Goal: Task Accomplishment & Management: Manage account settings

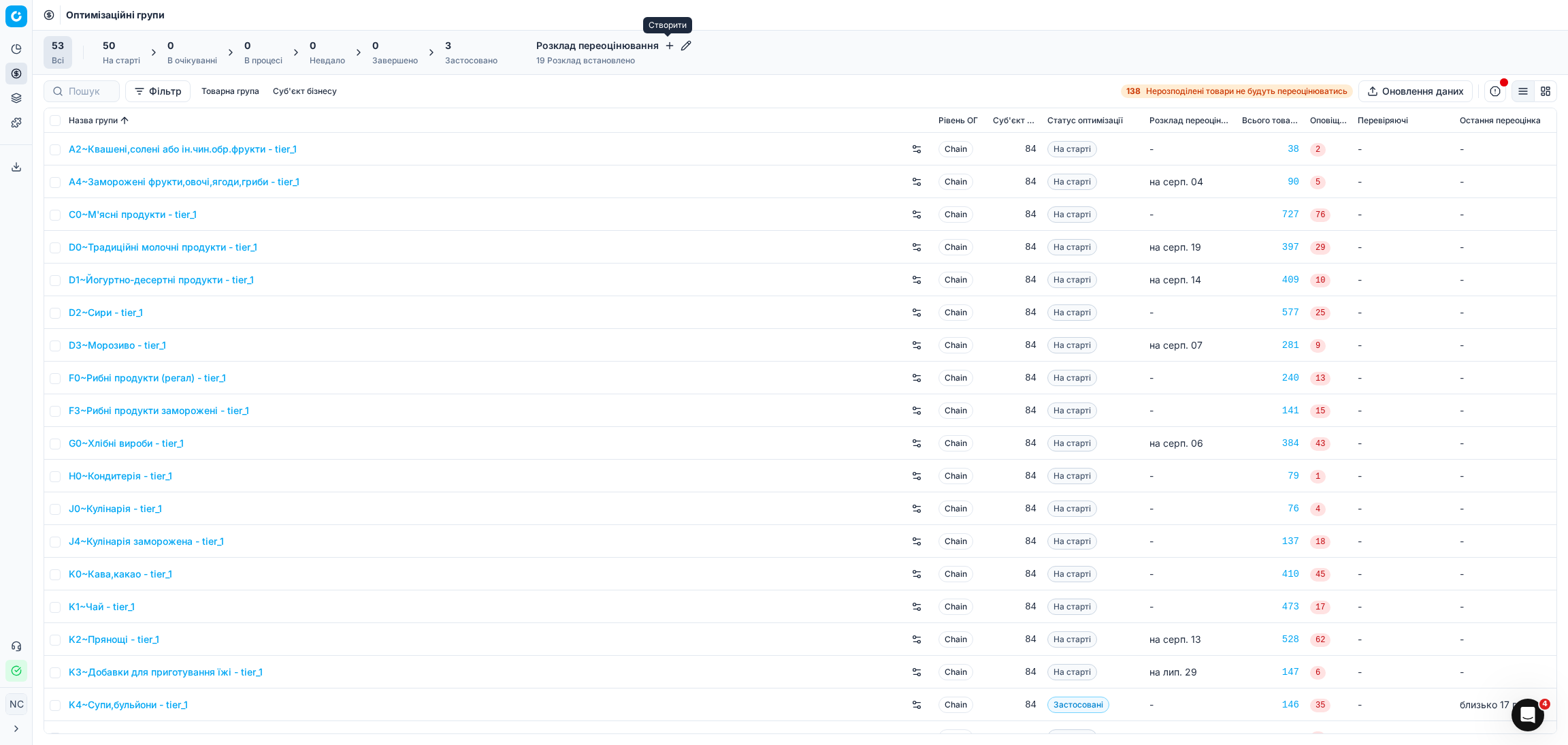
click at [667, 44] on icon "button" at bounding box center [669, 45] width 11 height 11
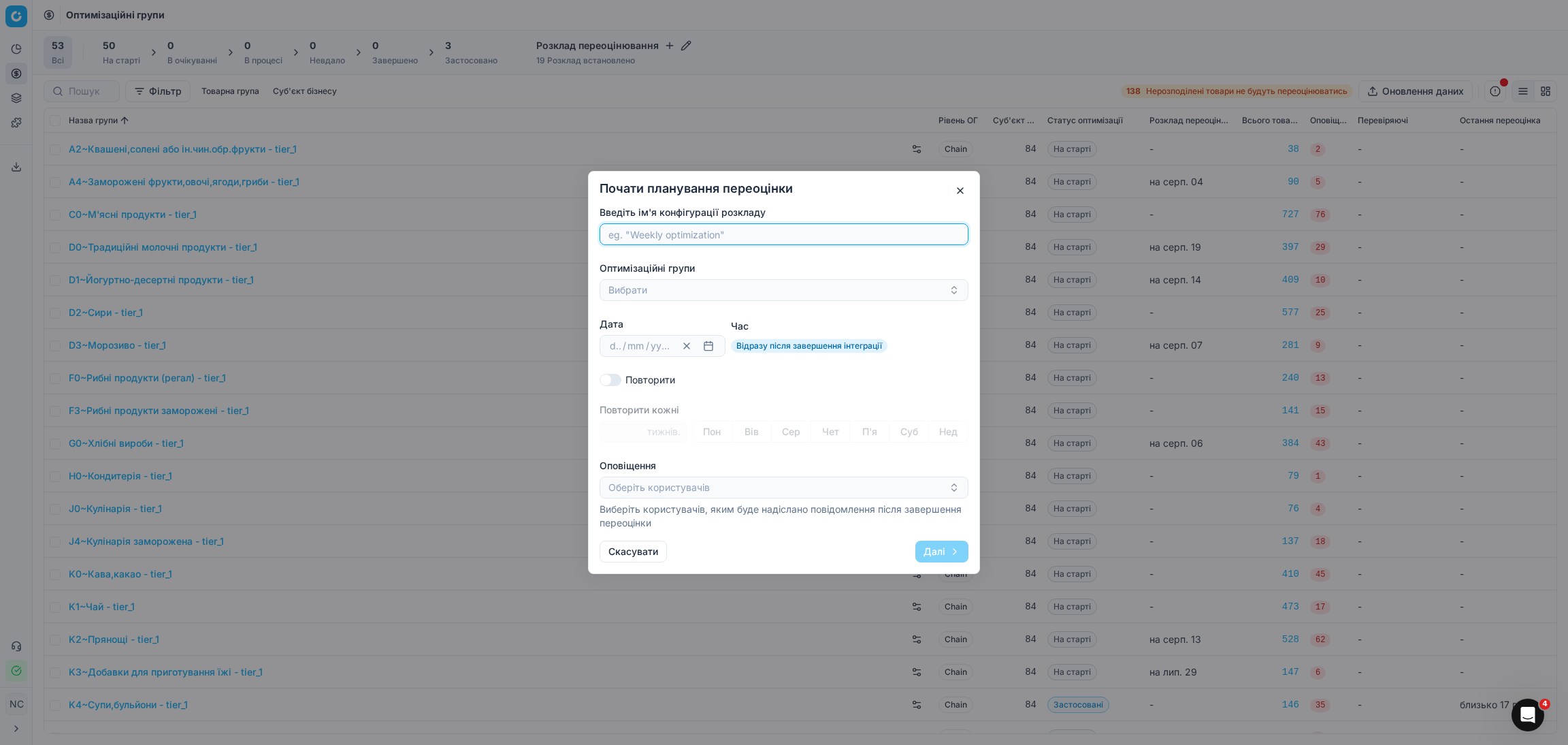
click at [638, 233] on input "Введіть ім'я конфігурації розкладу" at bounding box center [783, 233] width 356 height 20
paste input "KC~Горіхи, сухофрукти, насіння"
click at [628, 233] on input "KC~Горіхи, сухофрукти, насіння" at bounding box center [783, 233] width 356 height 20
type input "Горіхи, сухофрукти, насіння"
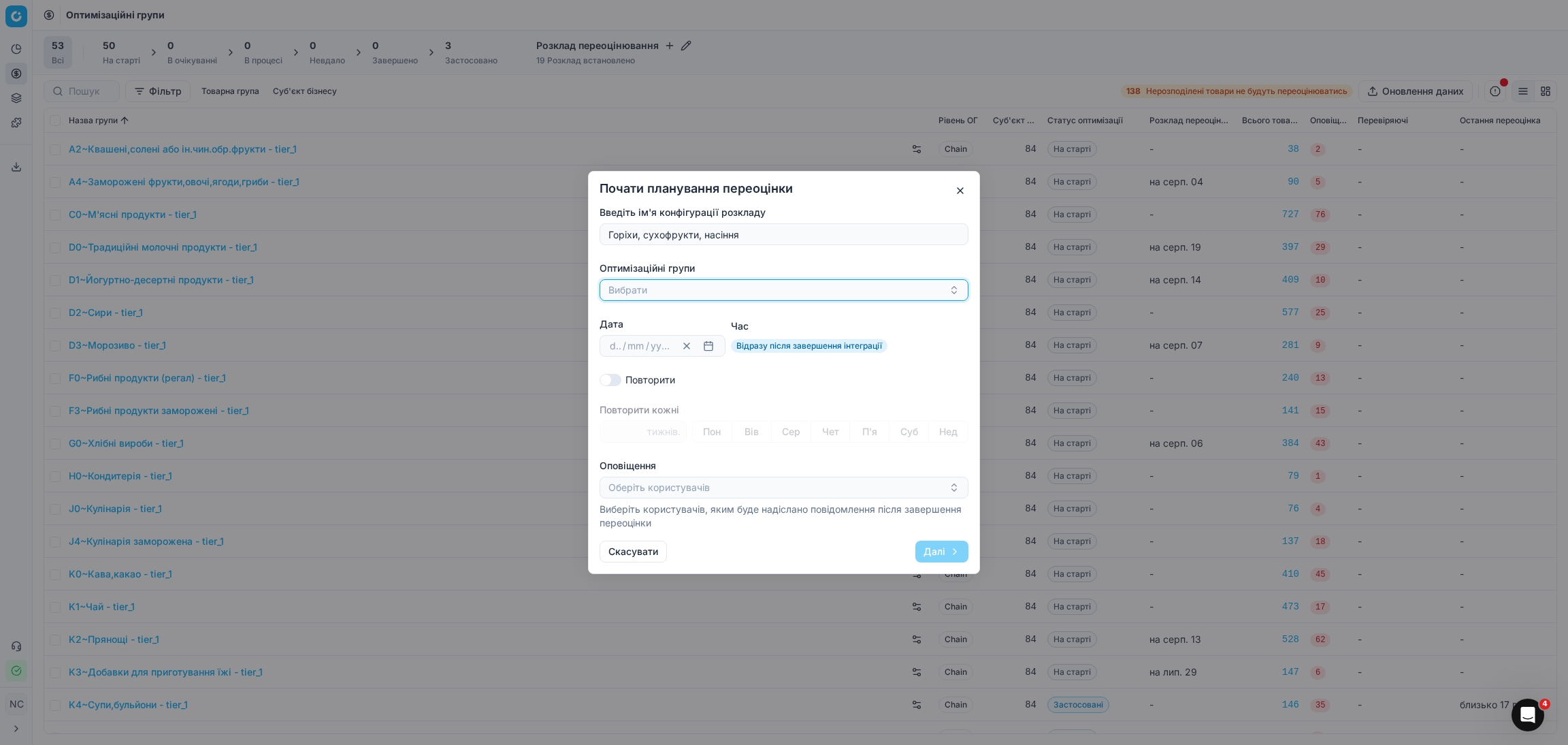
click at [668, 289] on button "Вибрати" at bounding box center [784, 289] width 369 height 22
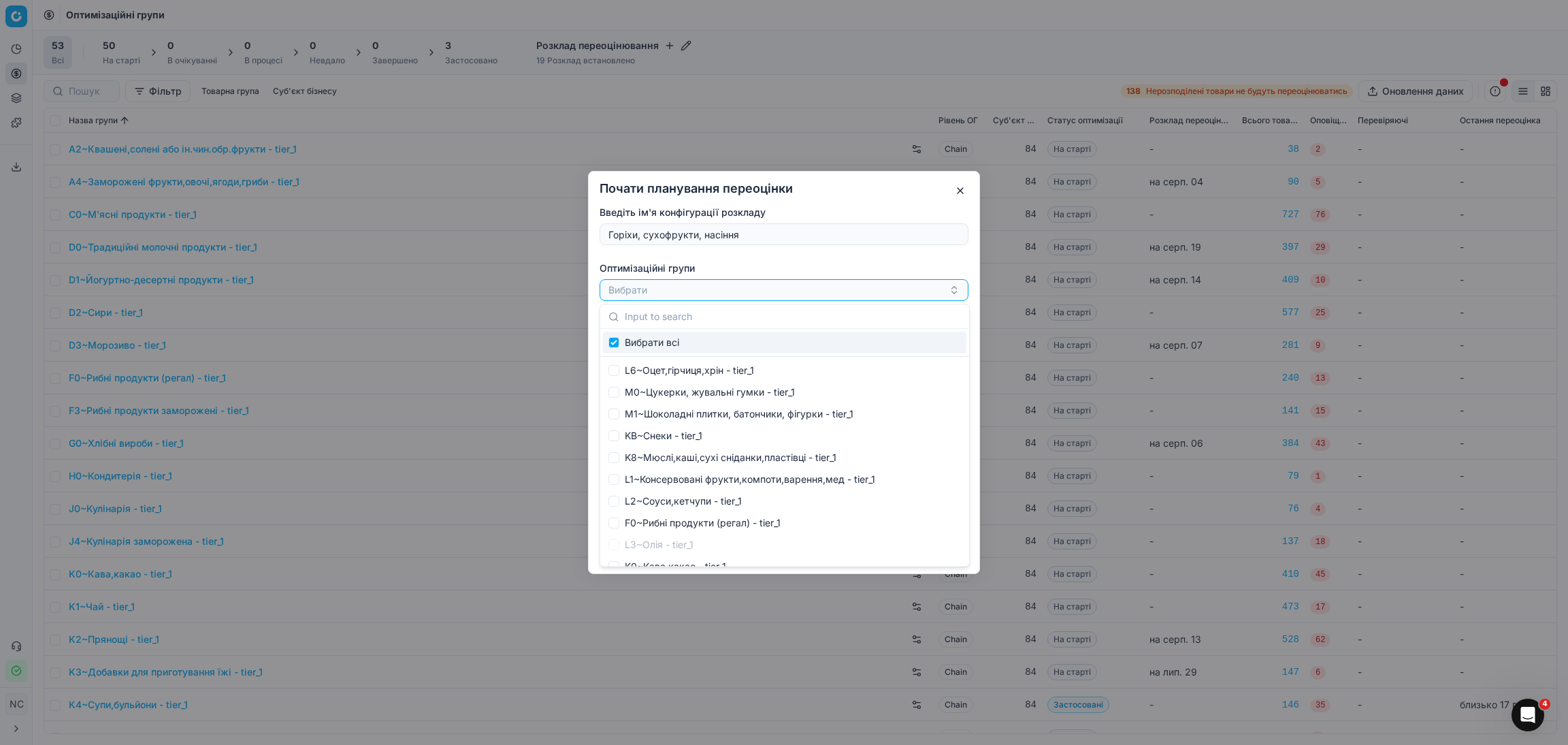
type input "KC~Горіхи, сухофрукти, насіння"
checkbox input "true"
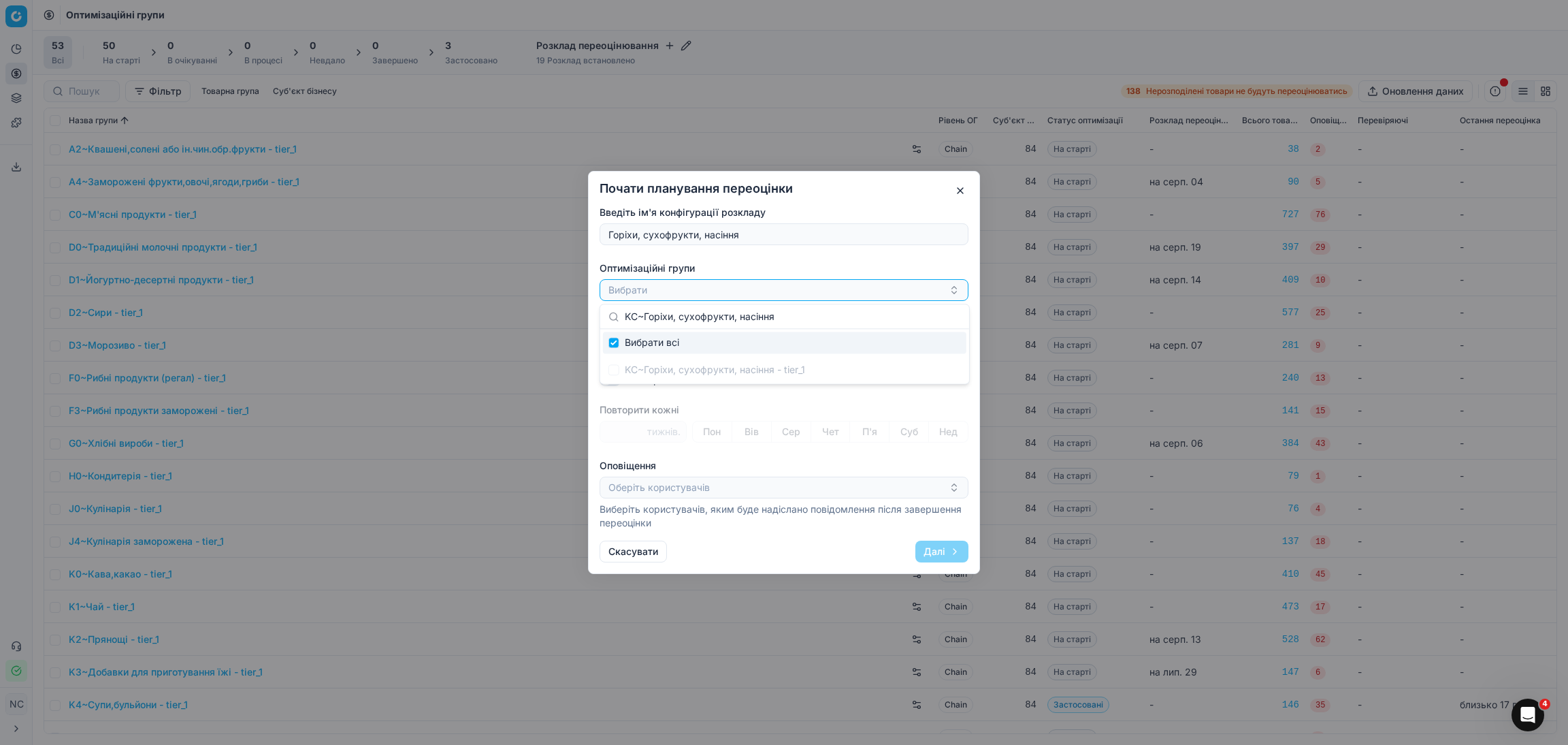
type input "KC~Горіхи, сухофрукти, насіння"
click at [668, 341] on span "Вибрати всі" at bounding box center [651, 342] width 54 height 13
click at [668, 375] on div "KC~Горіхи, сухофрукти, насіння - tier_1" at bounding box center [784, 370] width 364 height 22
click at [668, 373] on div "KC~Горіхи, сухофрукти, насіння - tier_1" at bounding box center [784, 370] width 364 height 22
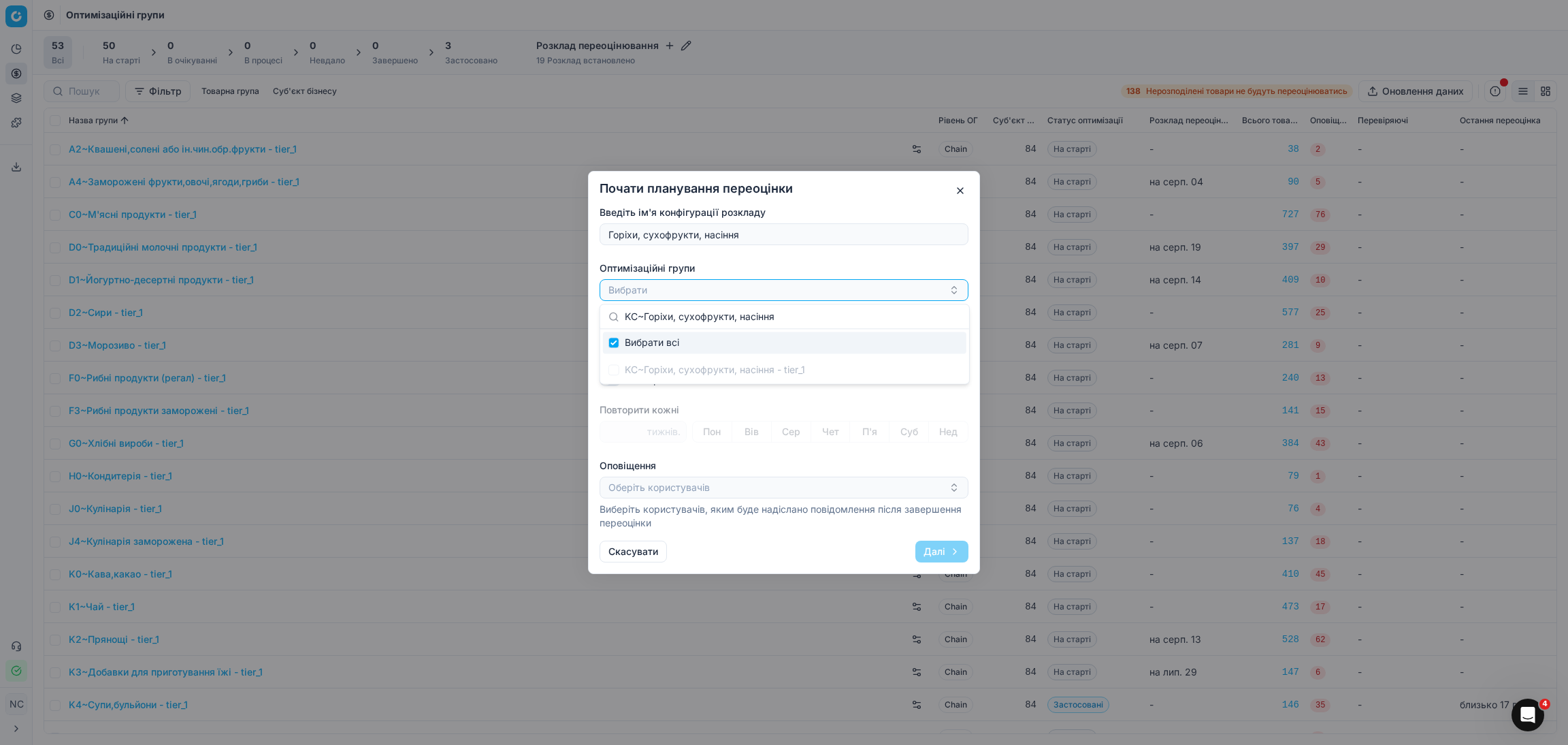
click at [673, 316] on input "KC~Горіхи, сухофрукти, насіння" at bounding box center [793, 316] width 336 height 28
drag, startPoint x: 958, startPoint y: 185, endPoint x: 951, endPoint y: 192, distance: 9.9
click at [958, 184] on button "button" at bounding box center [960, 190] width 16 height 16
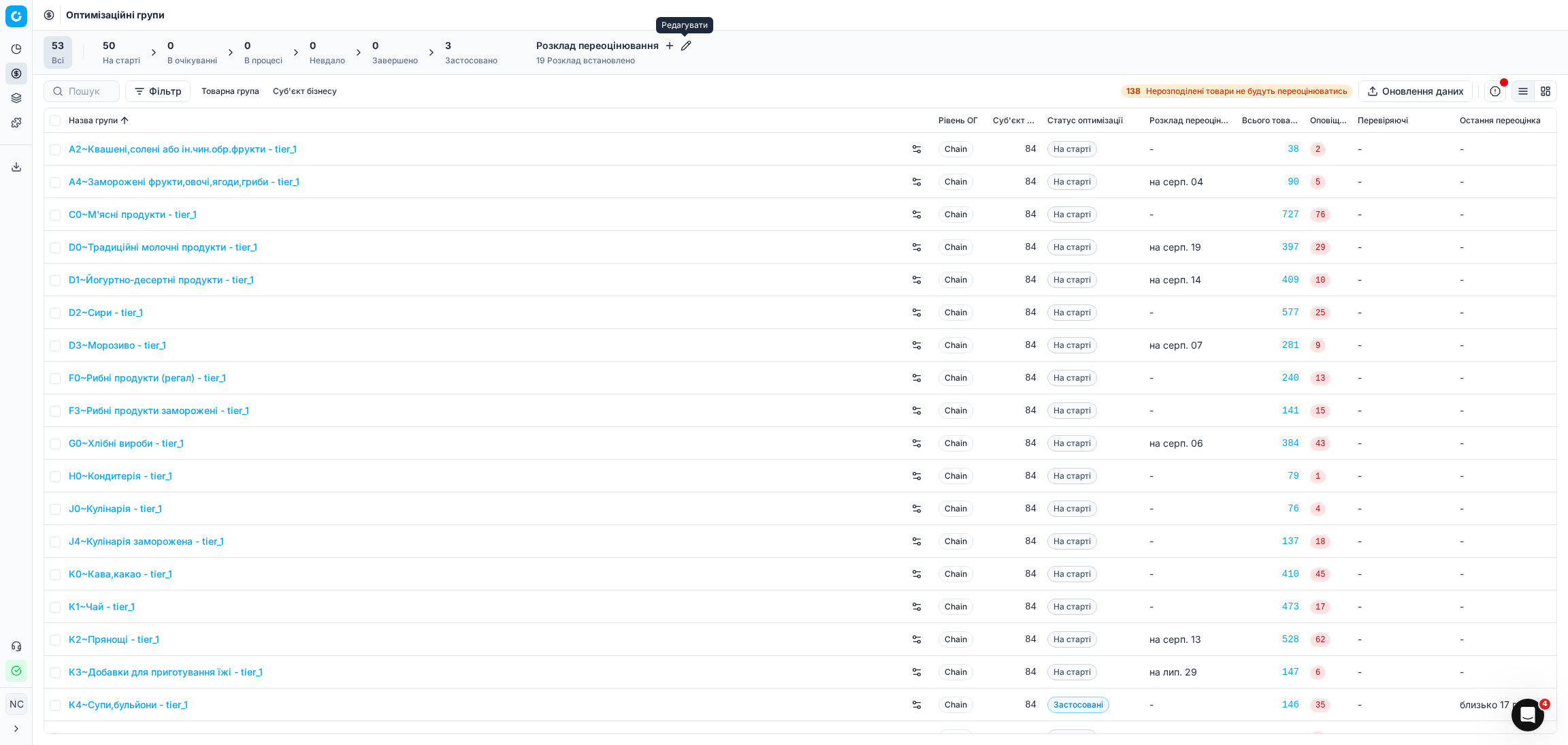
click at [681, 46] on icon "button" at bounding box center [685, 45] width 9 height 9
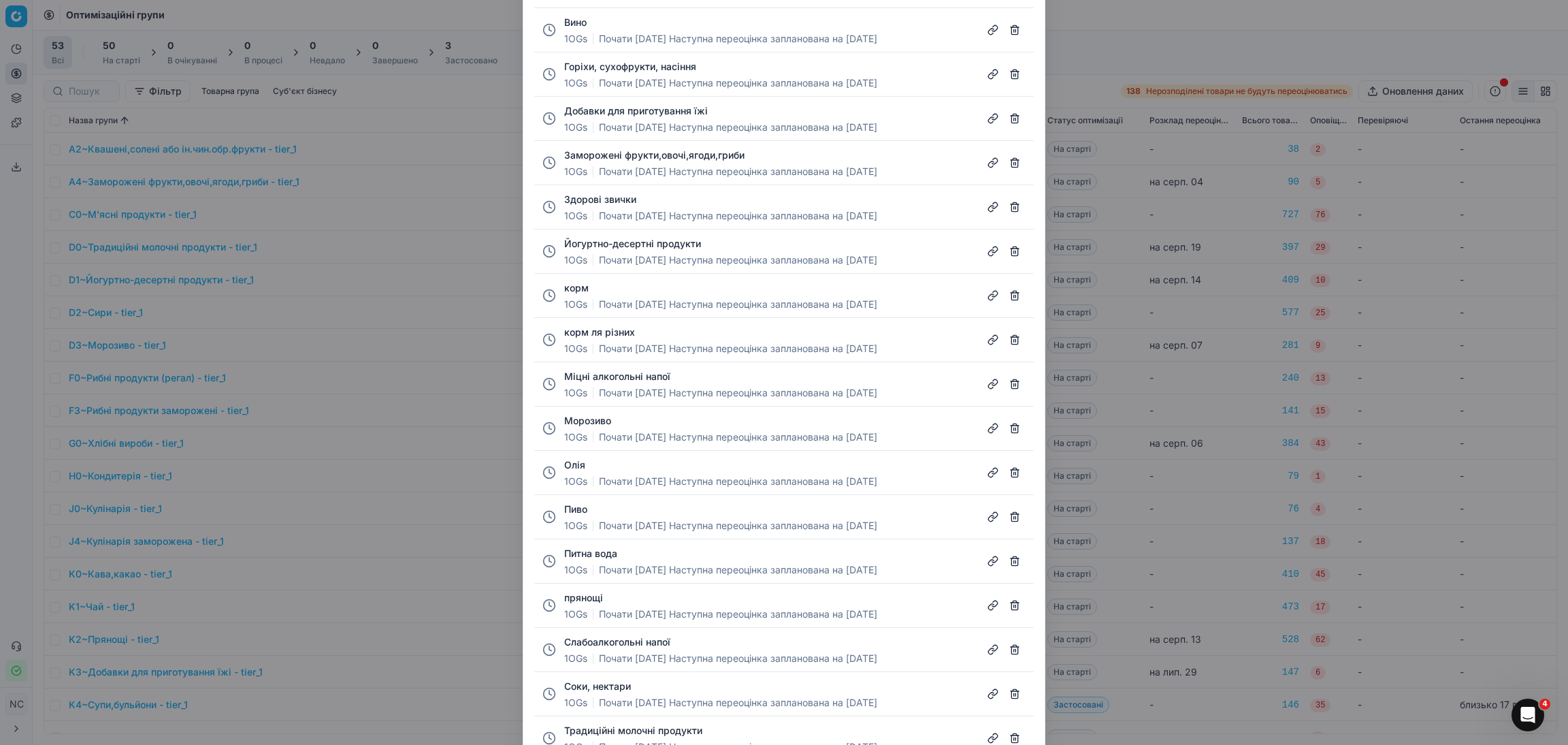
click at [1016, 74] on button "button" at bounding box center [1014, 74] width 22 height 22
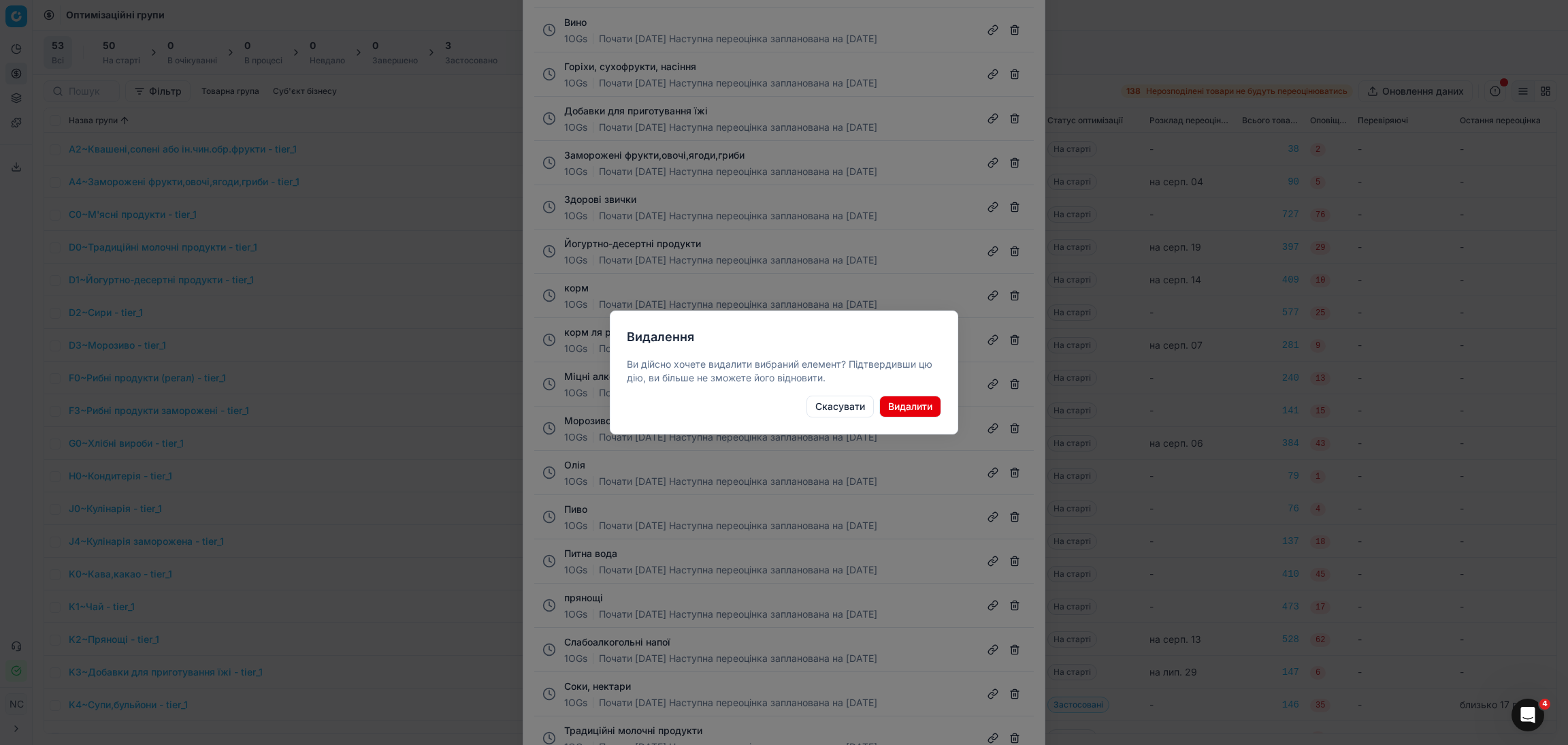
click at [928, 400] on button "Видалити" at bounding box center [910, 406] width 62 height 22
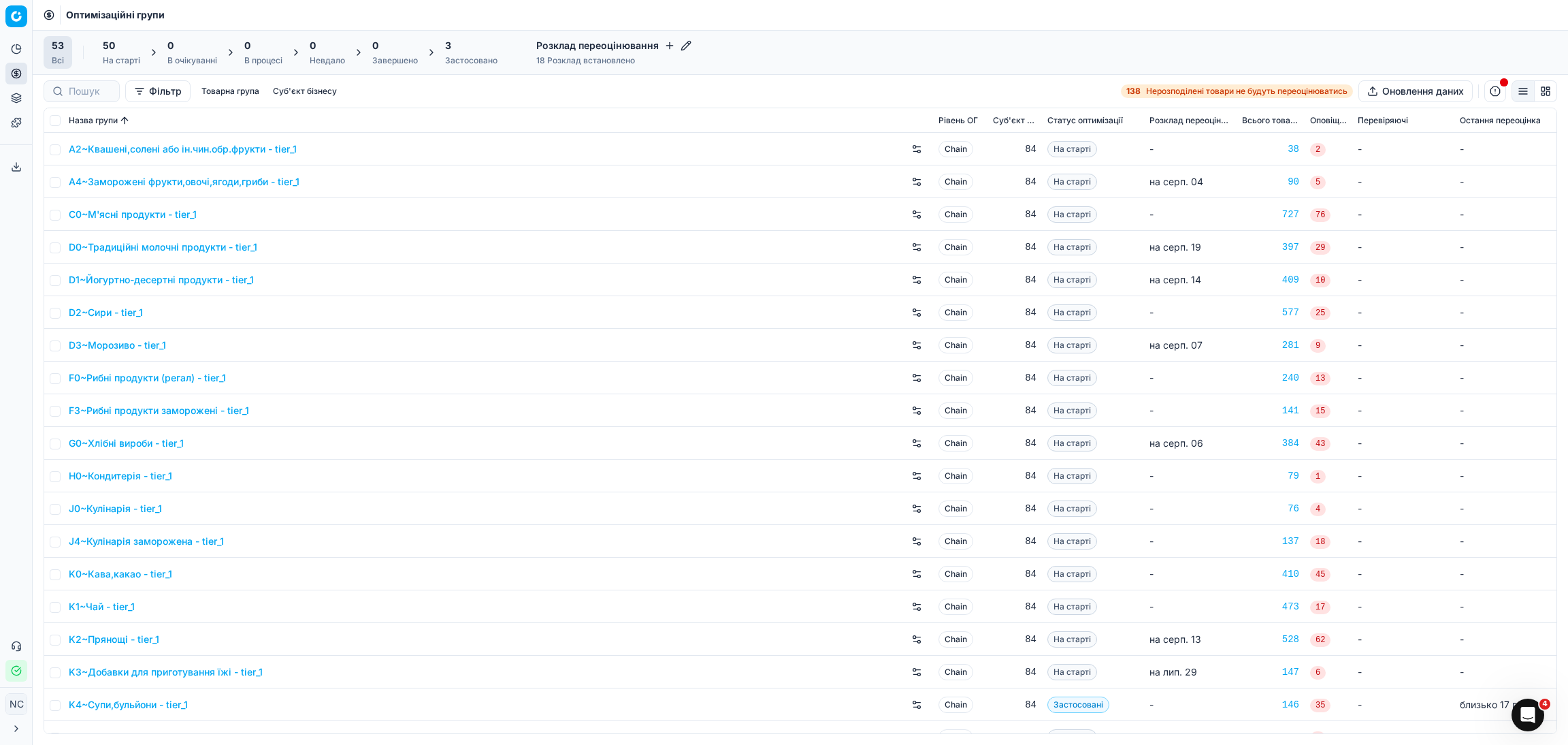
click at [683, 46] on icon "button" at bounding box center [685, 45] width 9 height 9
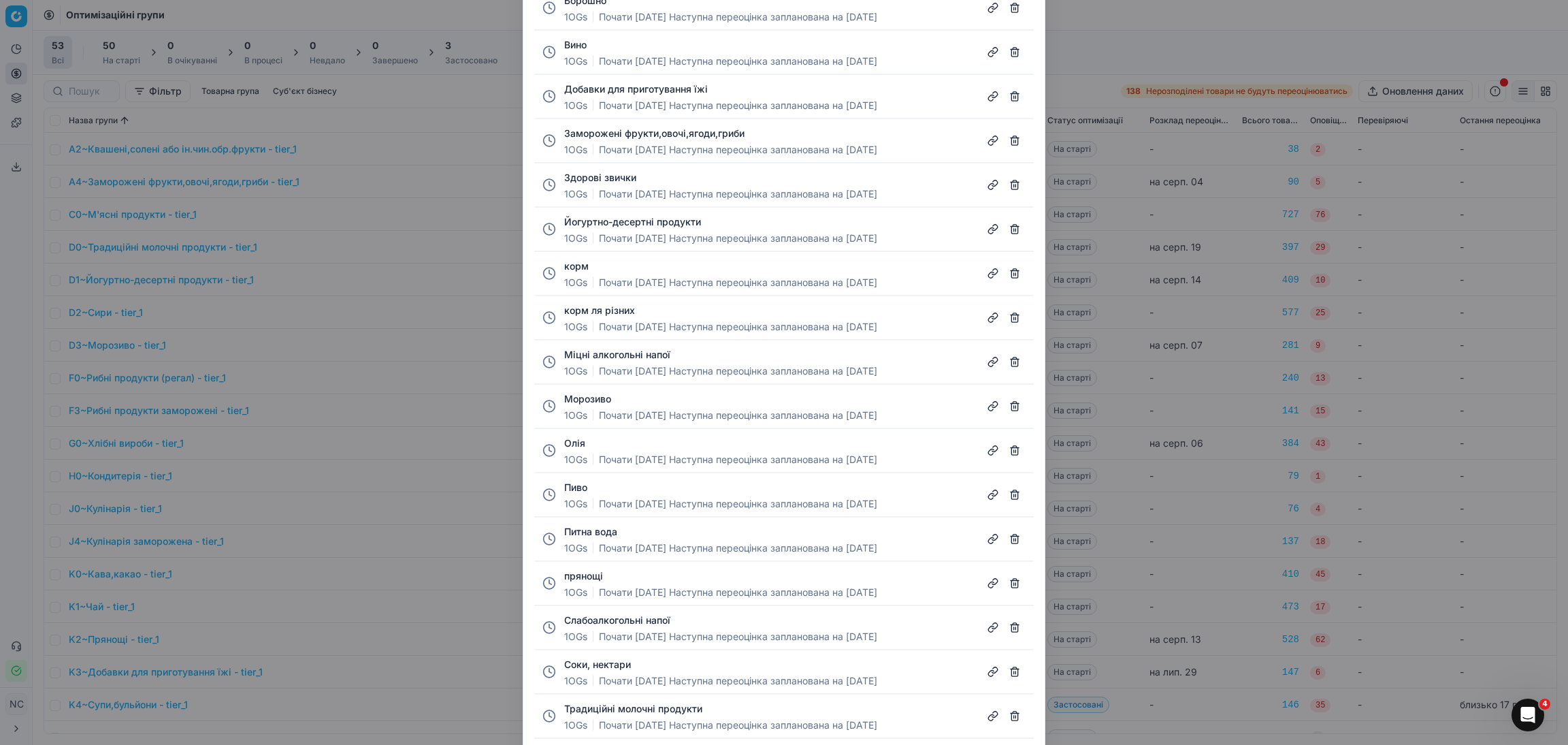
click at [1019, 95] on button "button" at bounding box center [1014, 96] width 22 height 22
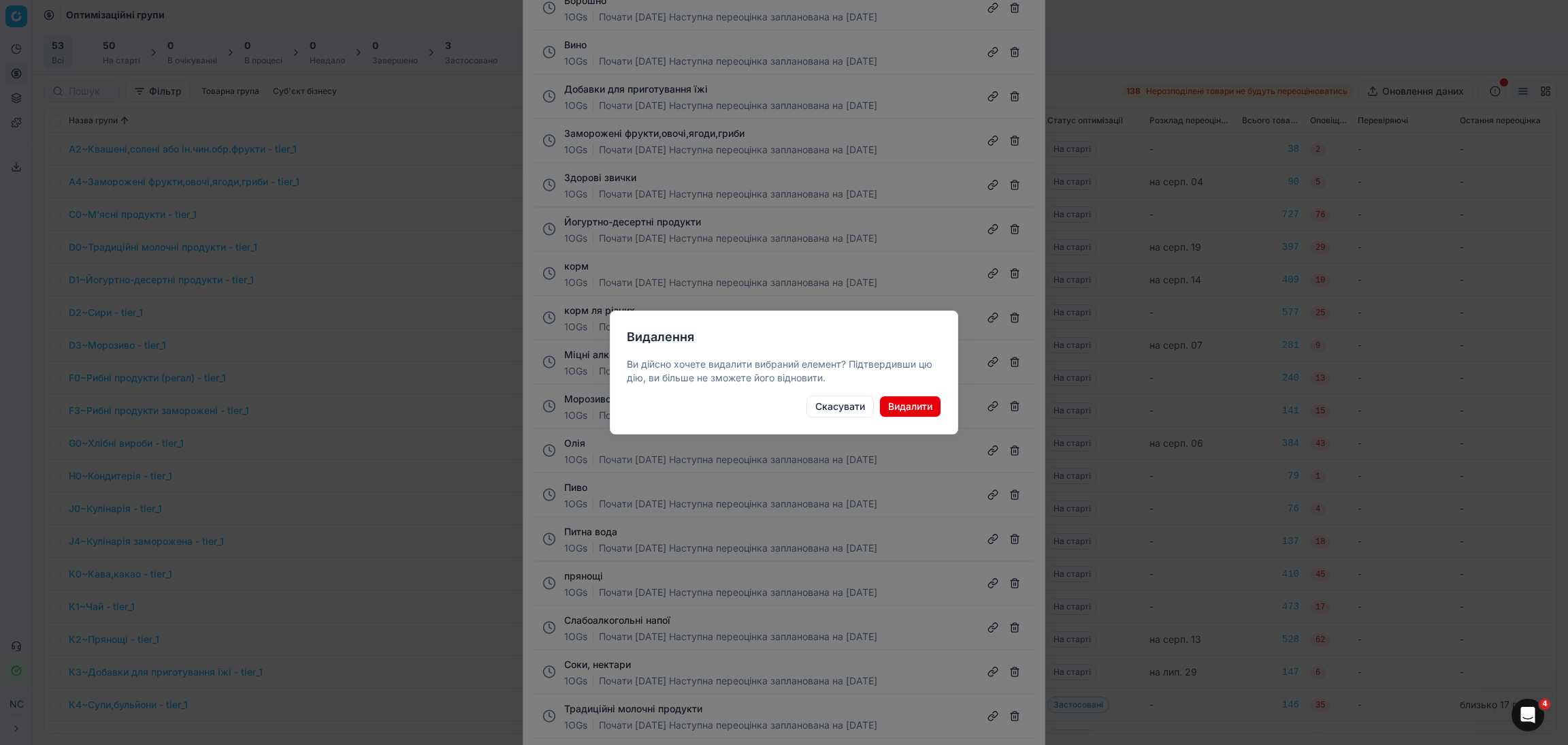
click at [924, 409] on button "Видалити" at bounding box center [910, 406] width 62 height 22
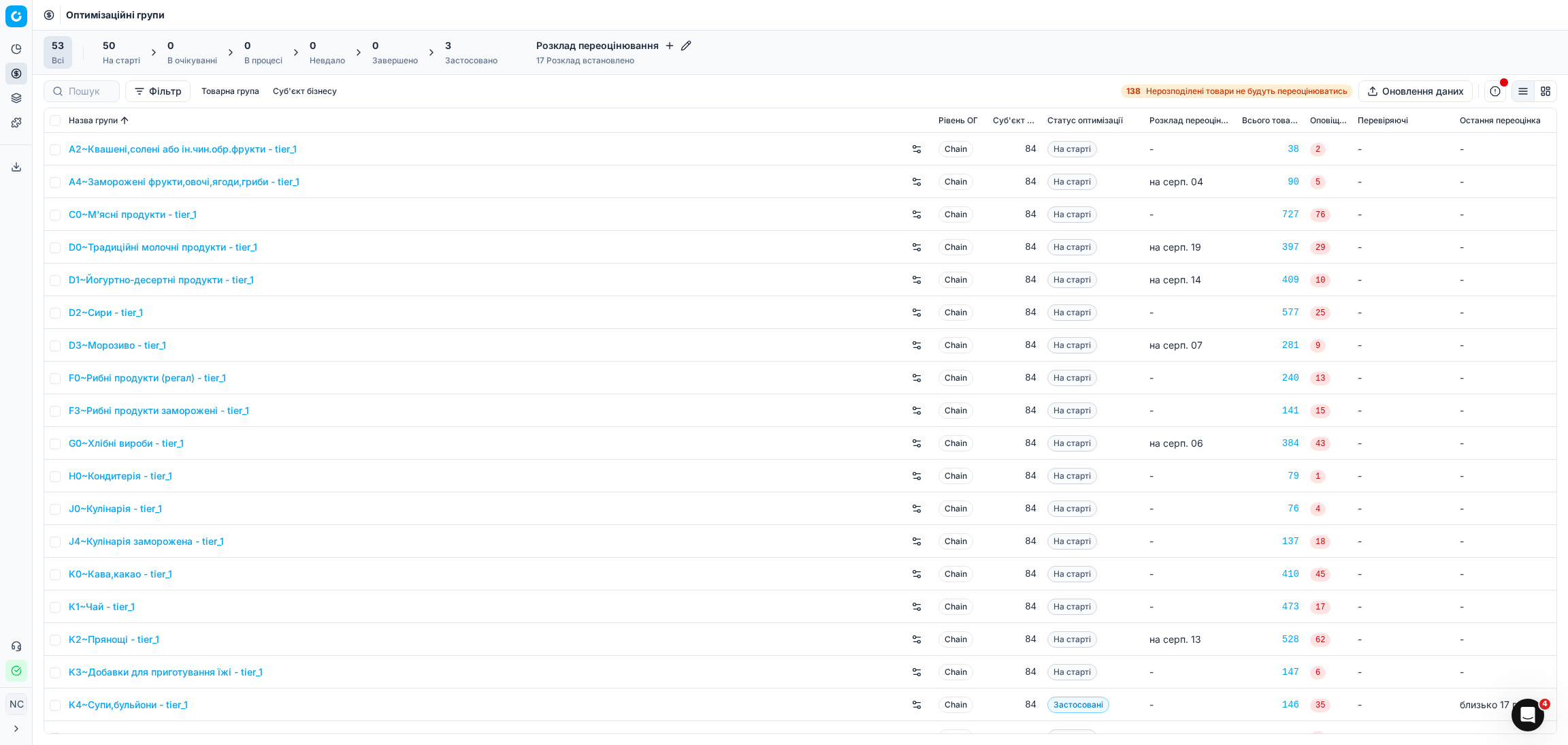
click at [681, 45] on icon "button" at bounding box center [686, 45] width 11 height 11
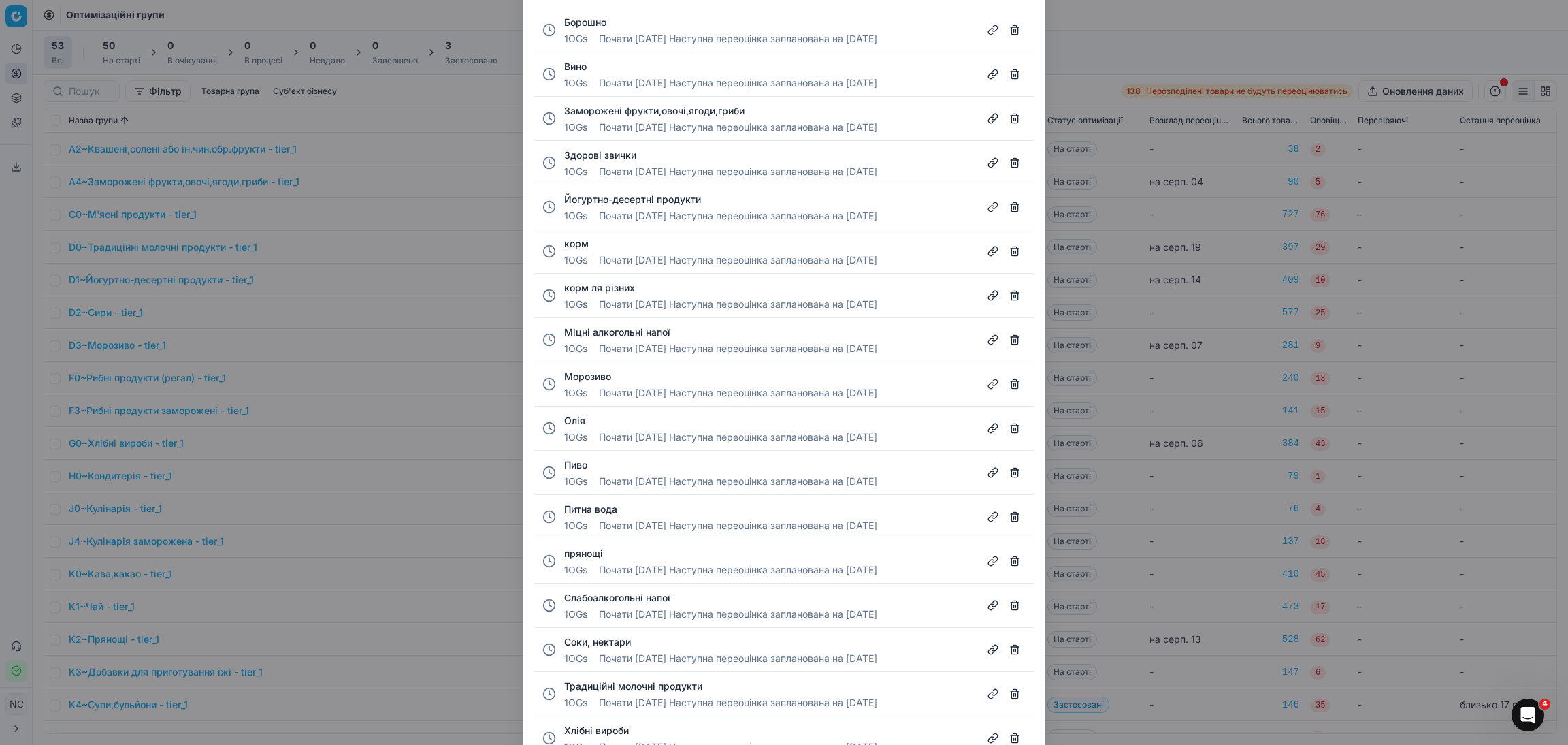
click at [1012, 167] on button "button" at bounding box center [1014, 162] width 22 height 22
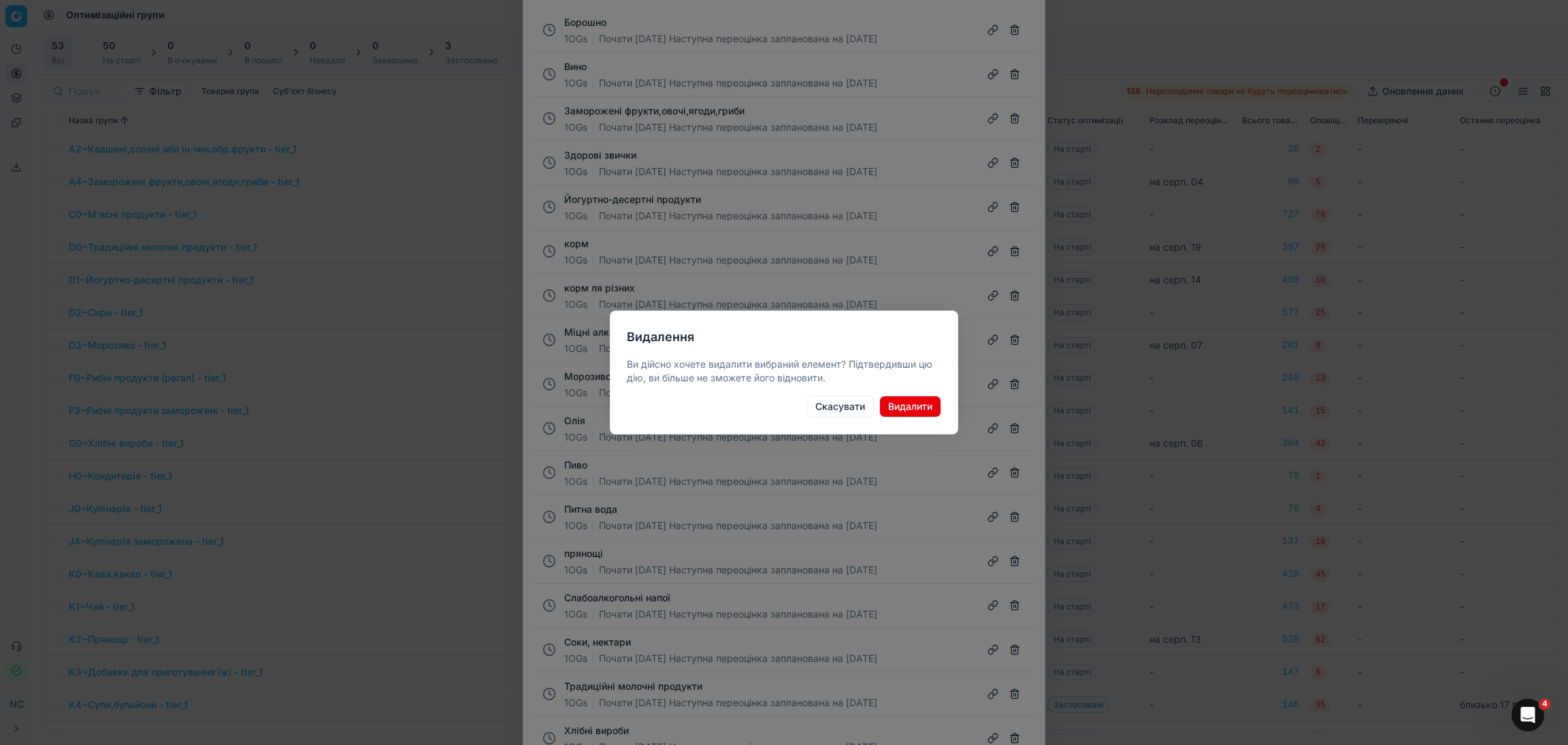
drag, startPoint x: 918, startPoint y: 410, endPoint x: 922, endPoint y: 401, distance: 9.8
click at [921, 405] on button "Видалити" at bounding box center [910, 406] width 62 height 22
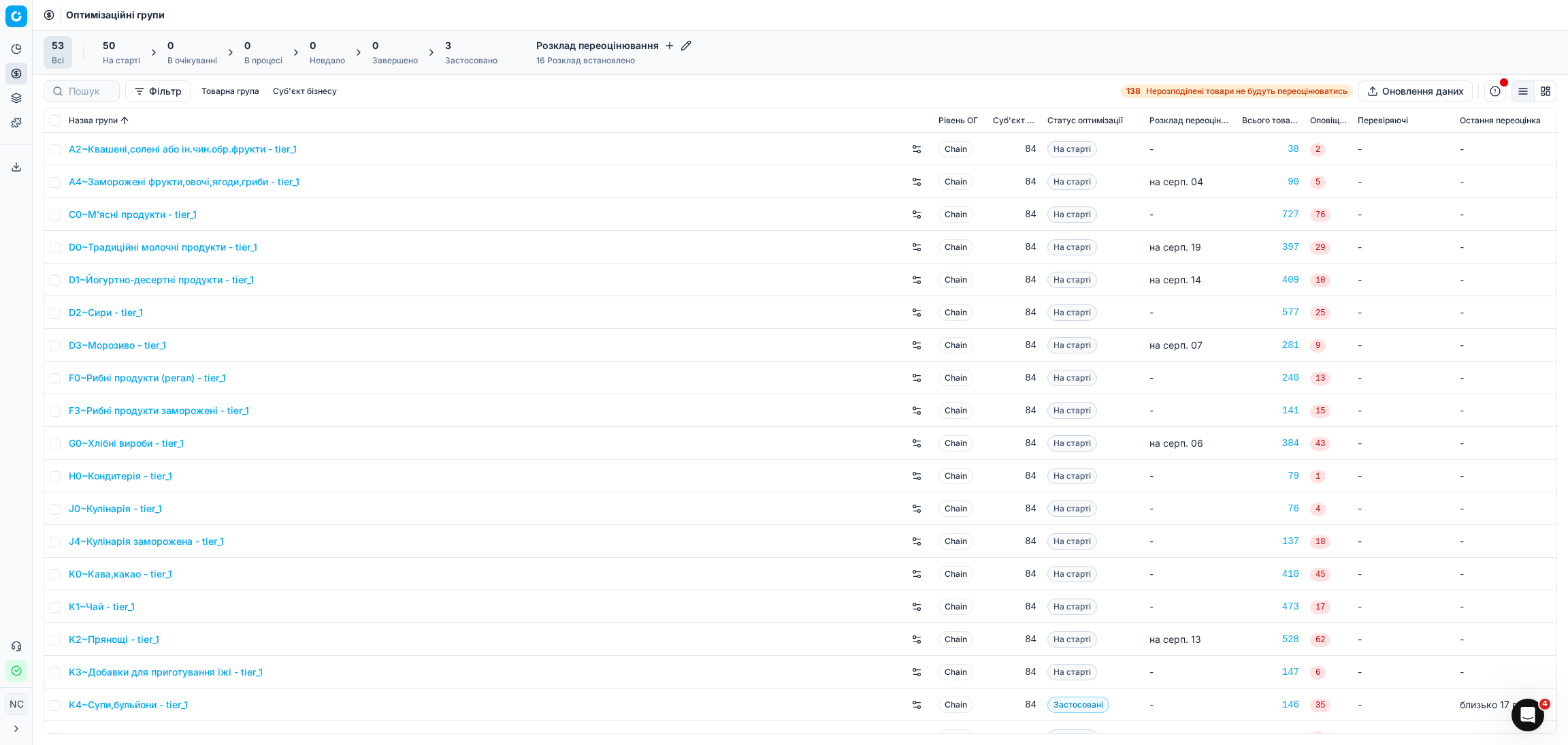
click at [681, 46] on icon "button" at bounding box center [685, 45] width 9 height 9
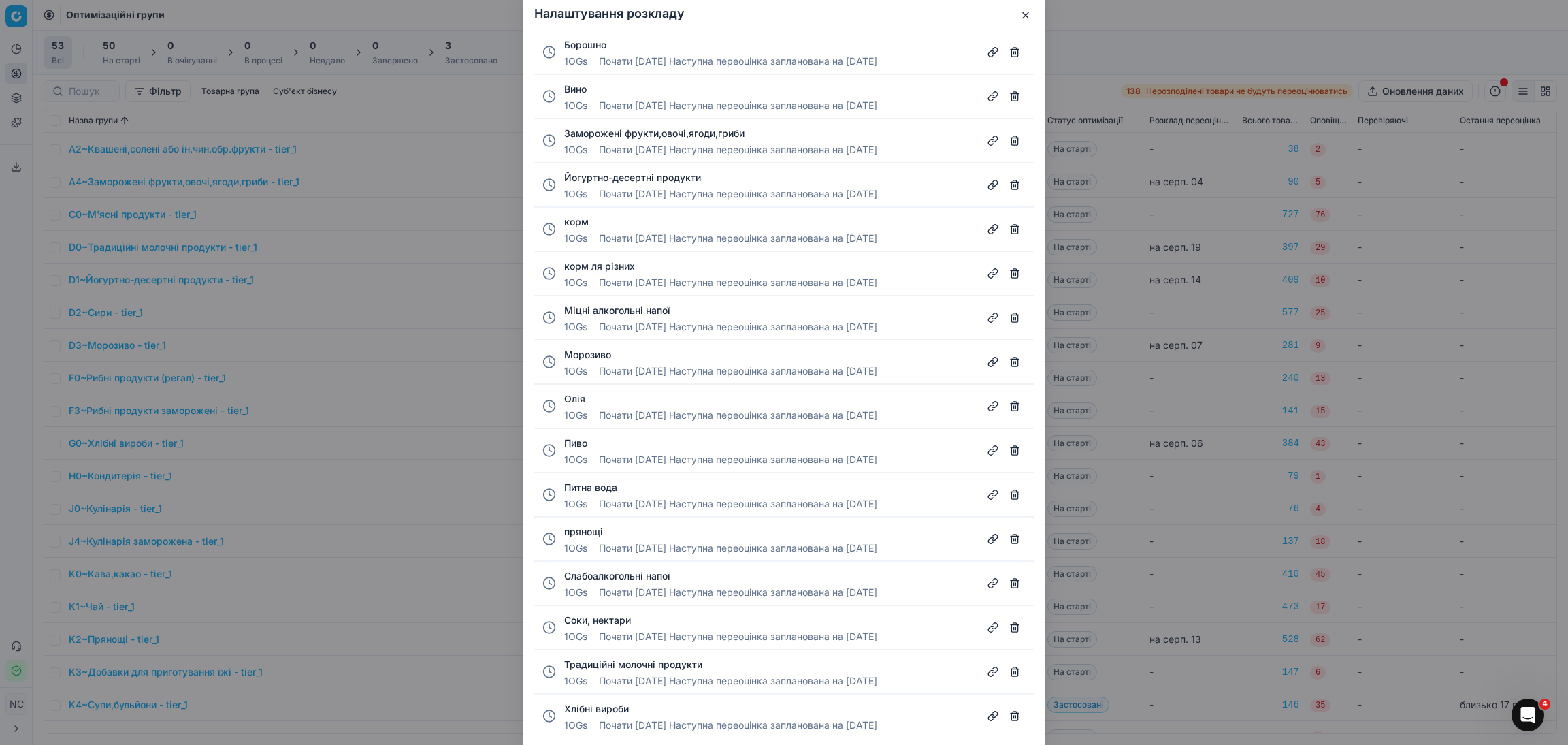
click at [1016, 138] on button "button" at bounding box center [1014, 140] width 22 height 22
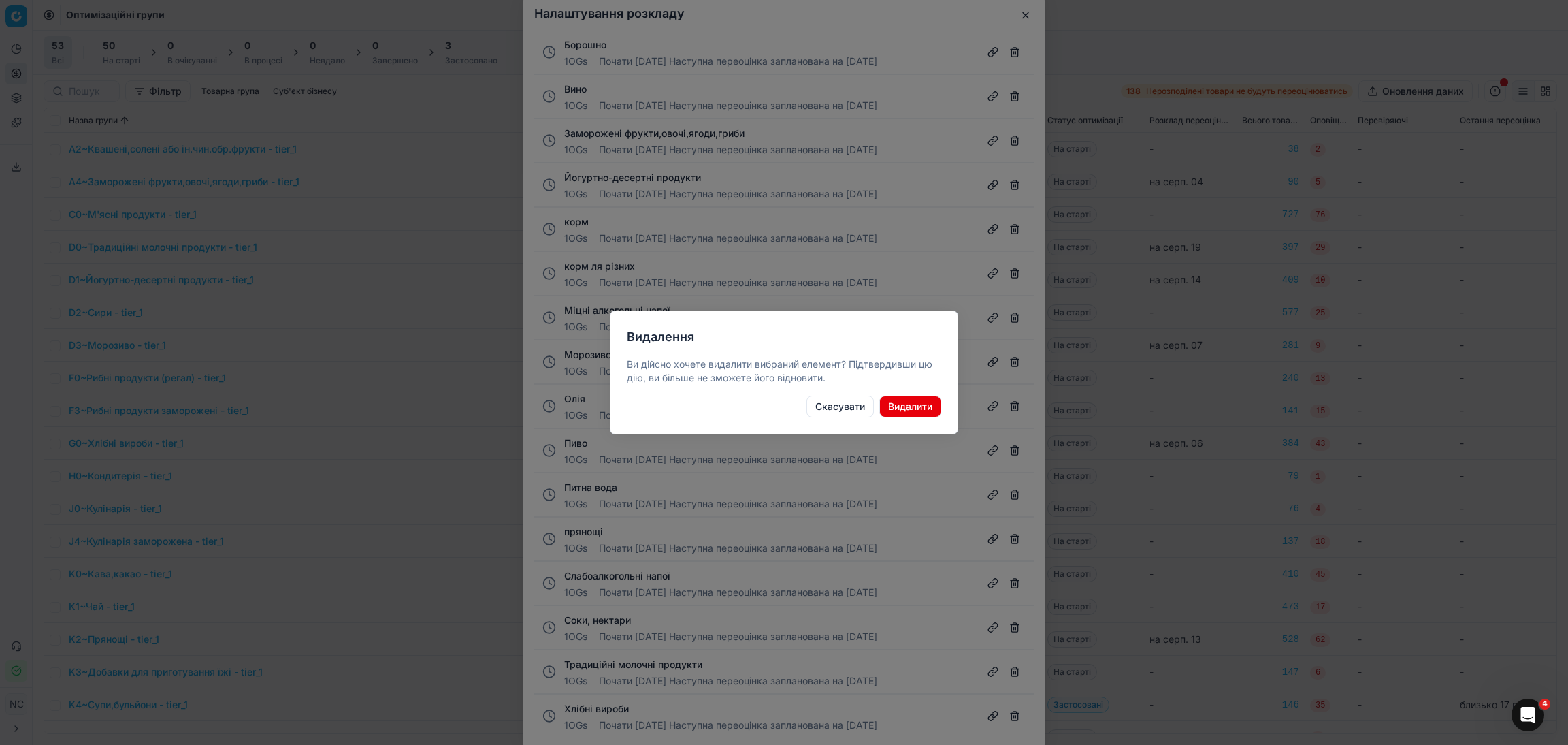
click at [920, 409] on button "Видалити" at bounding box center [910, 406] width 62 height 22
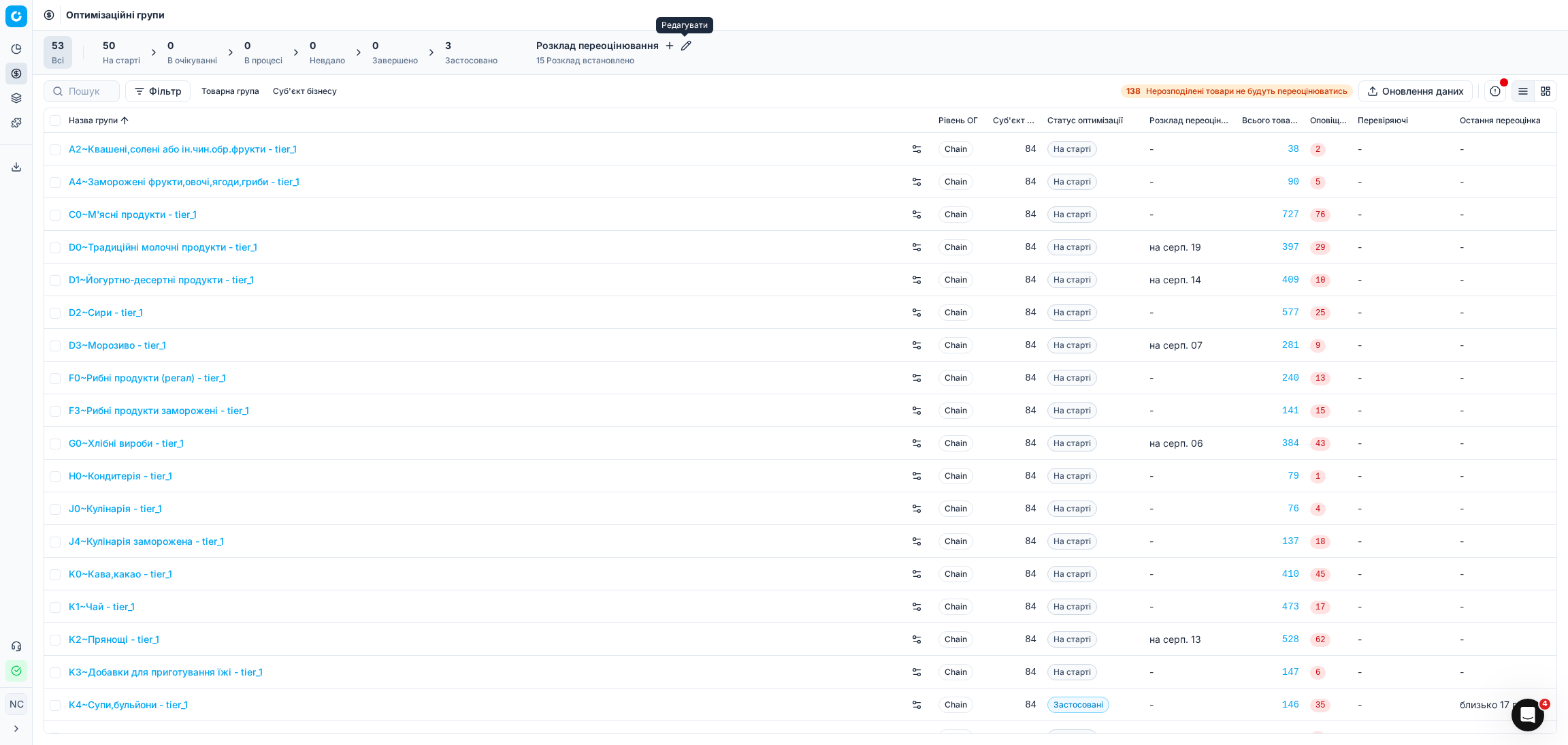
click at [687, 42] on icon "button" at bounding box center [686, 45] width 11 height 11
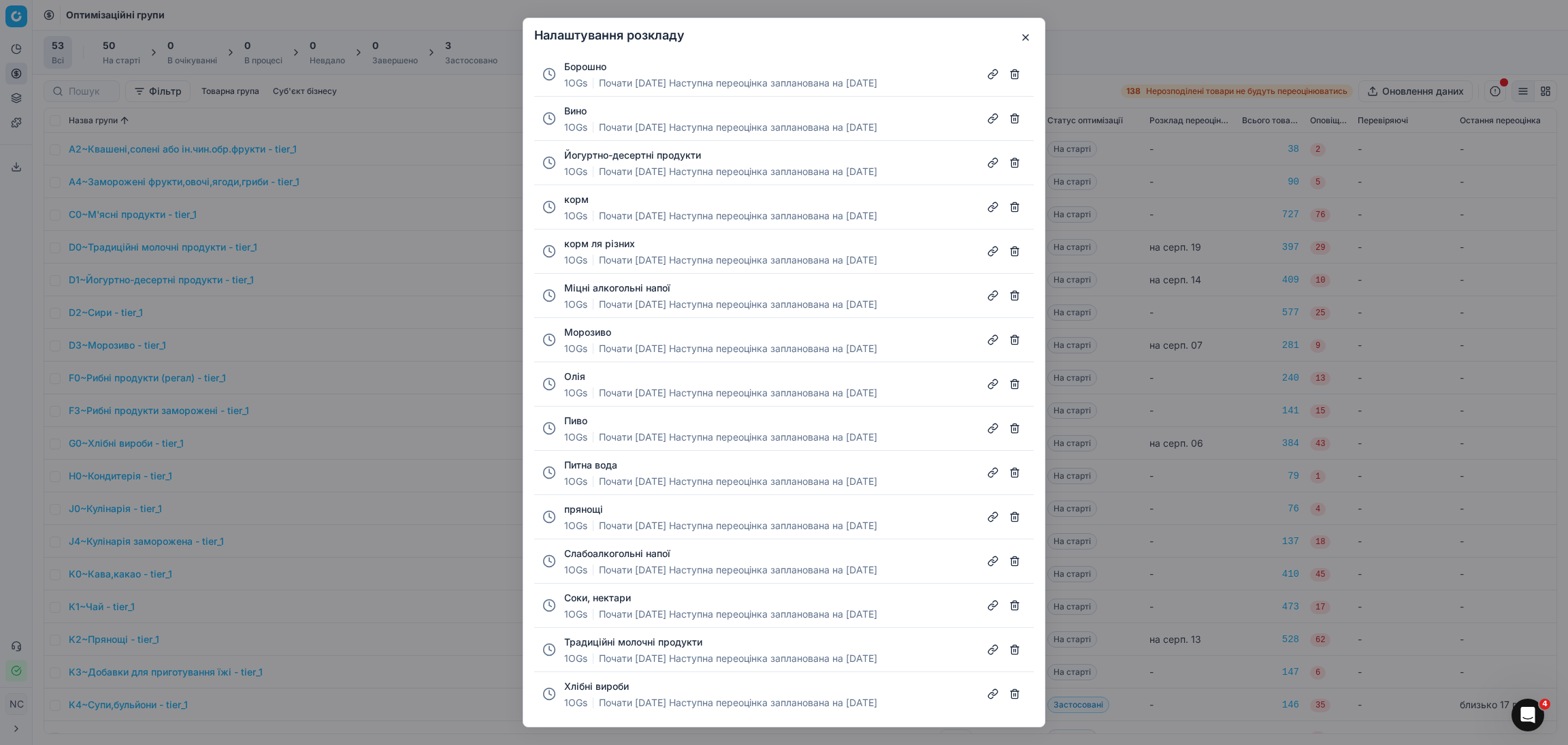
click at [1013, 344] on button "button" at bounding box center [1014, 339] width 22 height 22
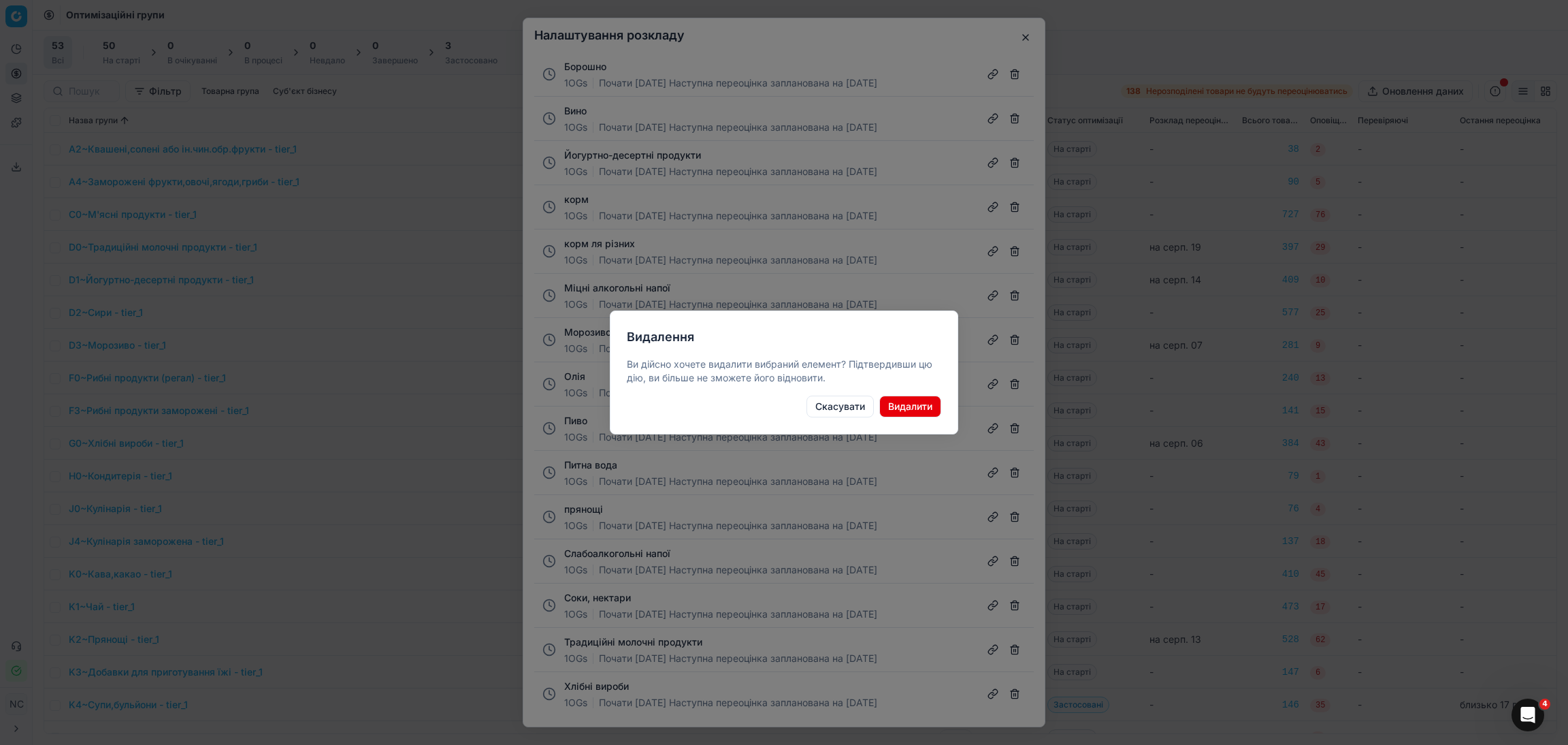
click at [913, 404] on button "Видалити" at bounding box center [910, 406] width 62 height 22
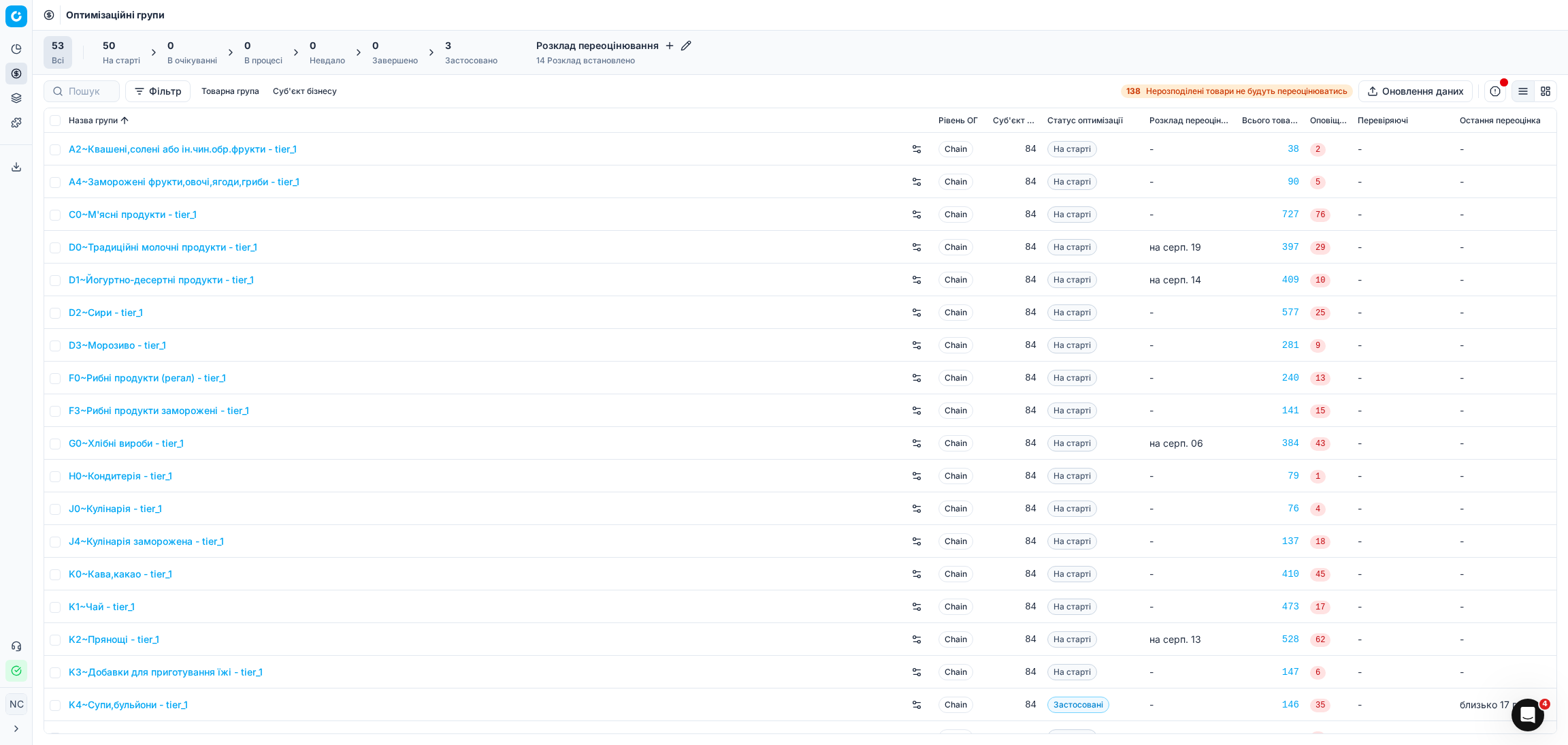
click at [667, 46] on icon "button" at bounding box center [669, 46] width 6 height 0
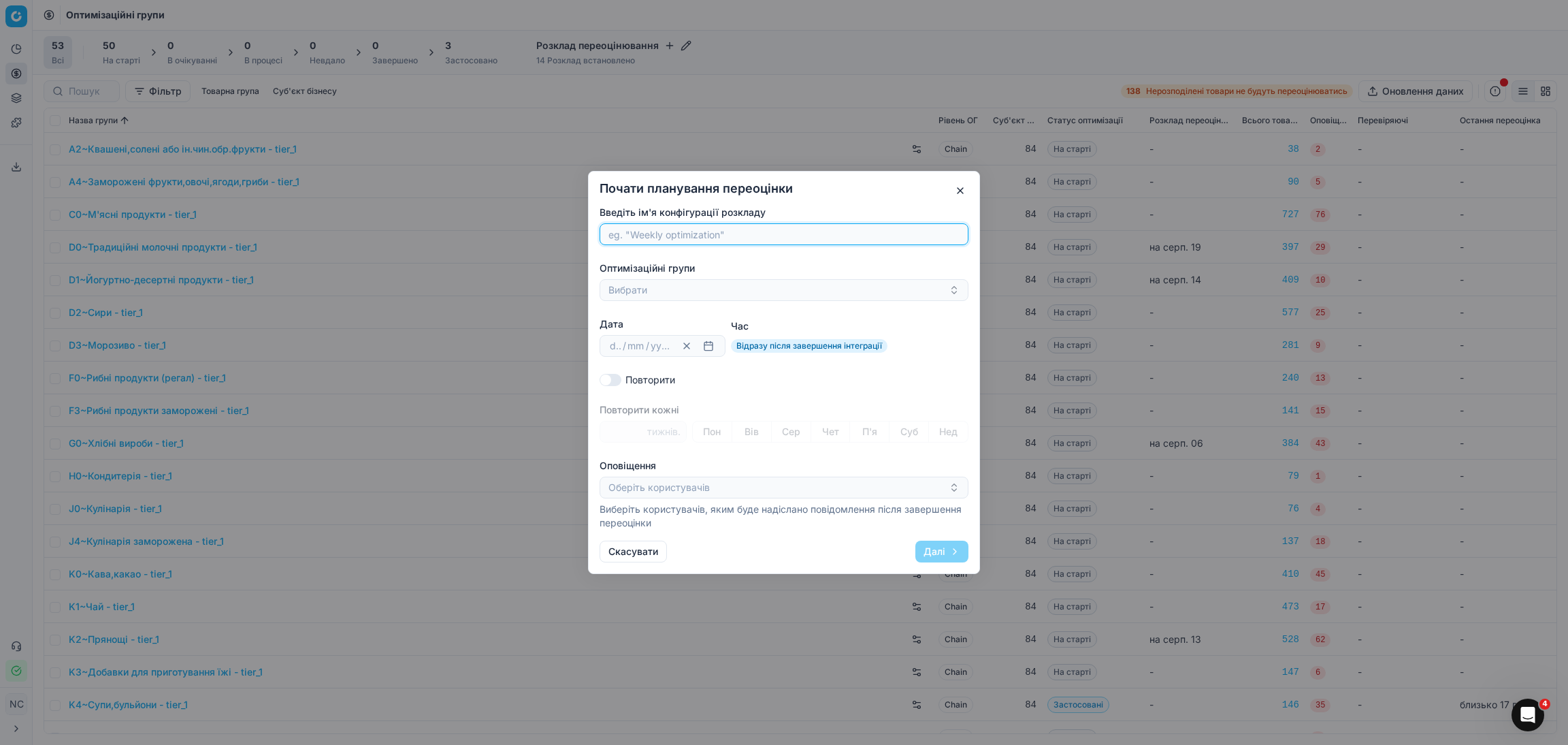
click at [733, 235] on input "Введіть ім'я конфігурації розкладу" at bounding box center [783, 233] width 356 height 20
paste input "KC~Горіхи, сухофрукти, насіння"
click at [628, 238] on input "KC~Горіхи, сухофрукти, насіння" at bounding box center [783, 233] width 356 height 20
type input "Горіхи, сухофрукти, насіння"
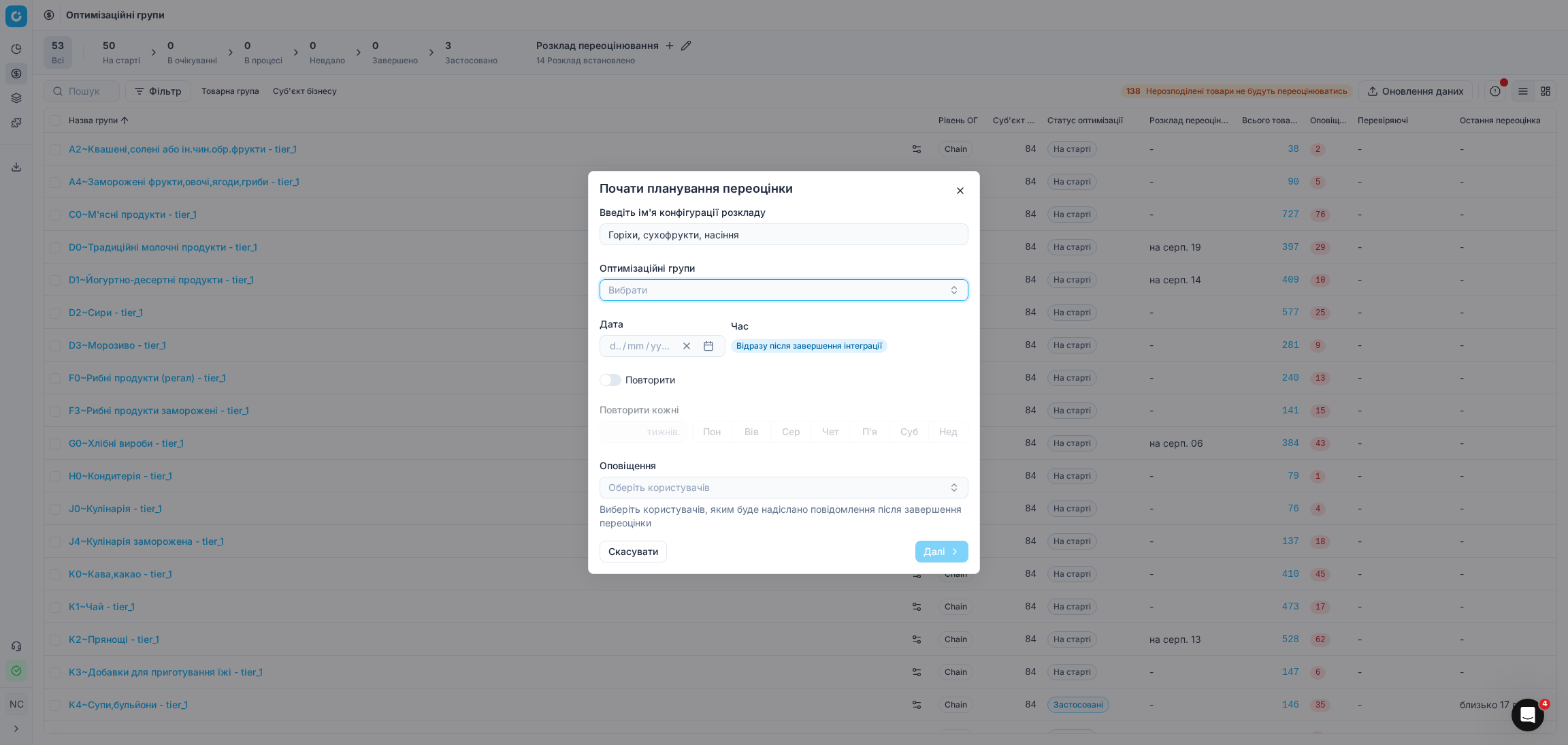
click at [670, 287] on button "Вибрати" at bounding box center [784, 289] width 369 height 22
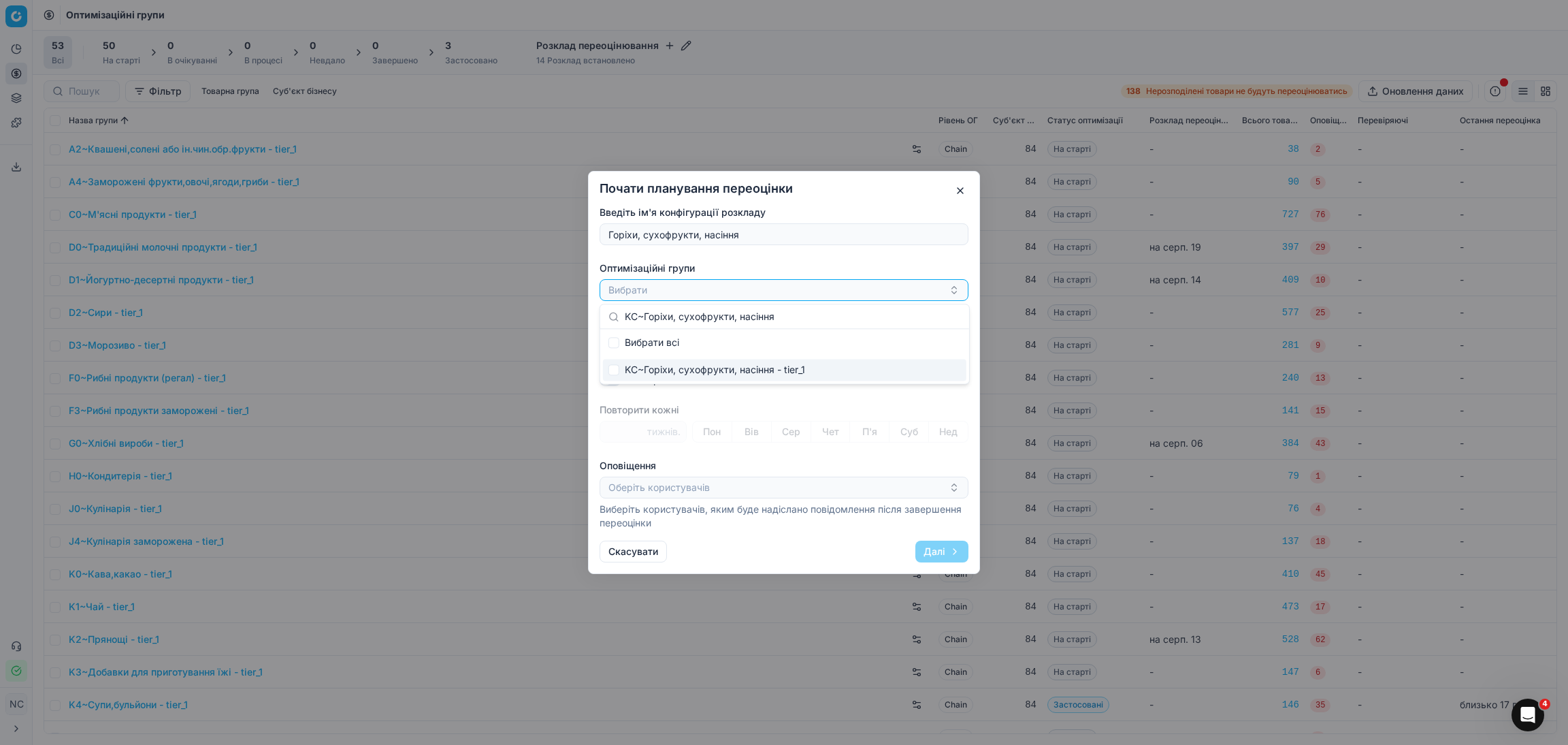
type input "KC~Горіхи, сухофрукти, насіння"
click at [614, 371] on input "Suggestions" at bounding box center [613, 369] width 11 height 11
checkbox input "true"
checkbox input "false"
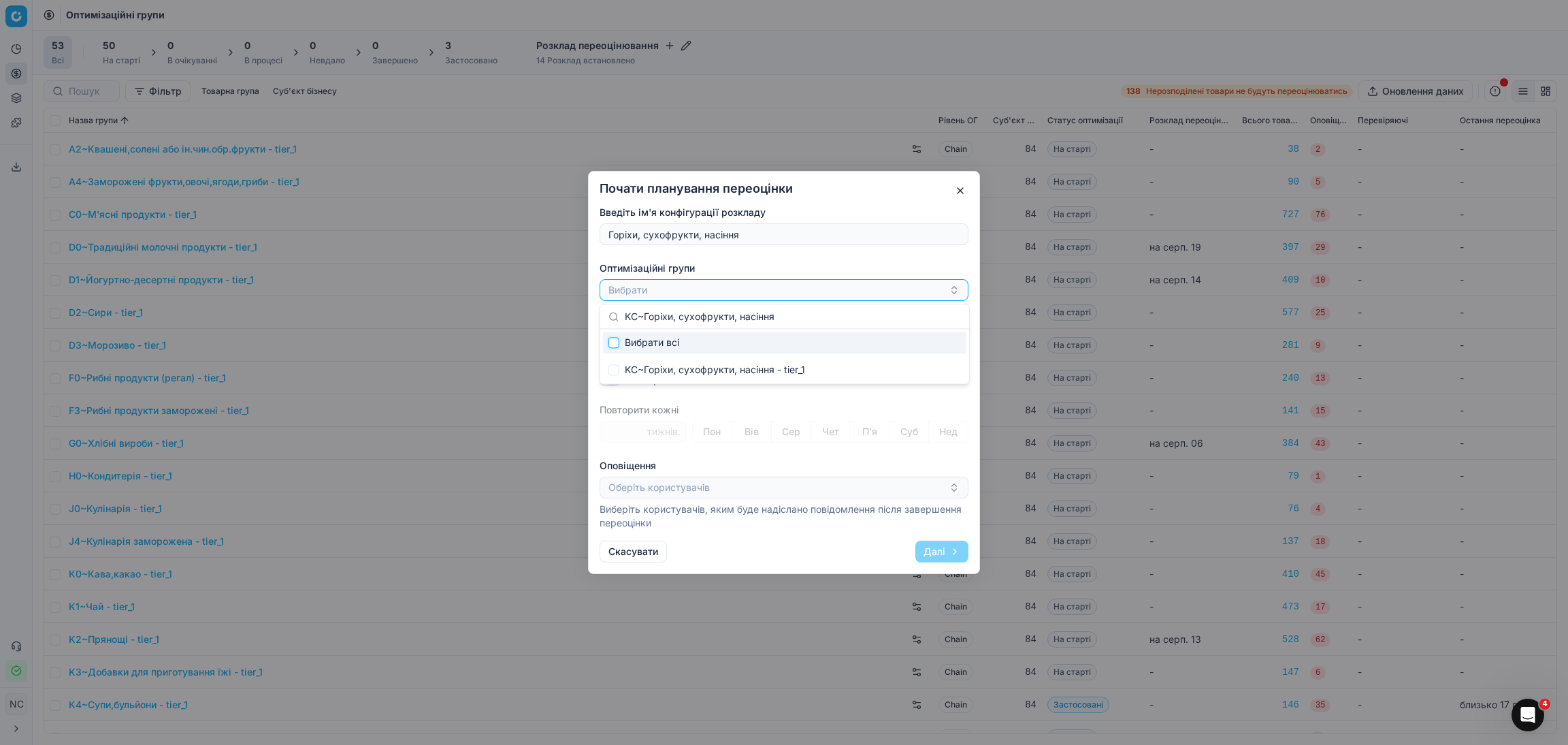
click at [615, 341] on input "Suggestions" at bounding box center [613, 342] width 11 height 11
checkbox input "true"
click at [852, 279] on button "KC~Горіхи, сухофрукти, насіння - tier_1" at bounding box center [784, 289] width 369 height 22
click at [711, 349] on button "button" at bounding box center [708, 345] width 16 height 16
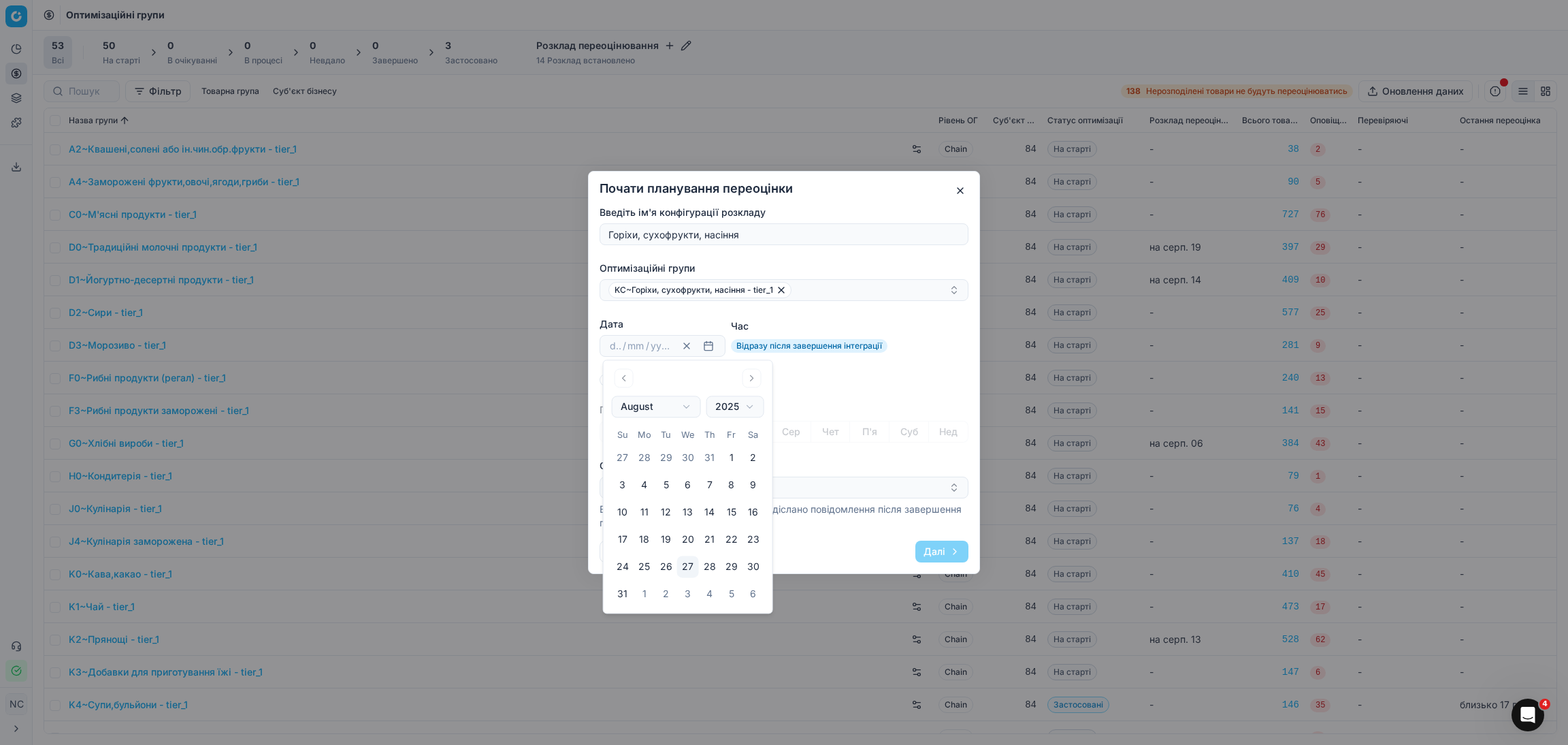
click at [689, 567] on button "27" at bounding box center [688, 566] width 22 height 22
type input "27"
type input "08"
type input "2025"
click at [935, 548] on button "Далі" at bounding box center [943, 551] width 53 height 22
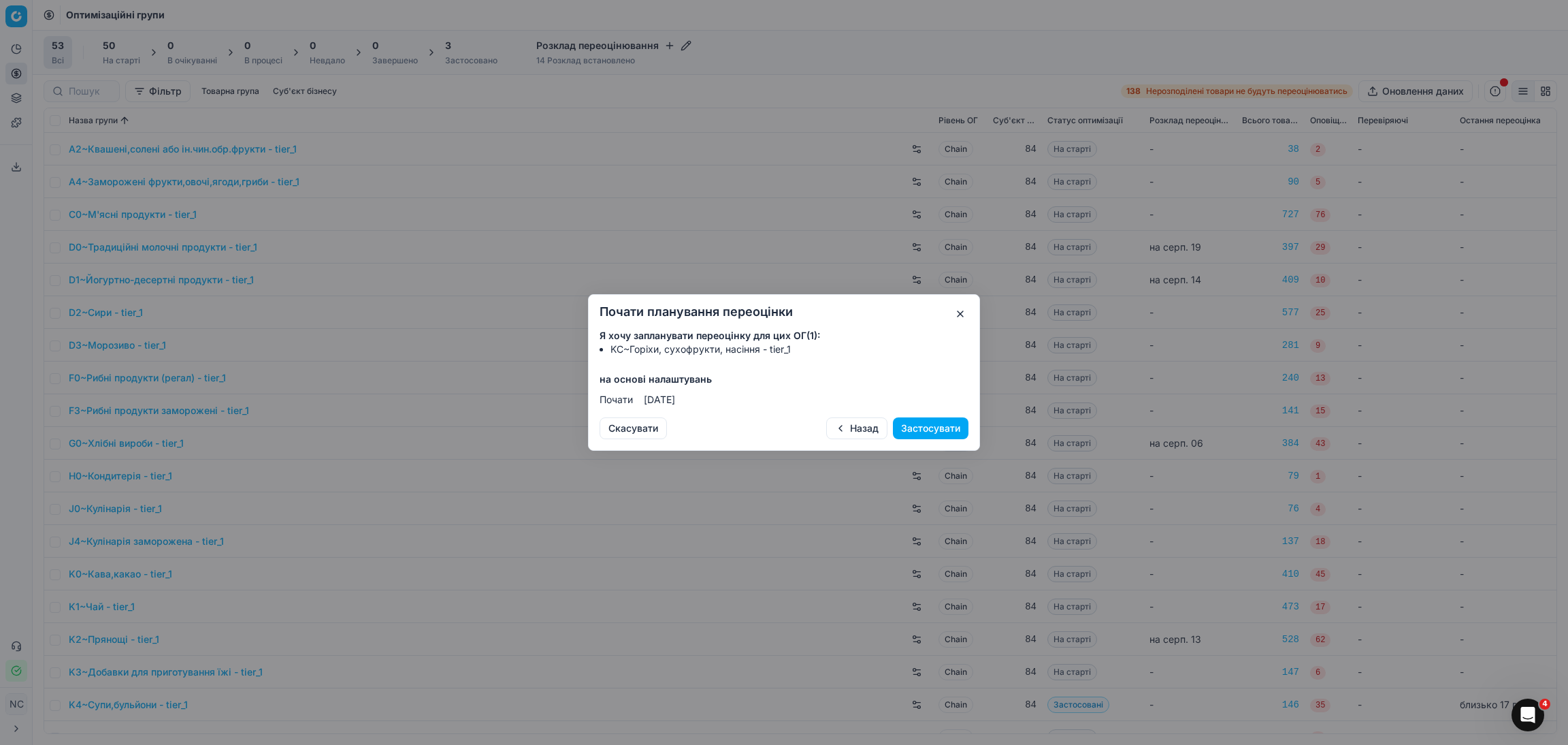
click at [853, 433] on button "Назад" at bounding box center [857, 428] width 61 height 22
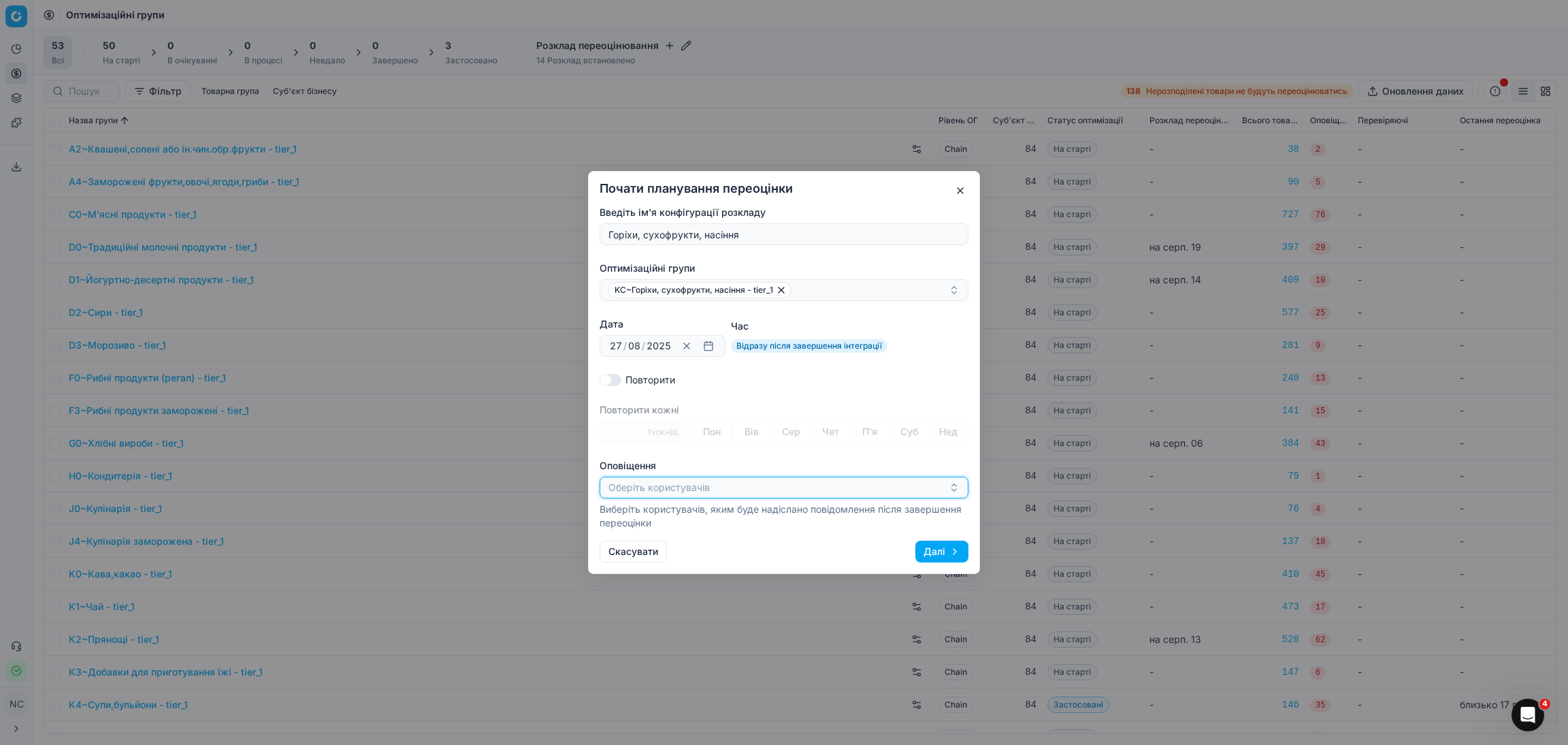
click at [952, 486] on icon "button" at bounding box center [953, 487] width 11 height 11
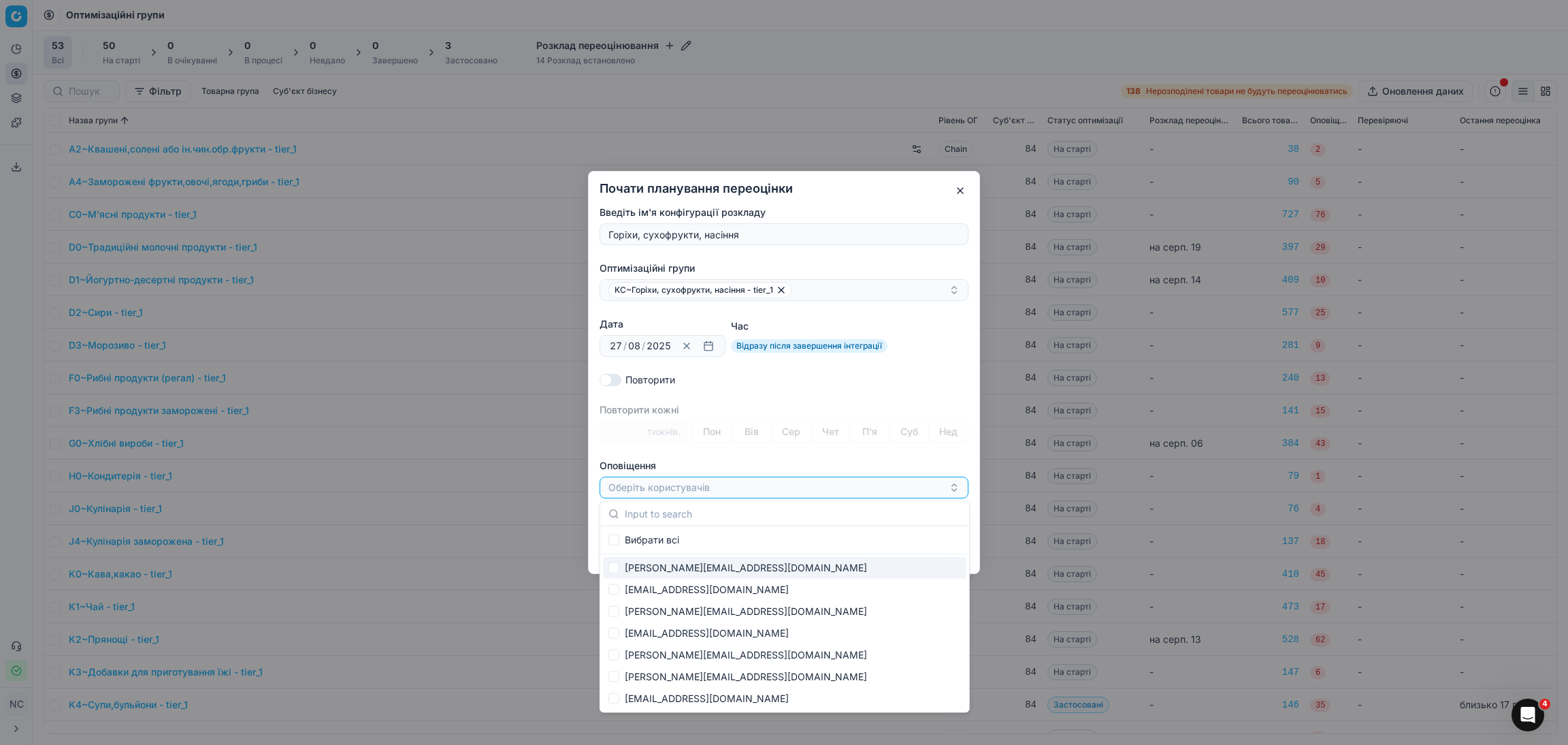
click at [745, 565] on div "[PERSON_NAME][EMAIL_ADDRESS][DOMAIN_NAME]" at bounding box center [784, 567] width 364 height 22
checkbox input "true"
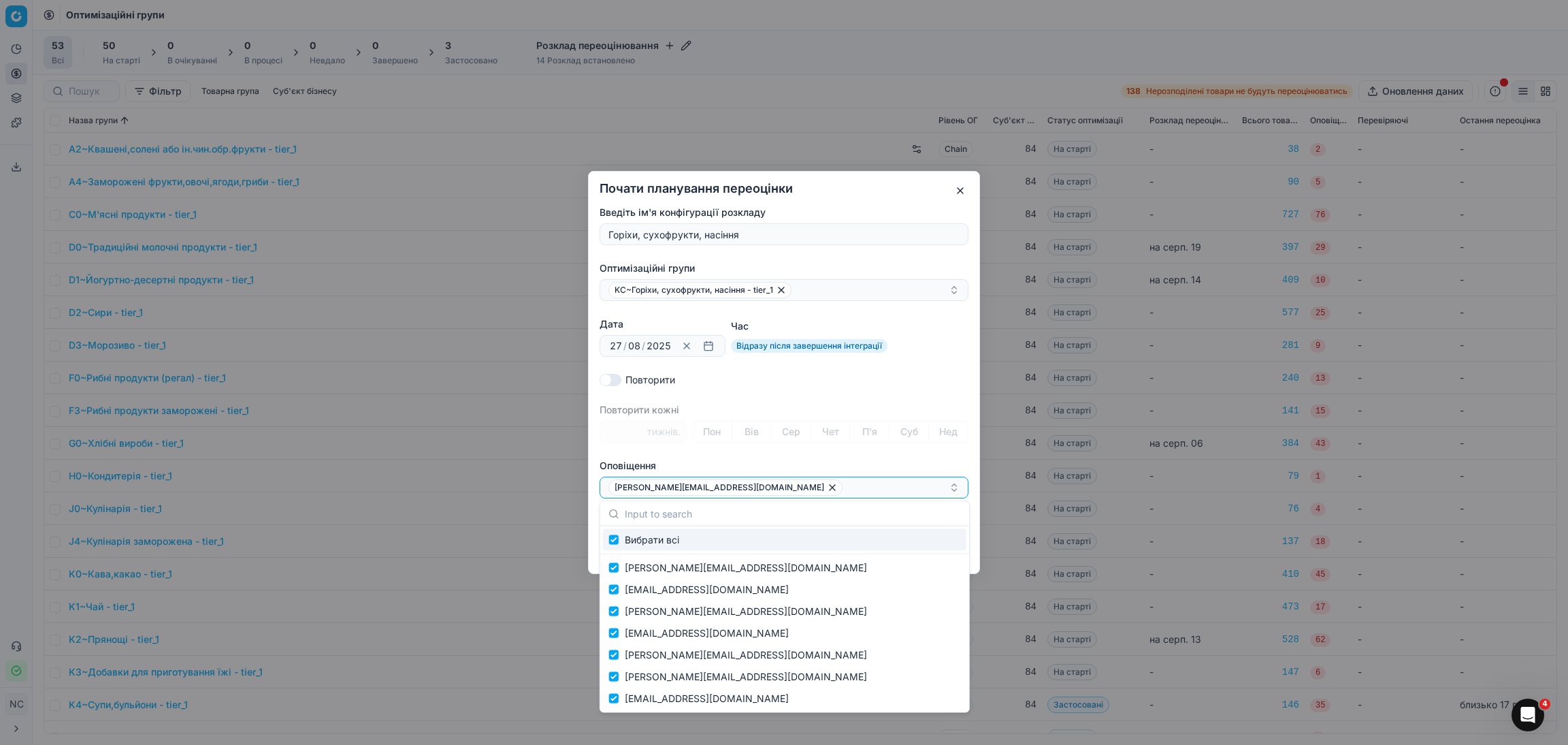
checkbox input "true"
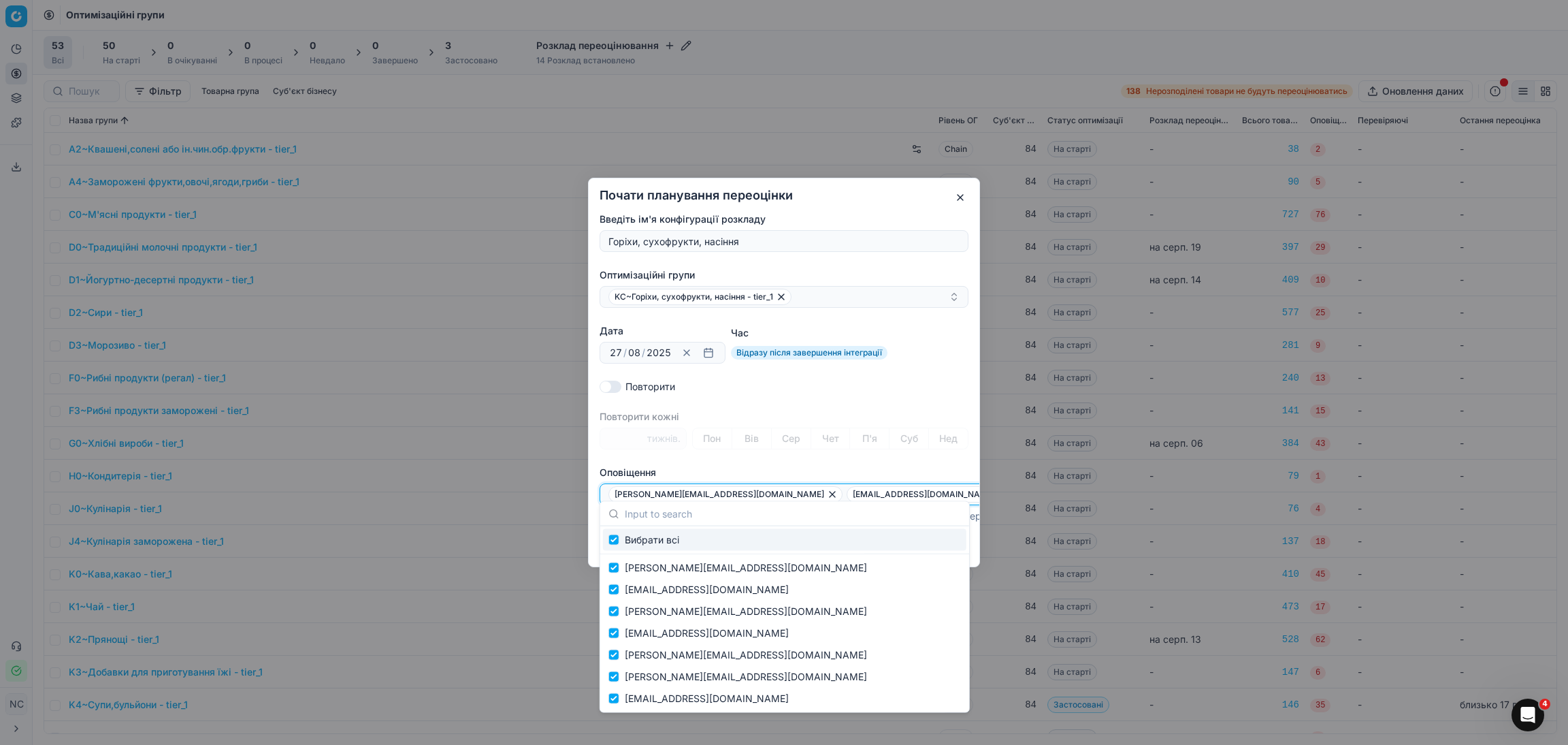
click at [699, 489] on span "[PERSON_NAME][EMAIL_ADDRESS][DOMAIN_NAME]" at bounding box center [720, 494] width 210 height 11
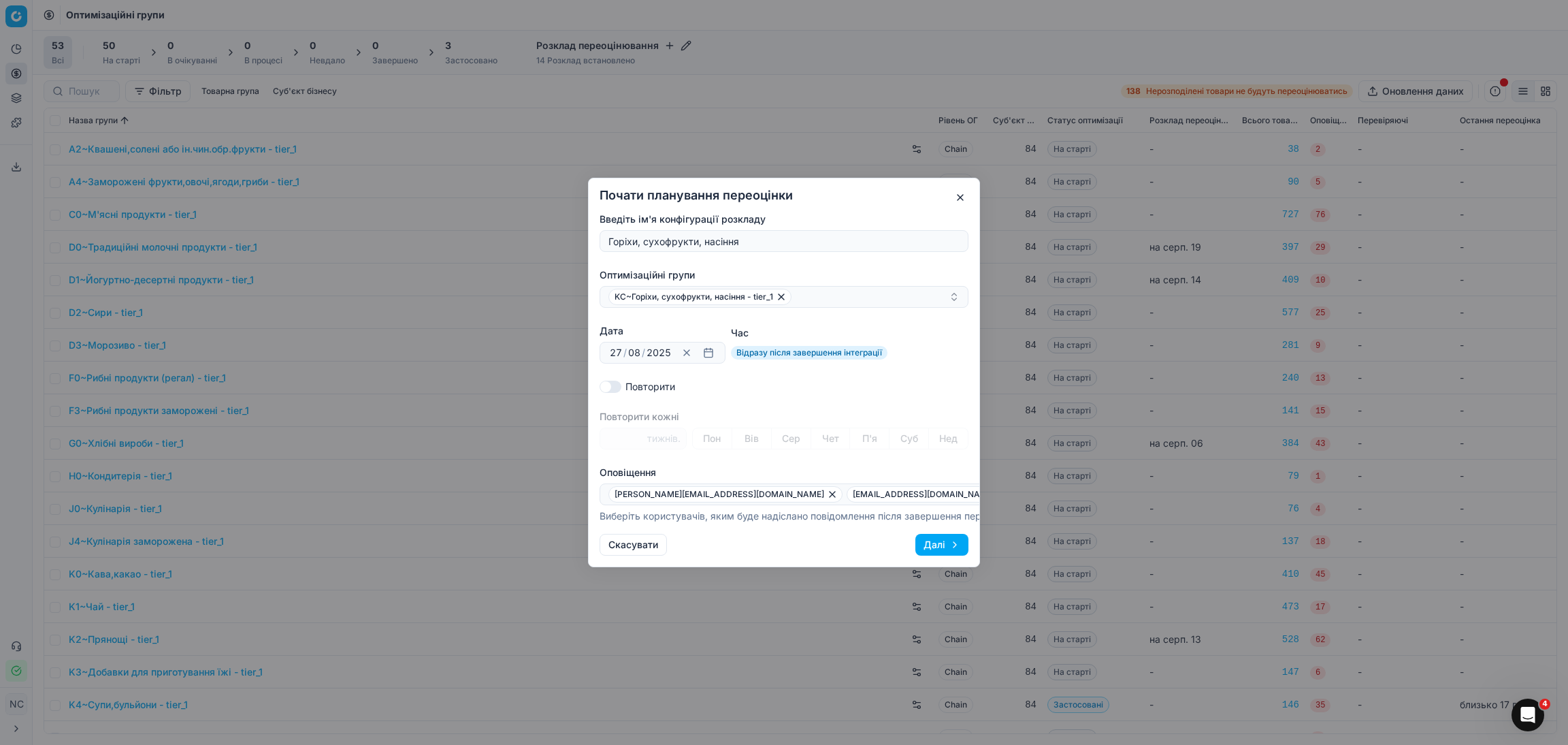
click at [932, 553] on button "Далі" at bounding box center [943, 544] width 53 height 22
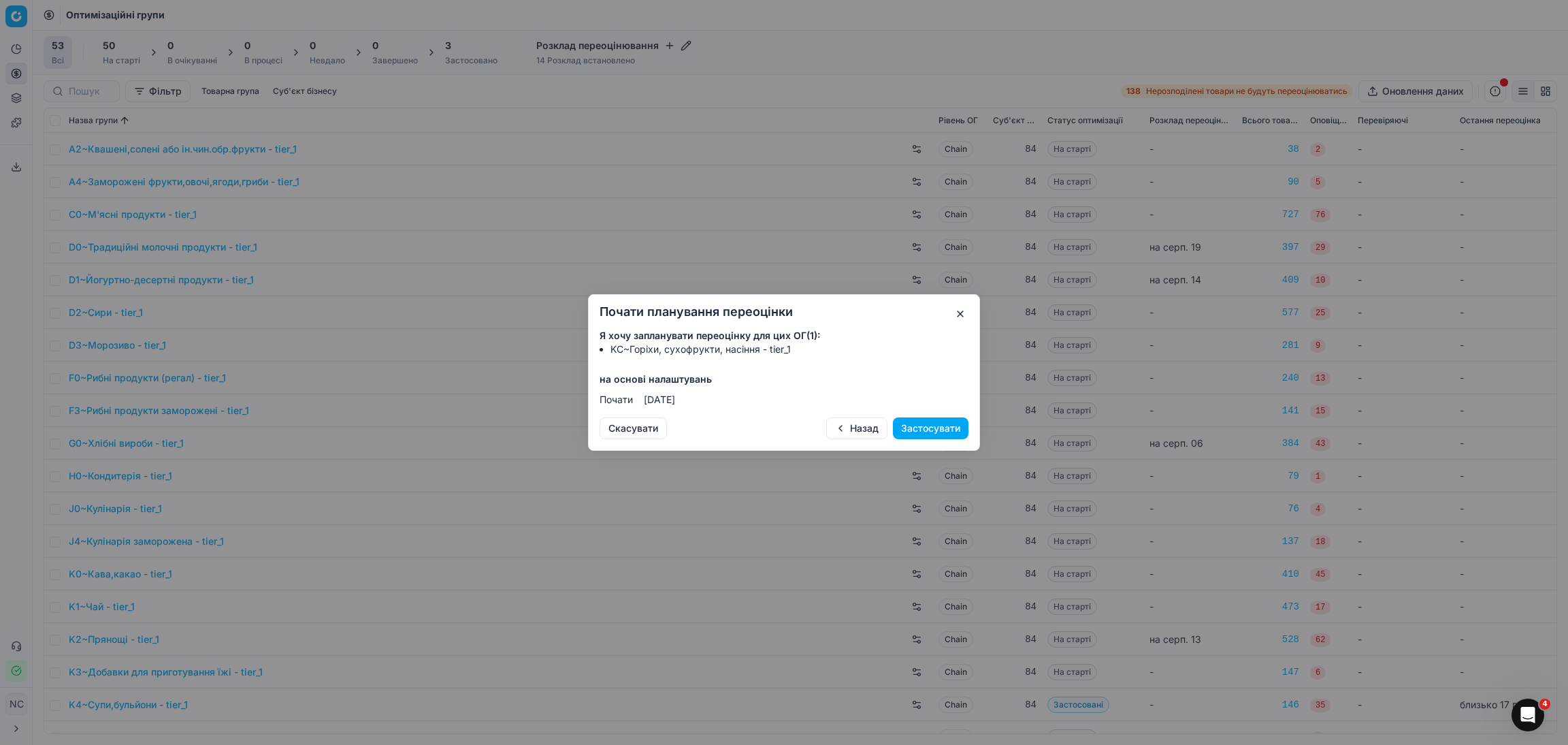
click at [925, 425] on button "Застосувати" at bounding box center [930, 428] width 75 height 22
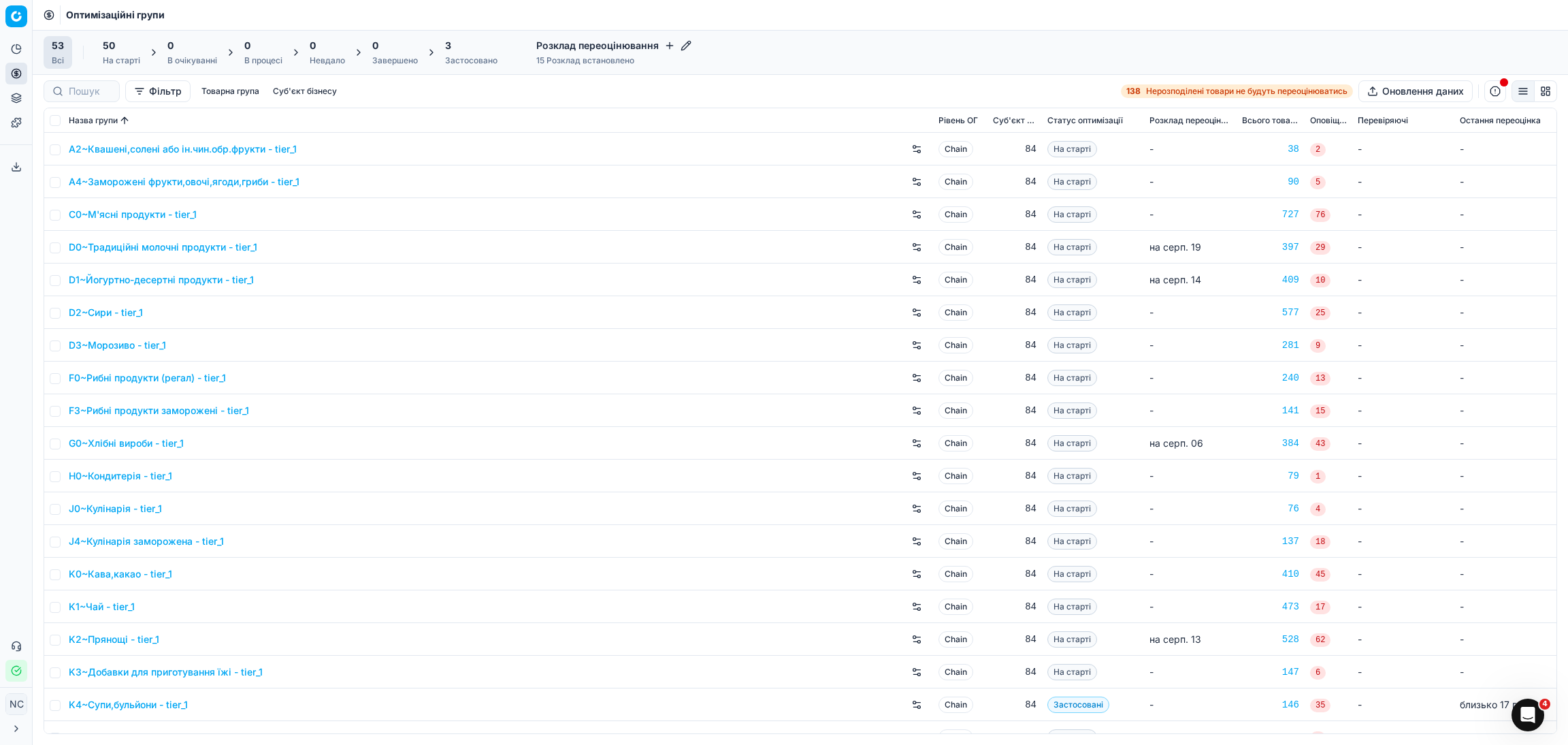
click at [667, 43] on icon "button" at bounding box center [669, 45] width 11 height 11
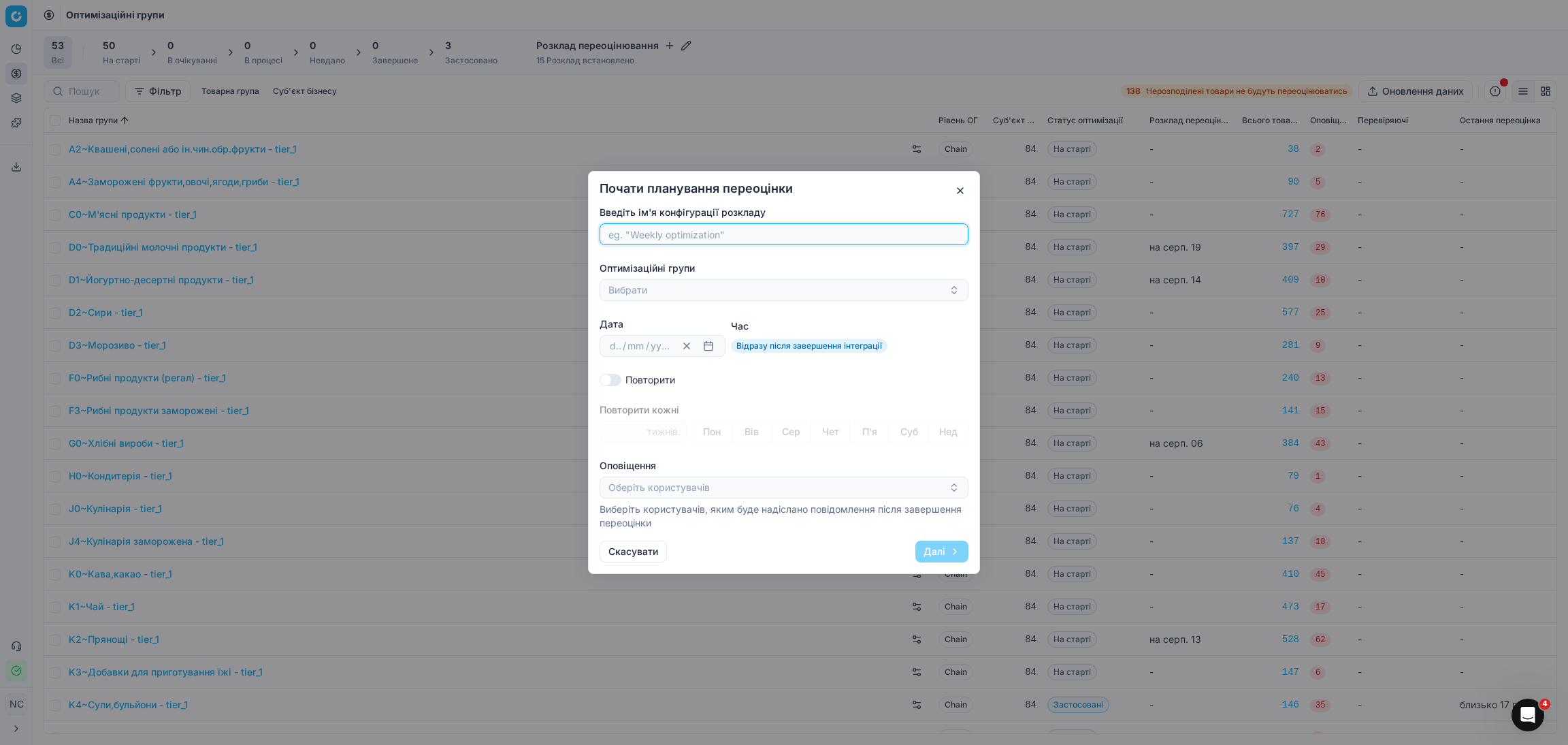
click at [689, 233] on input "Введіть ім'я конфігурації розкладу" at bounding box center [783, 233] width 356 height 20
paste input "N0~Питна вода"
click at [625, 232] on input "N0~Питна вода" at bounding box center [783, 233] width 356 height 20
type input "Питна вода"
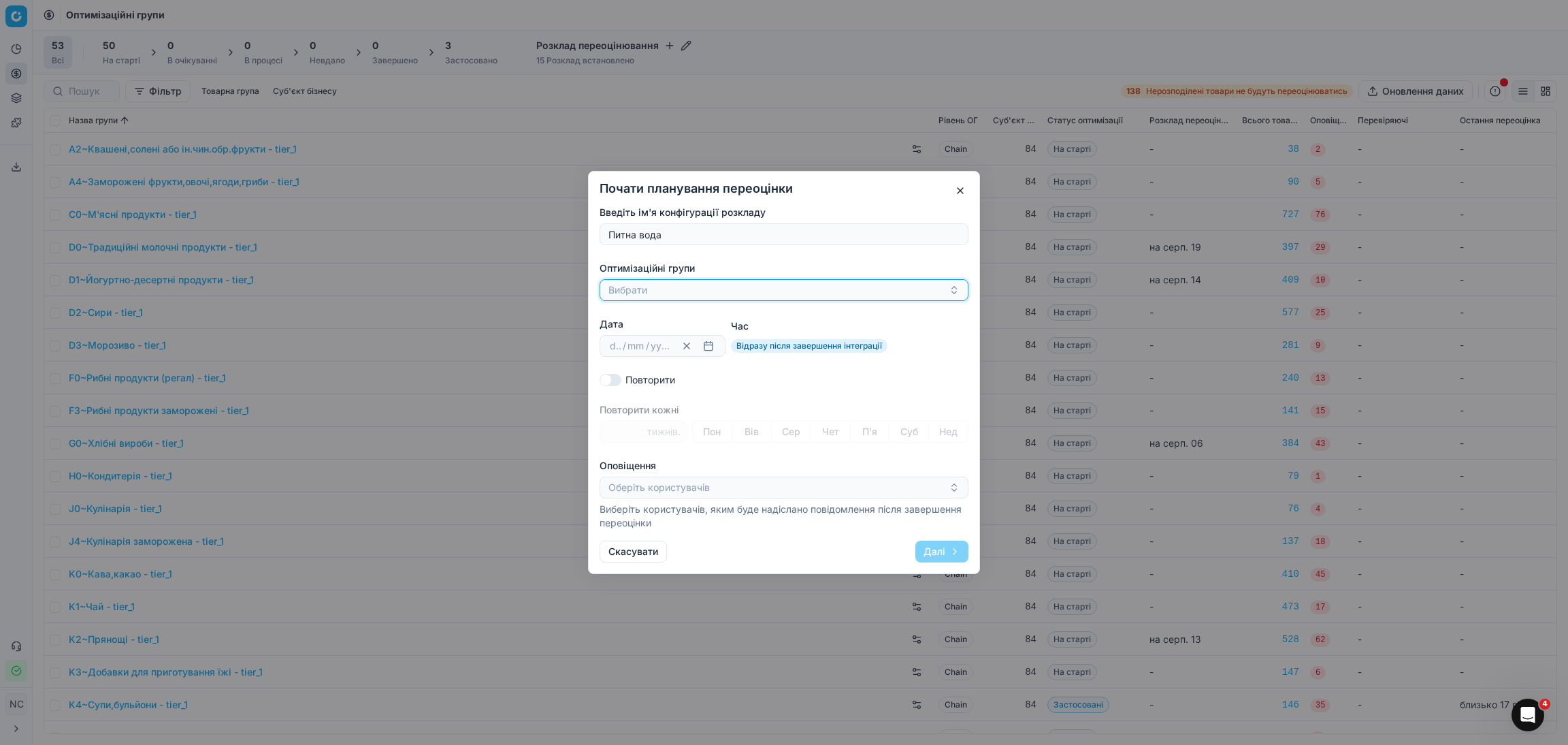
click at [663, 287] on button "Вибрати" at bounding box center [784, 289] width 369 height 22
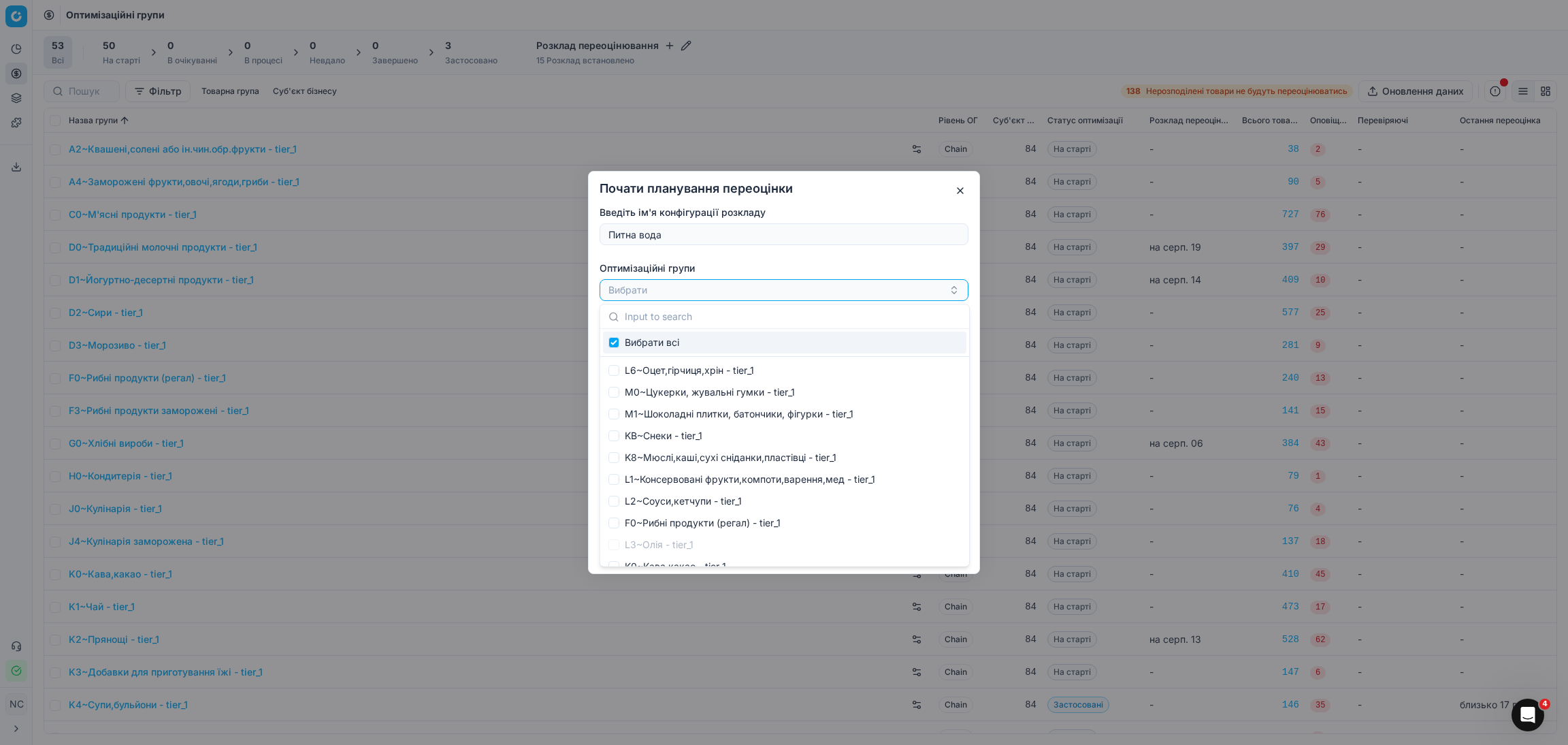
type input "N0~Питна вода"
checkbox input "true"
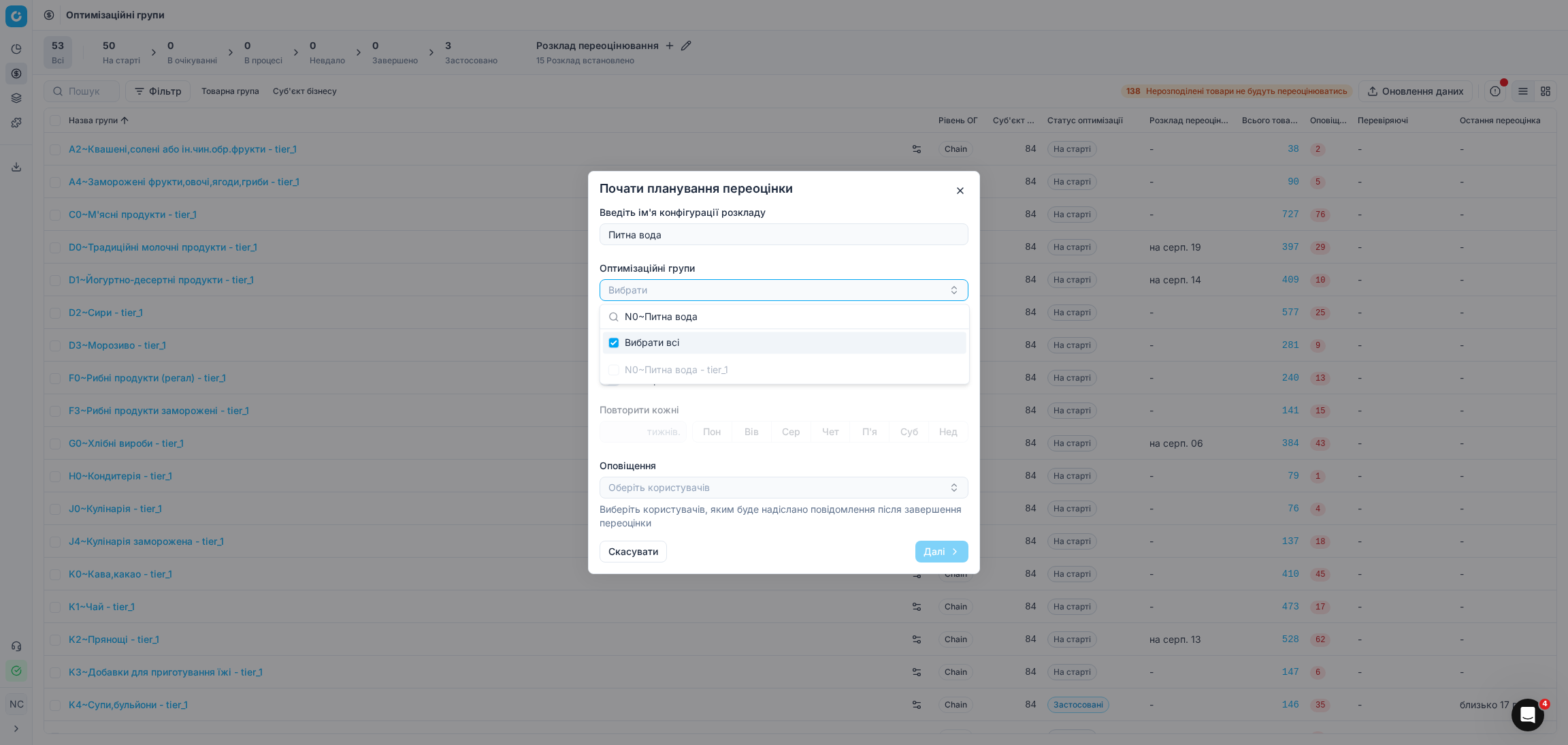
type input "N0~Питна вода"
click at [617, 365] on div "N0~Питна вода - tier_1" at bounding box center [784, 370] width 364 height 22
click at [620, 373] on div "N0~Питна вода - tier_1" at bounding box center [784, 370] width 364 height 22
click at [710, 297] on button "Вибрати" at bounding box center [784, 289] width 369 height 22
click at [956, 188] on button "button" at bounding box center [960, 190] width 16 height 16
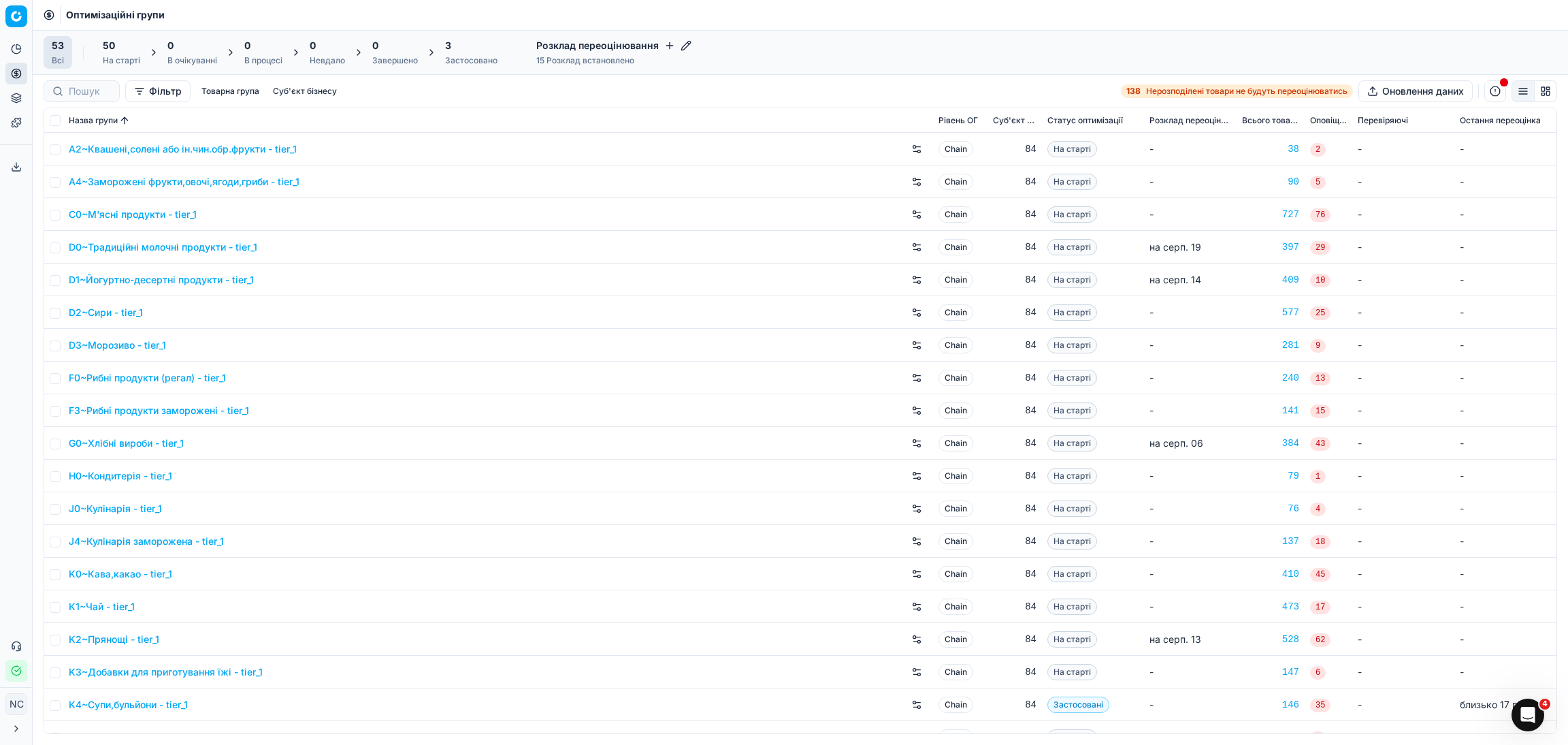
click at [683, 42] on icon "button" at bounding box center [686, 45] width 11 height 11
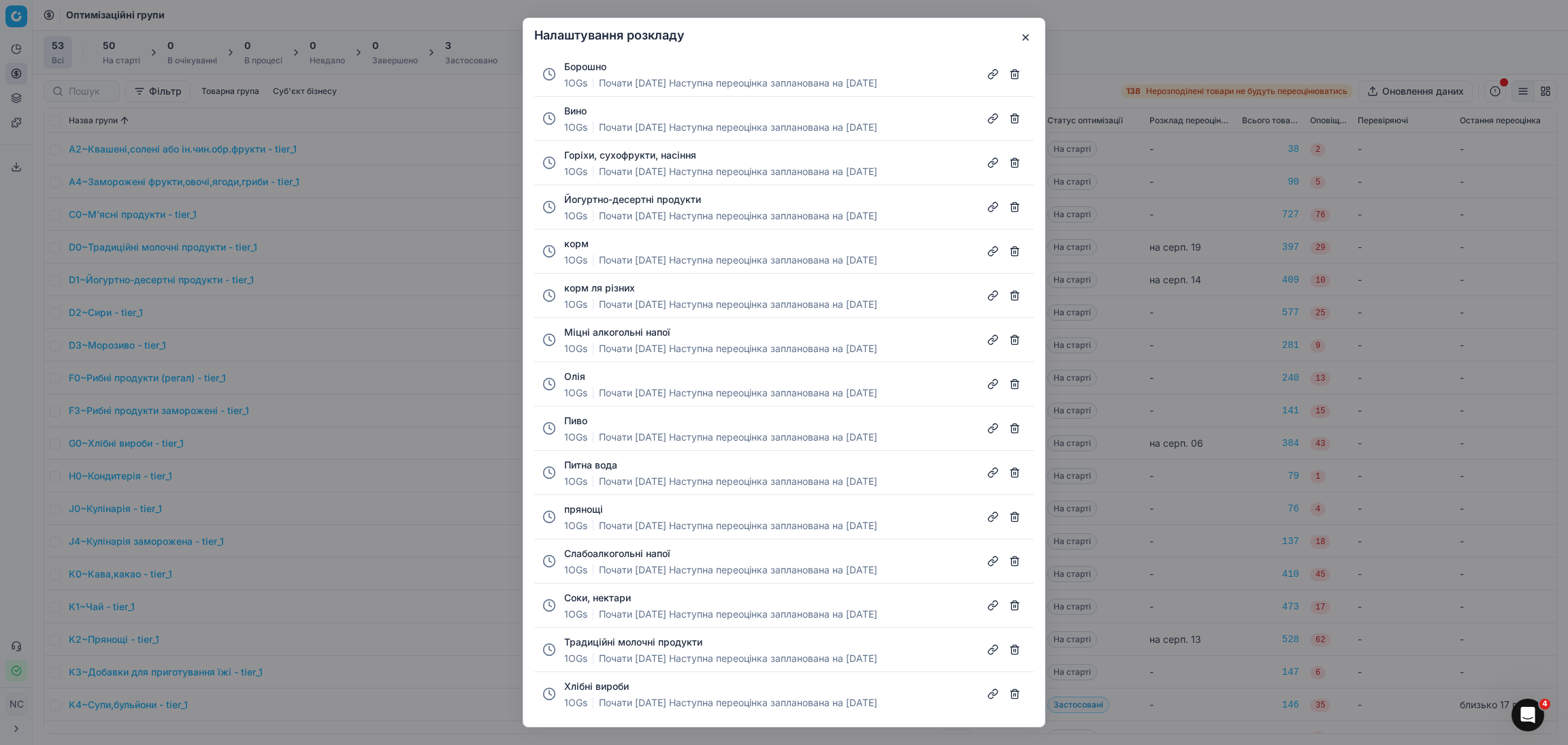
click at [851, 429] on div "Пиво 1 OGs Почати серп. 13 Наступна переоцінка запланована на серп. 13" at bounding box center [721, 428] width 313 height 32
click at [1012, 428] on button "button" at bounding box center [1014, 428] width 22 height 22
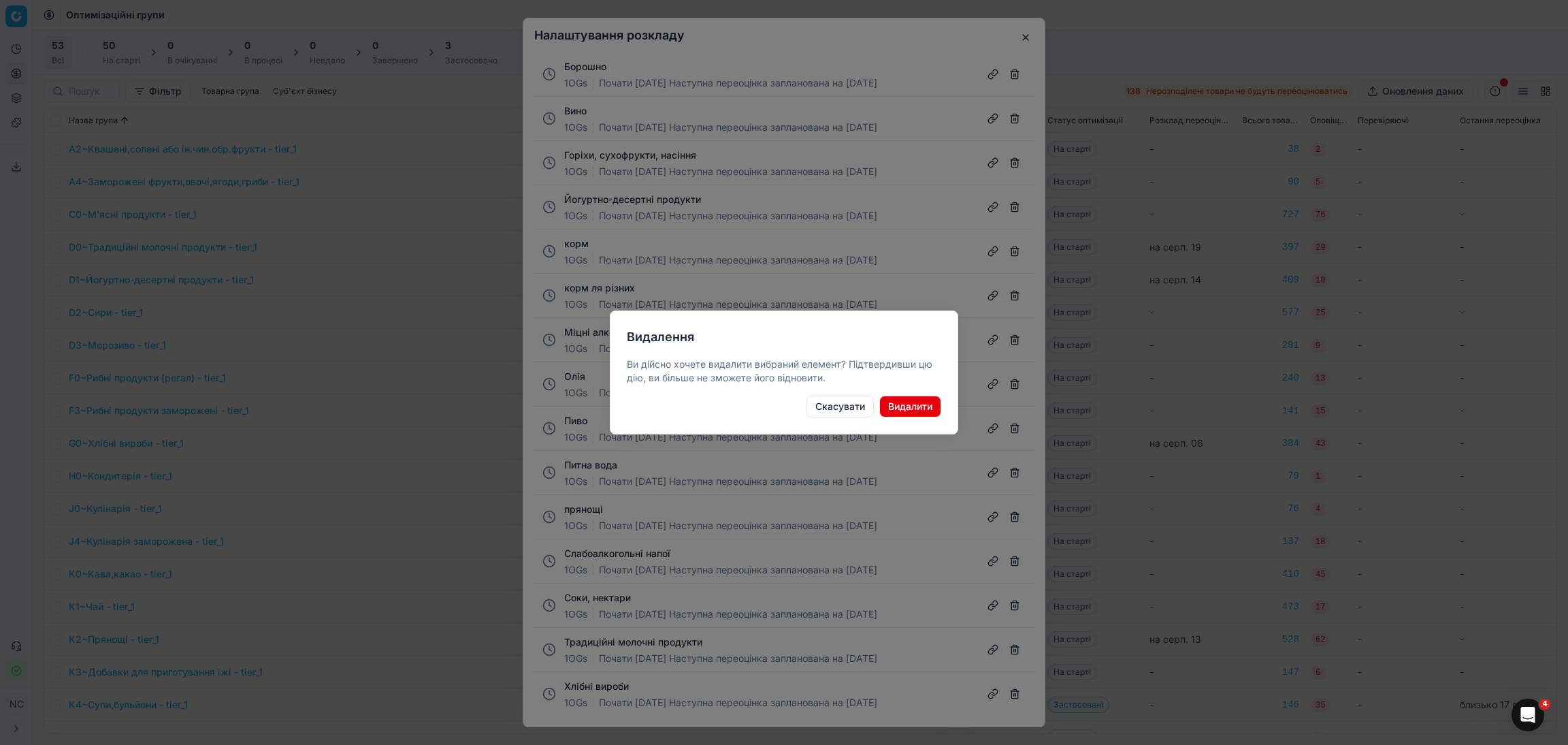
click at [906, 405] on button "Видалити" at bounding box center [910, 406] width 62 height 22
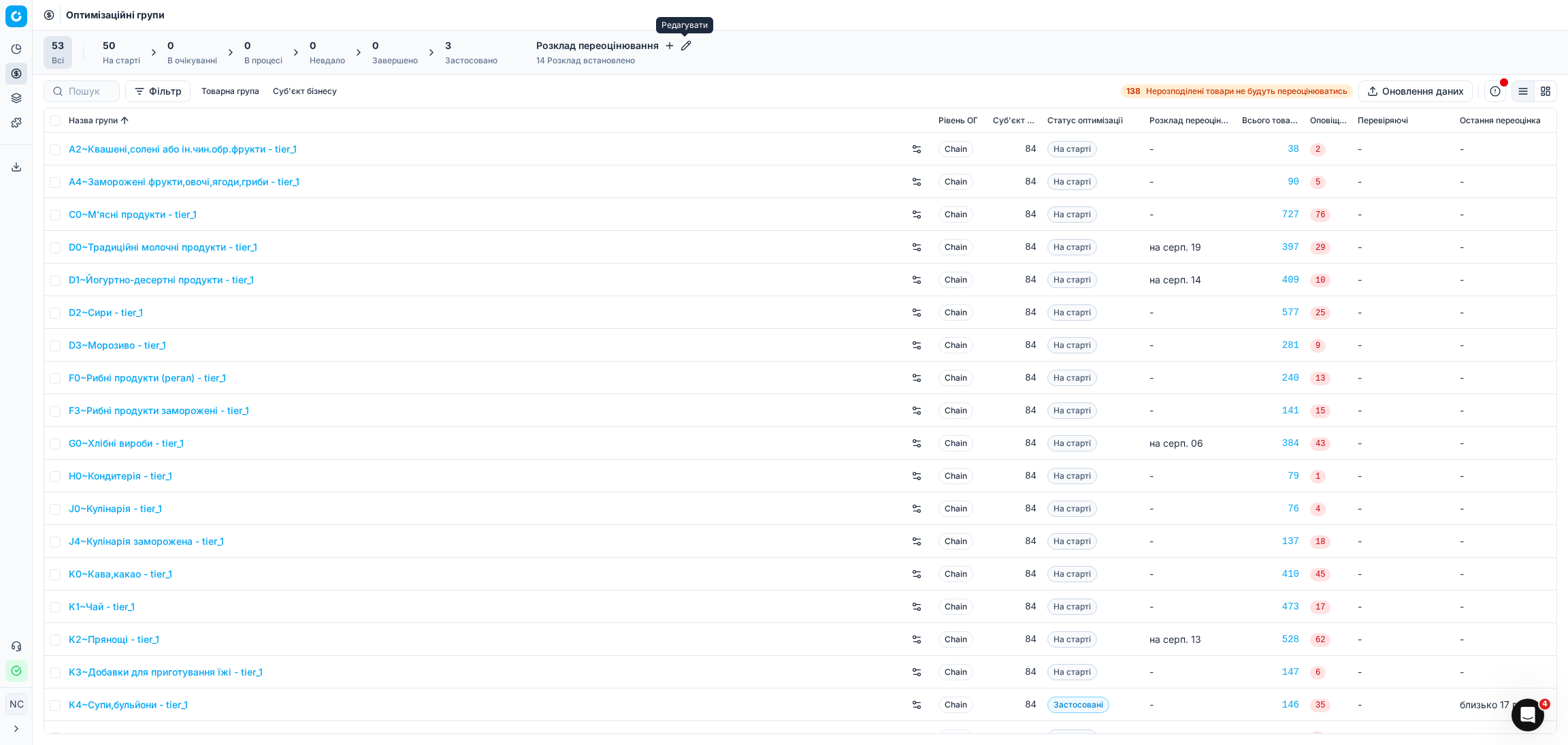
click at [681, 46] on icon "button" at bounding box center [685, 45] width 9 height 9
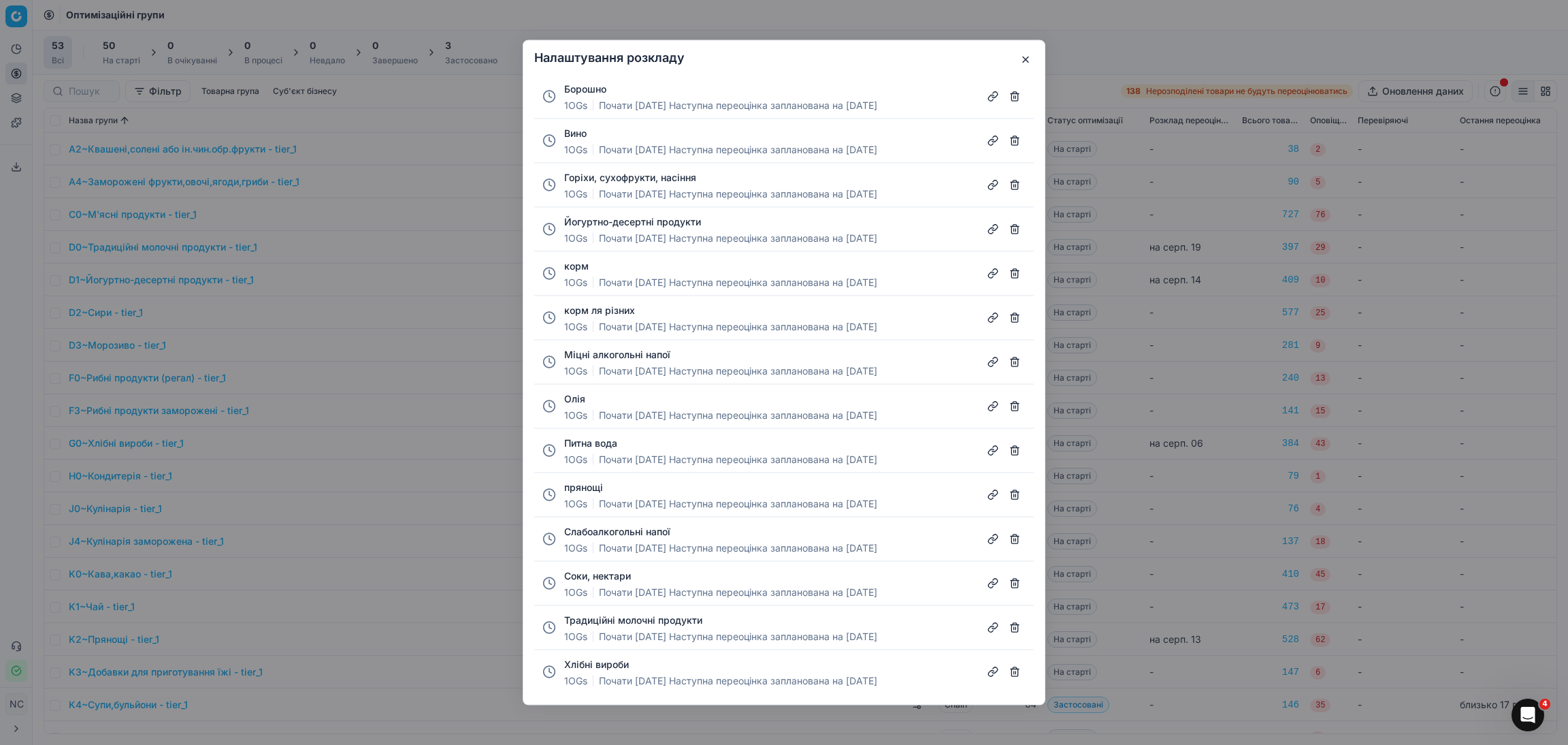
click at [1013, 452] on button "button" at bounding box center [1014, 450] width 22 height 22
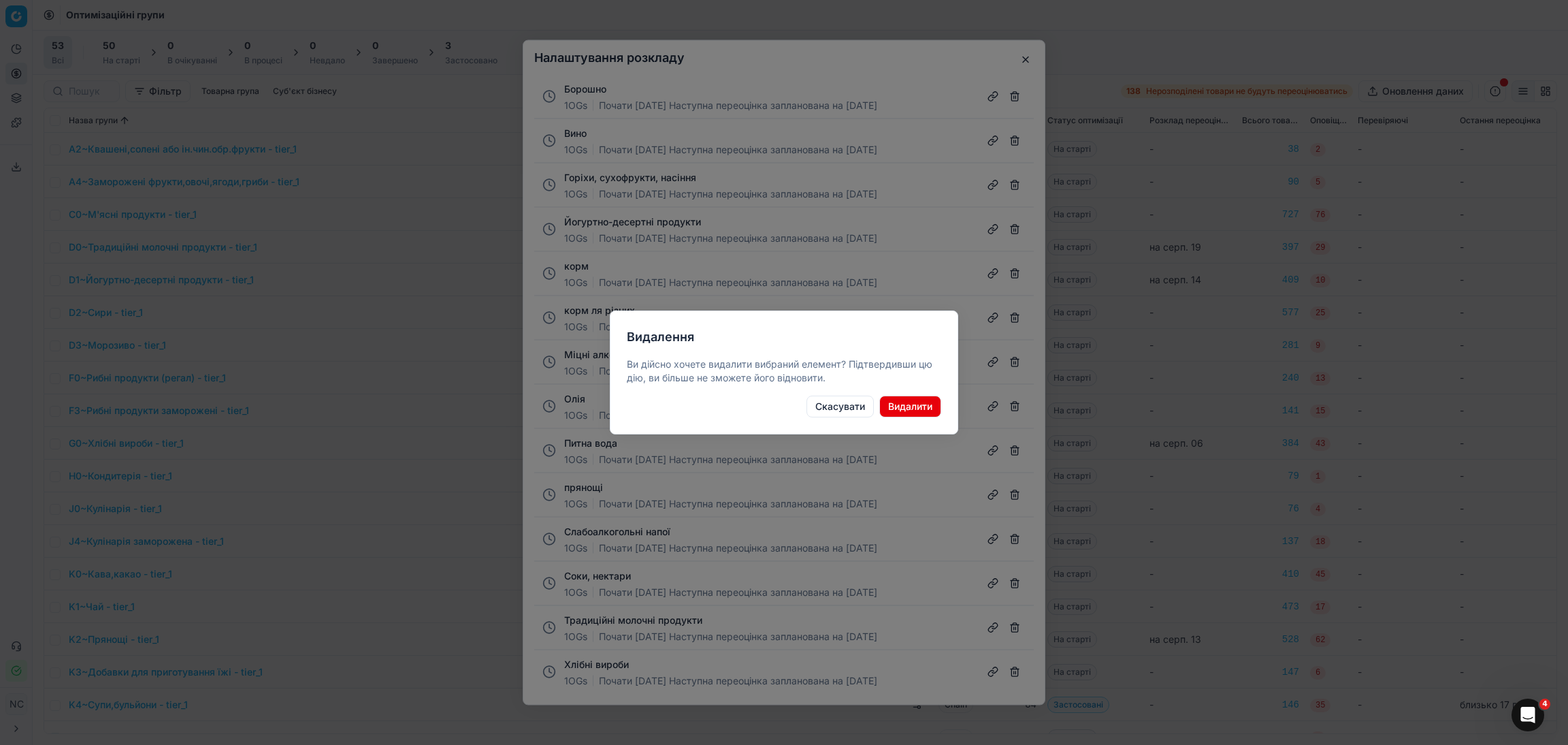
drag, startPoint x: 922, startPoint y: 406, endPoint x: 921, endPoint y: 422, distance: 16.0
click at [922, 409] on button "Видалити" at bounding box center [910, 406] width 62 height 22
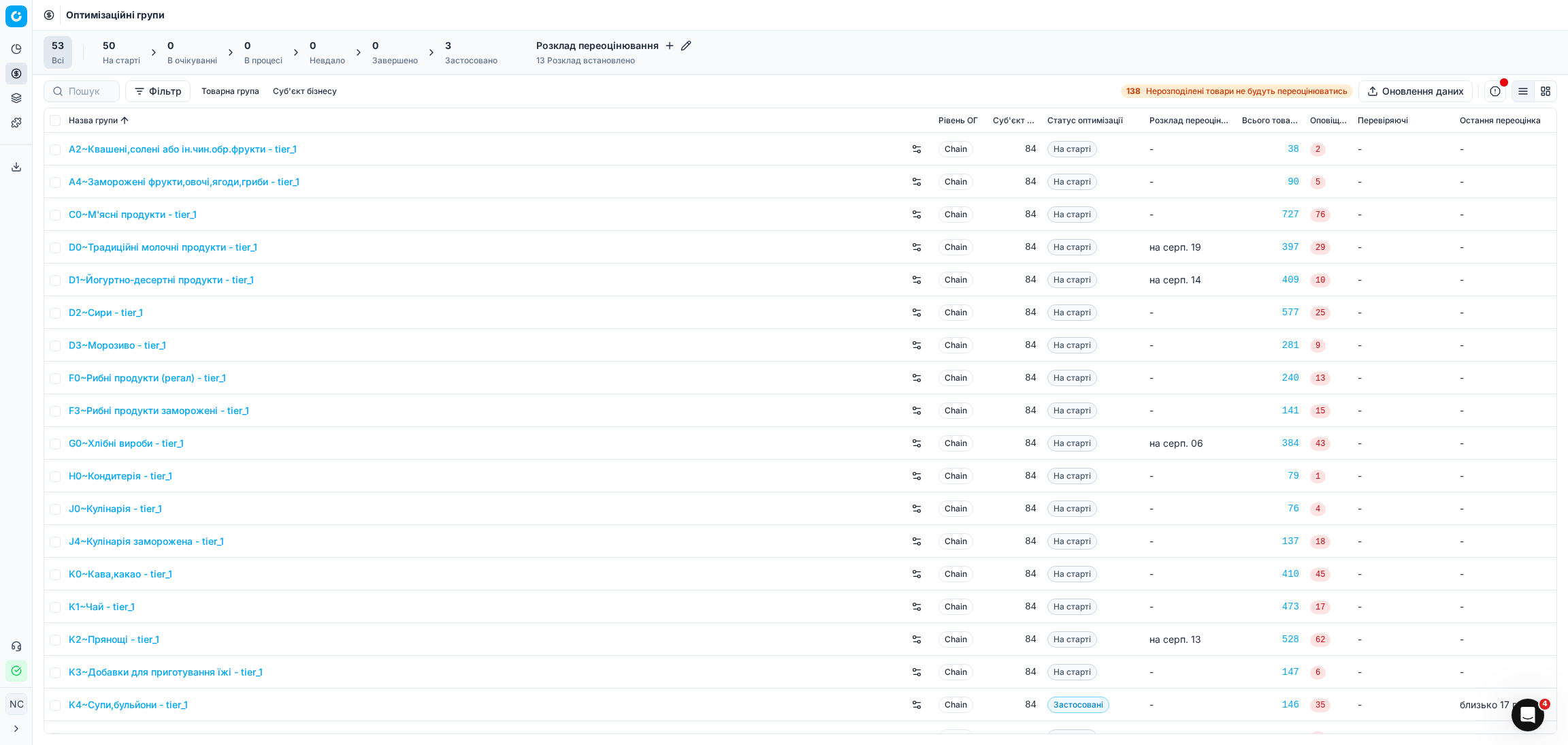
click at [689, 49] on icon "button" at bounding box center [686, 45] width 11 height 11
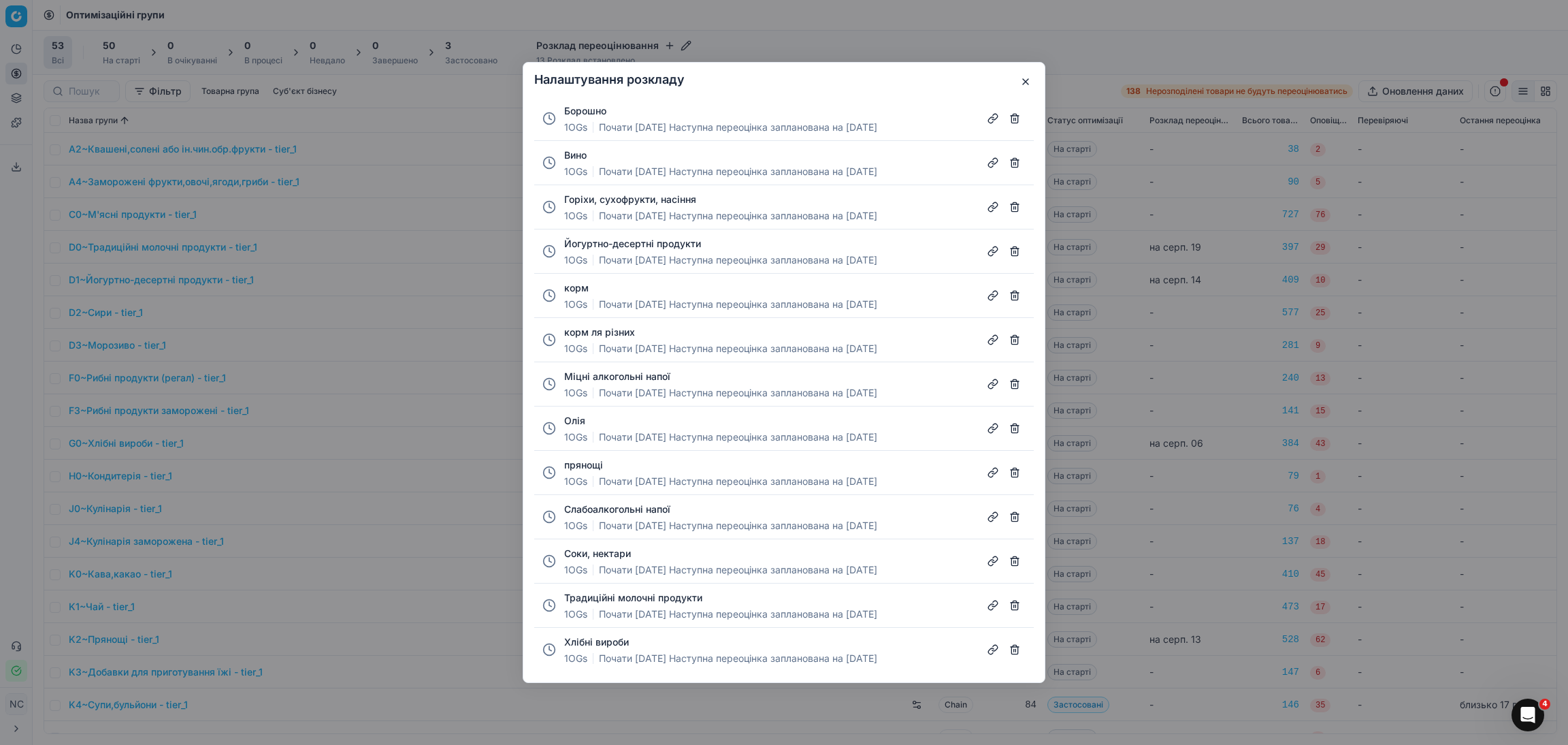
click at [1011, 475] on button "button" at bounding box center [1014, 472] width 22 height 22
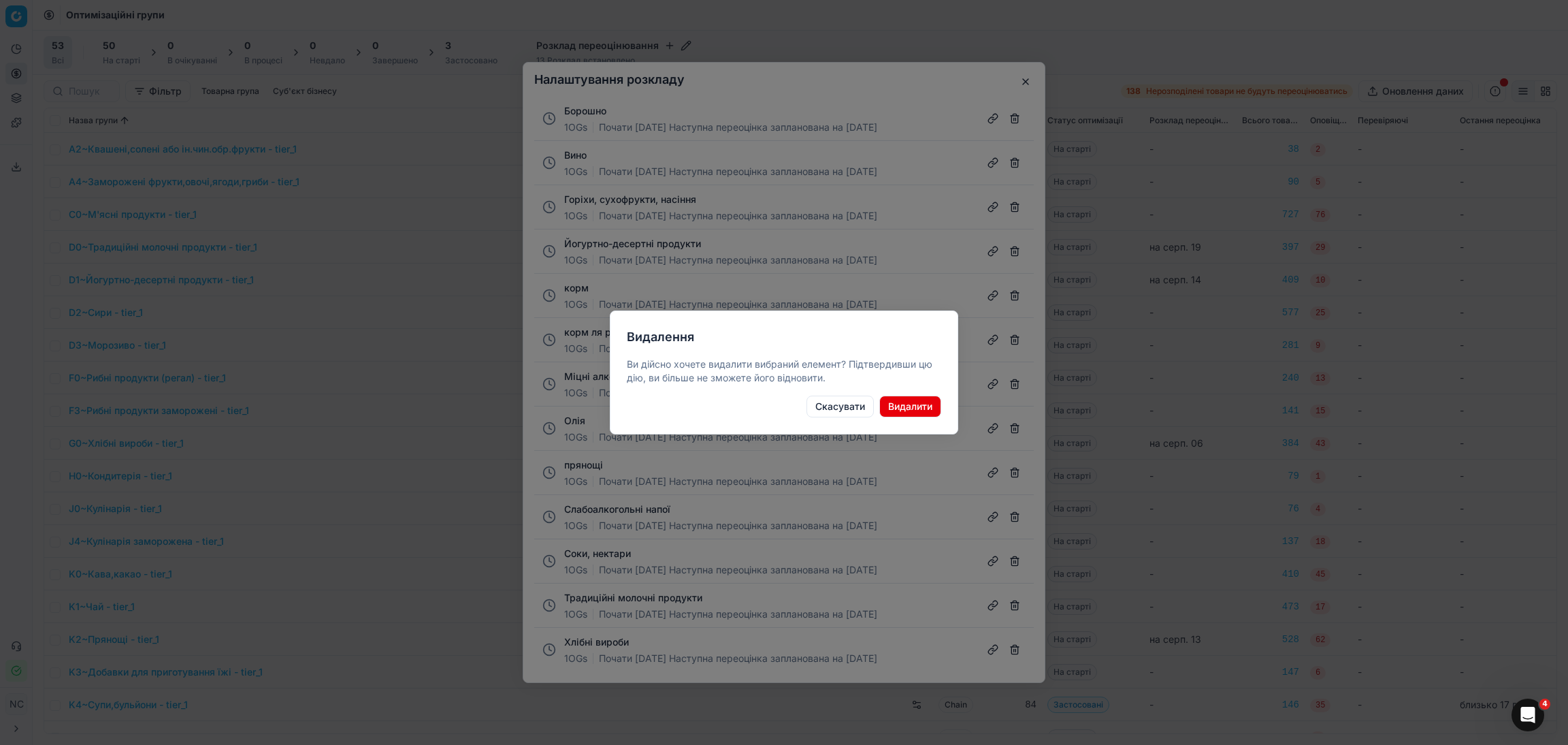
drag, startPoint x: 913, startPoint y: 410, endPoint x: 913, endPoint y: 417, distance: 7.0
click at [914, 414] on button "Видалити" at bounding box center [910, 406] width 62 height 22
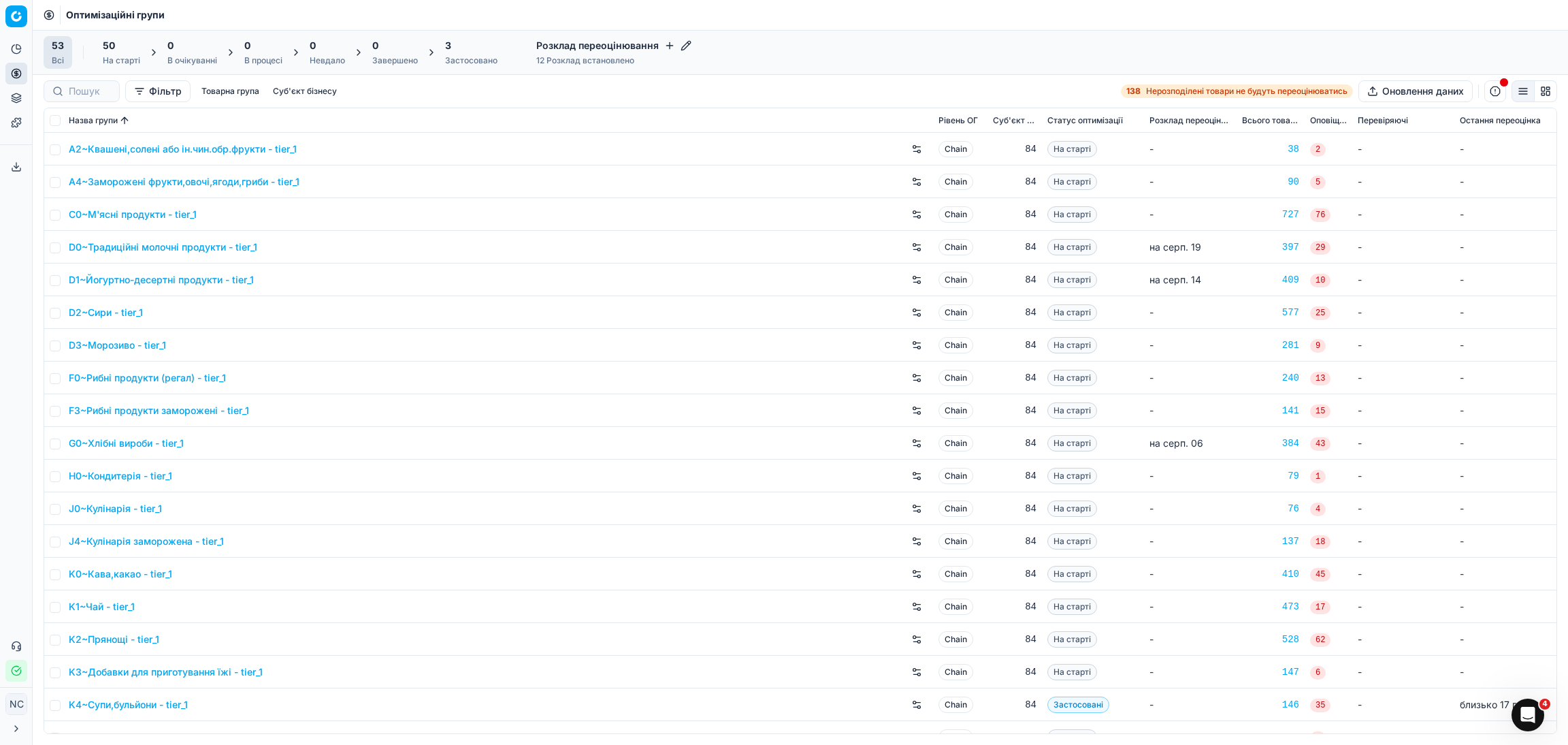
click at [669, 47] on icon "button" at bounding box center [669, 45] width 11 height 11
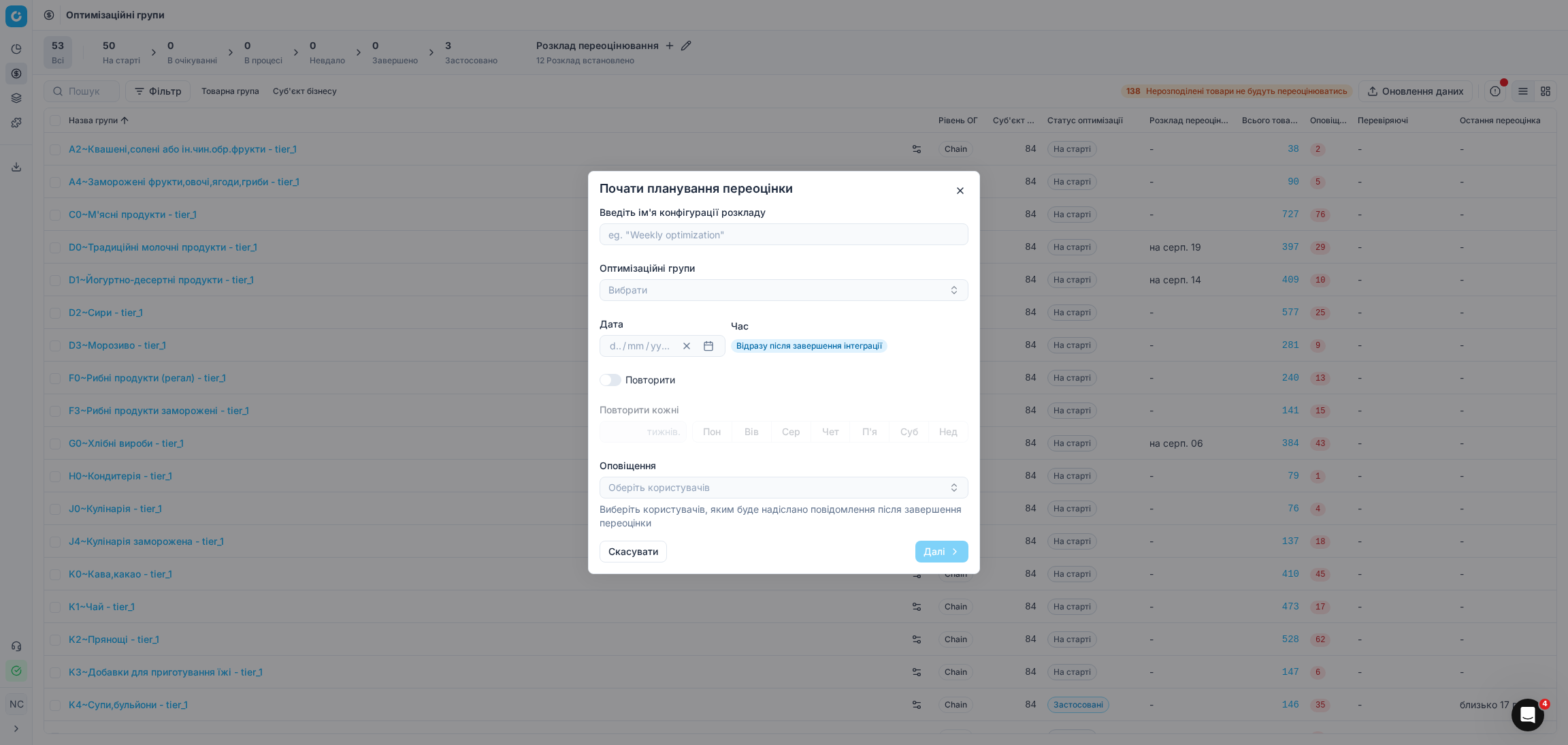
click at [695, 238] on input "Введіть ім'я конфігурації розкладу" at bounding box center [783, 233] width 356 height 20
click at [626, 234] on input "N0~Питна вода" at bounding box center [783, 233] width 356 height 20
type input "Питна вода"
click at [679, 287] on button "Вибрати" at bounding box center [784, 289] width 369 height 22
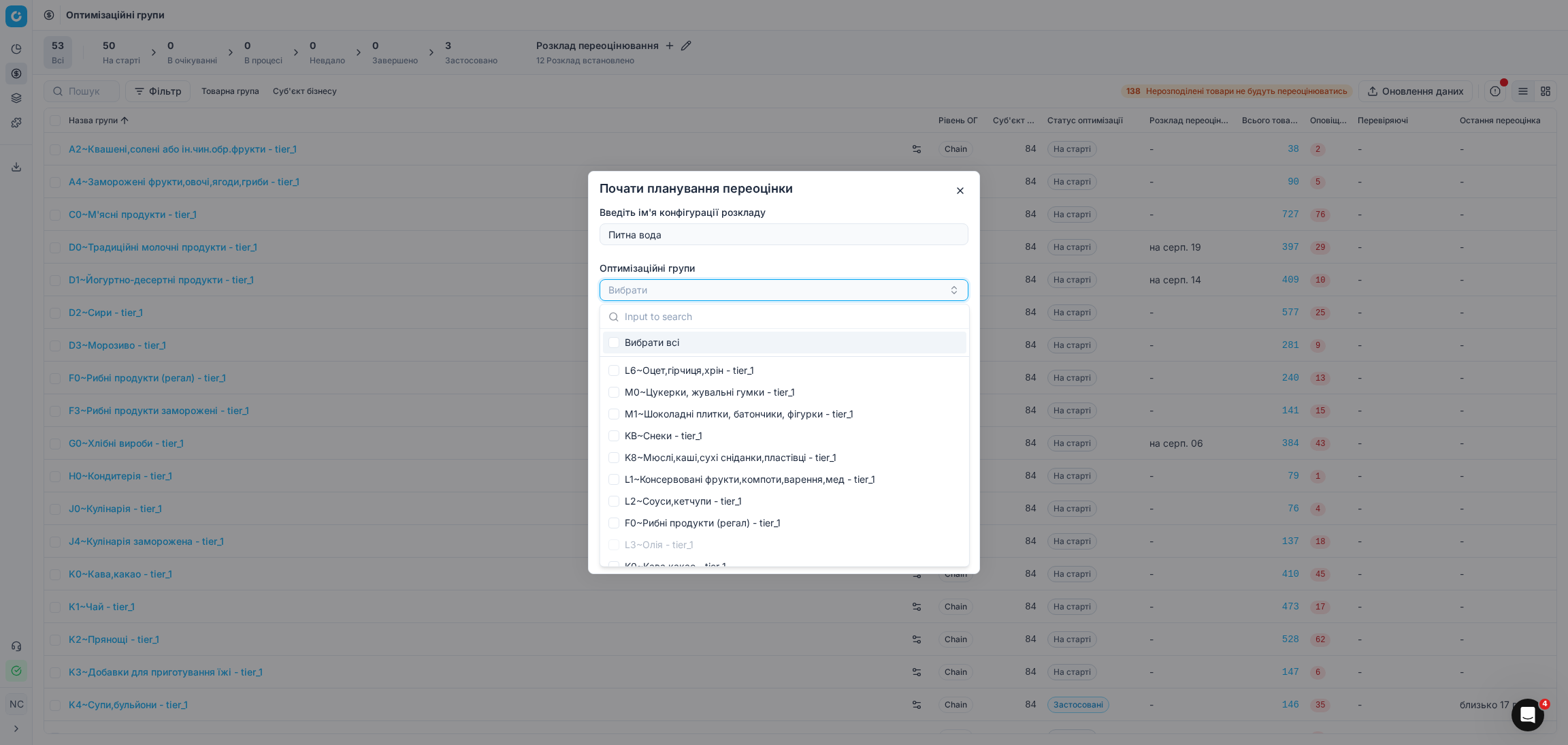
click at [679, 294] on button "Вибрати" at bounding box center [784, 289] width 369 height 22
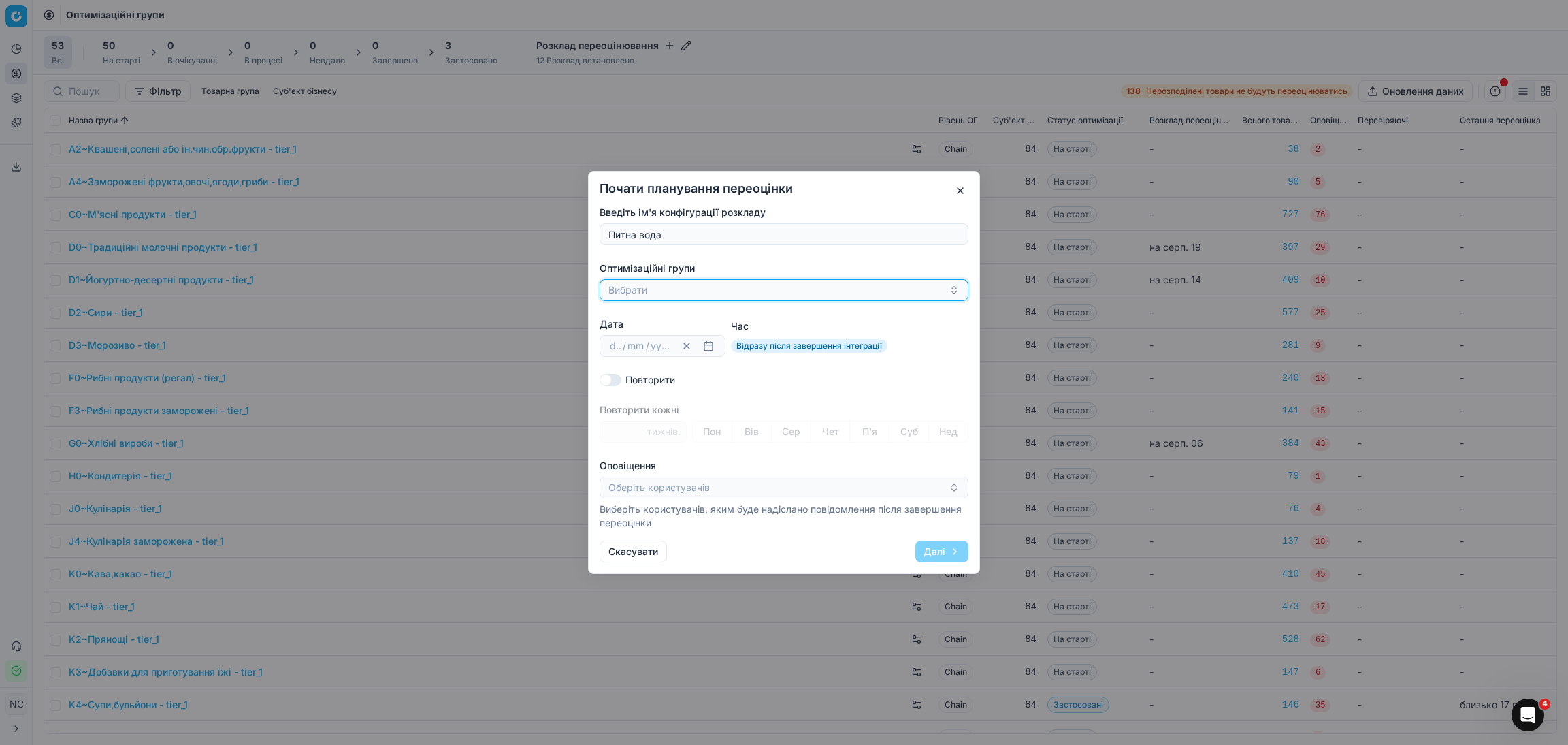
click at [679, 290] on button "Вибрати" at bounding box center [784, 289] width 369 height 22
type input "N0~Питна вода"
click at [612, 340] on input "Suggestions" at bounding box center [613, 342] width 11 height 11
checkbox input "true"
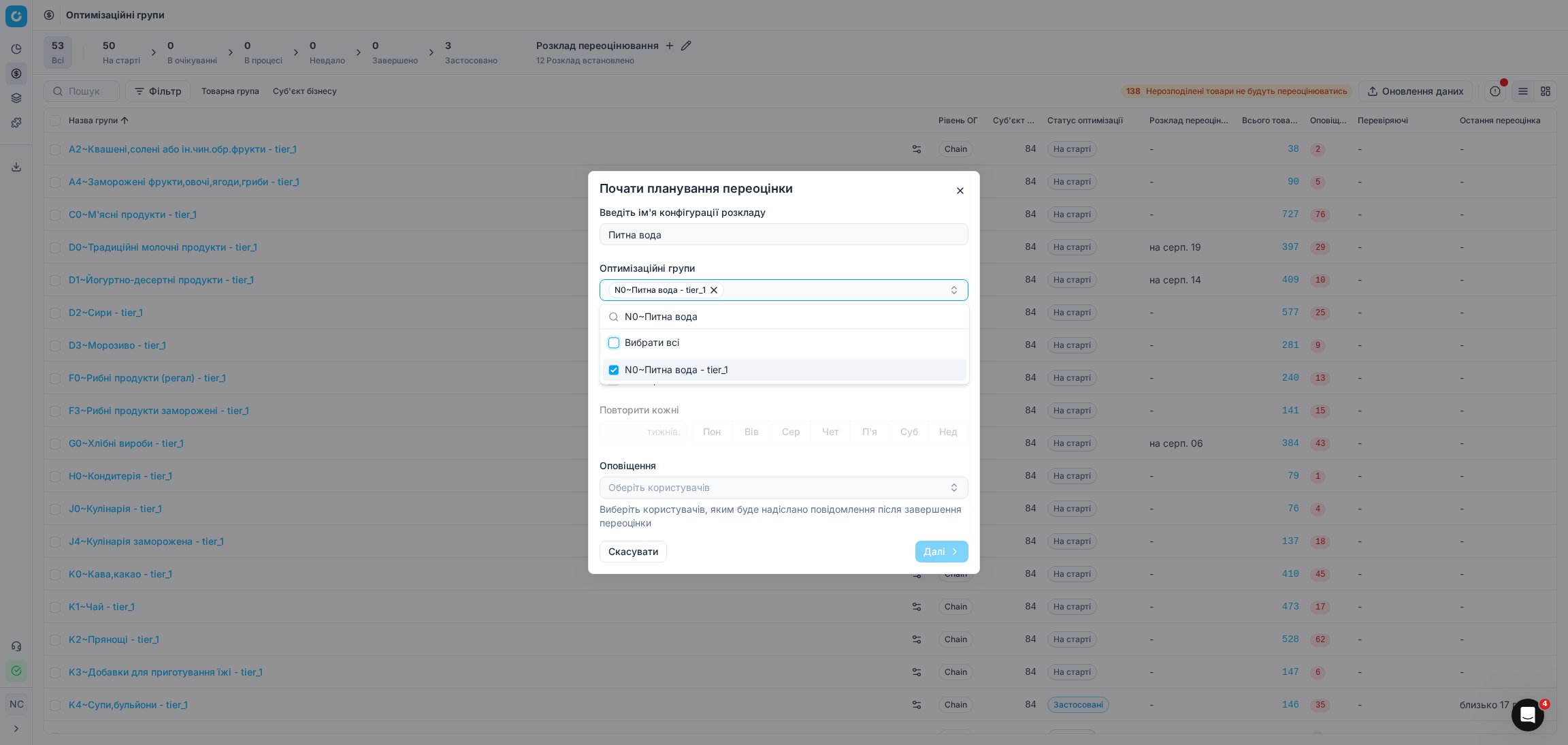
checkbox input "false"
click at [716, 297] on button "Вибрати" at bounding box center [784, 289] width 369 height 22
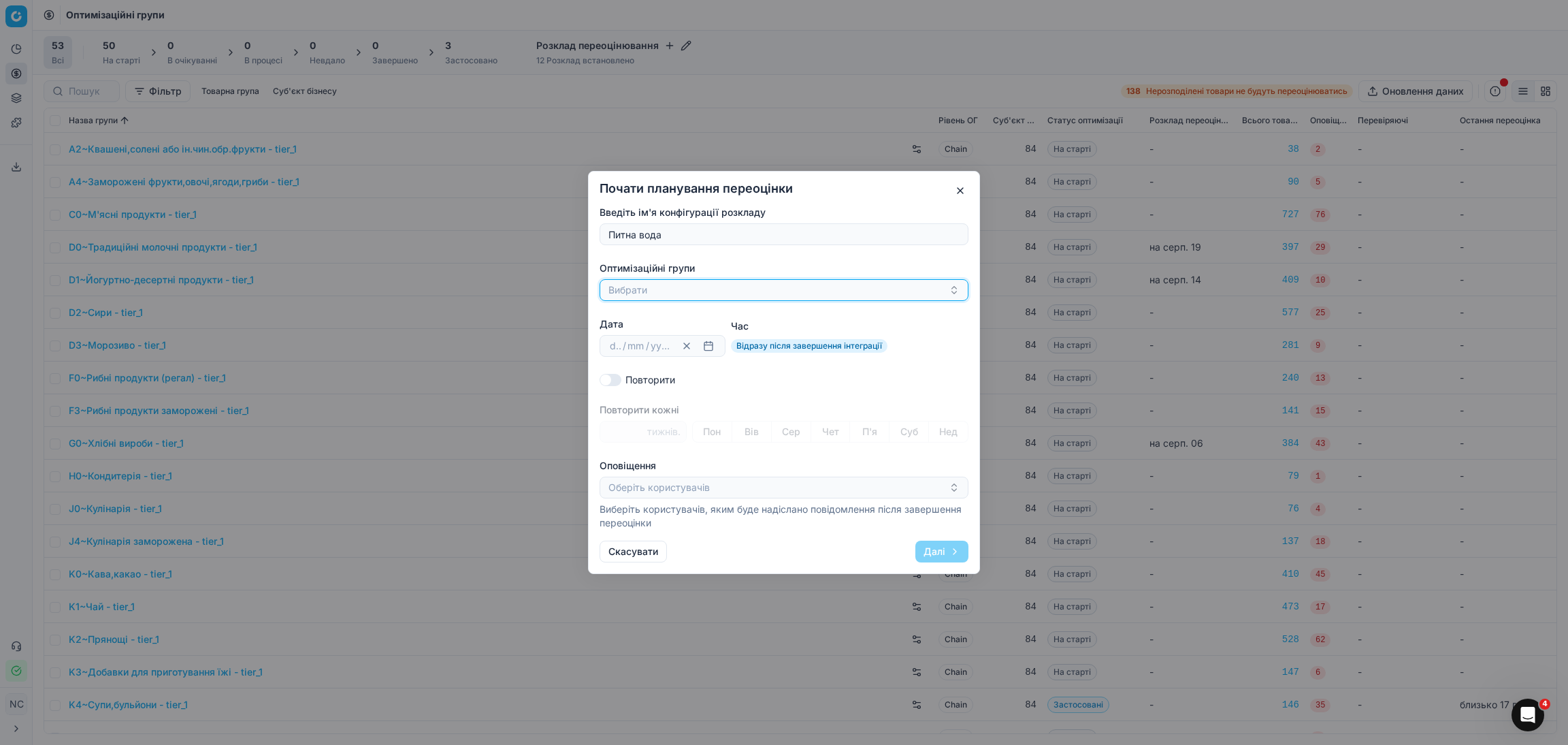
click at [716, 293] on button "Вибрати" at bounding box center [784, 289] width 369 height 22
click at [615, 343] on input "Suggestions" at bounding box center [613, 342] width 11 height 11
checkbox input "true"
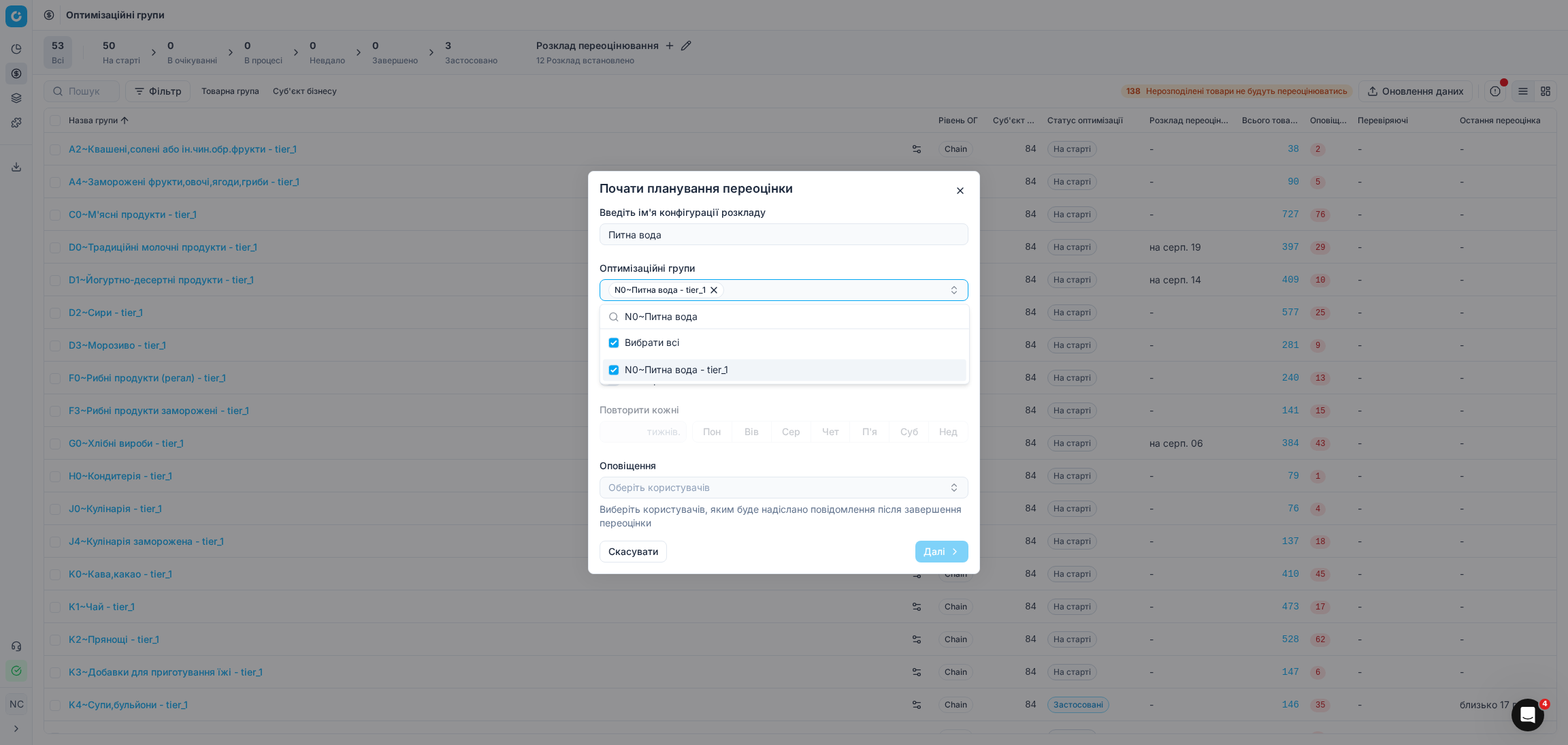
click at [740, 375] on div "N0~Питна вода - tier_1" at bounding box center [784, 370] width 364 height 22
checkbox input "false"
click at [652, 345] on span "Вибрати всі" at bounding box center [651, 342] width 54 height 13
checkbox input "true"
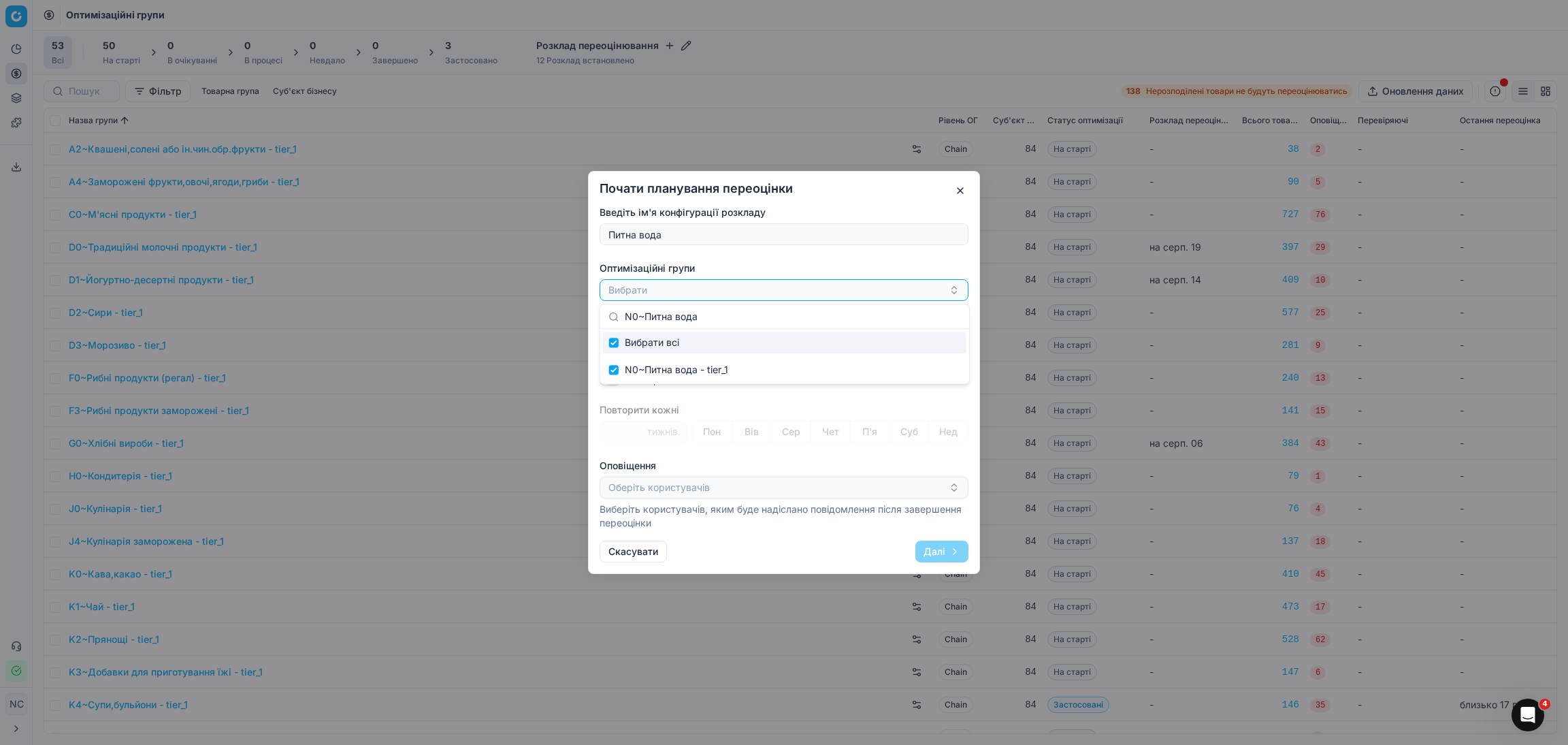
checkbox input "true"
click at [676, 372] on div "N0~Питна вода - tier_1" at bounding box center [784, 370] width 364 height 22
checkbox input "false"
click at [658, 342] on span "Вибрати всі" at bounding box center [651, 342] width 54 height 13
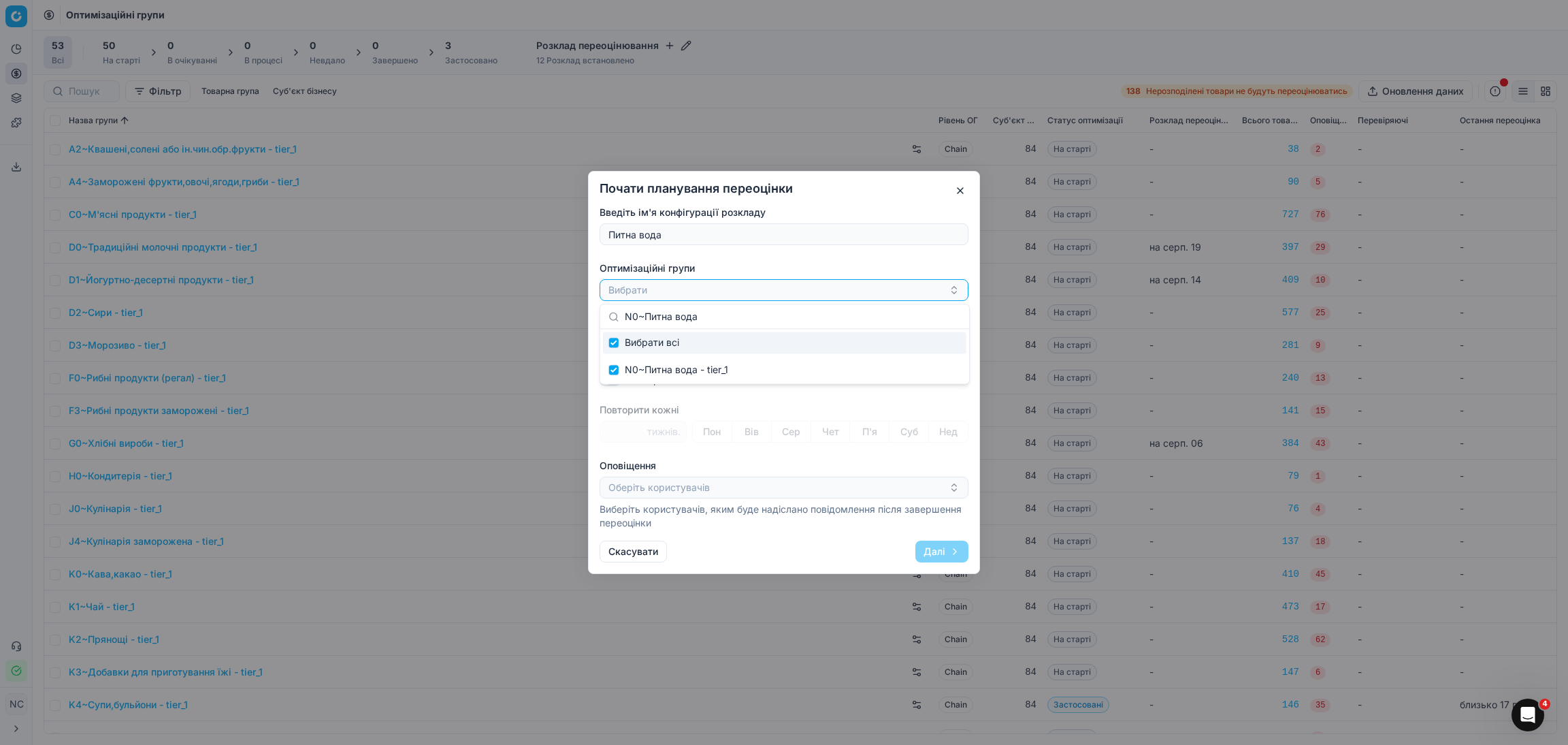
checkbox input "true"
checkbox input "false"
click at [687, 342] on div "Вибрати всі" at bounding box center [784, 342] width 364 height 22
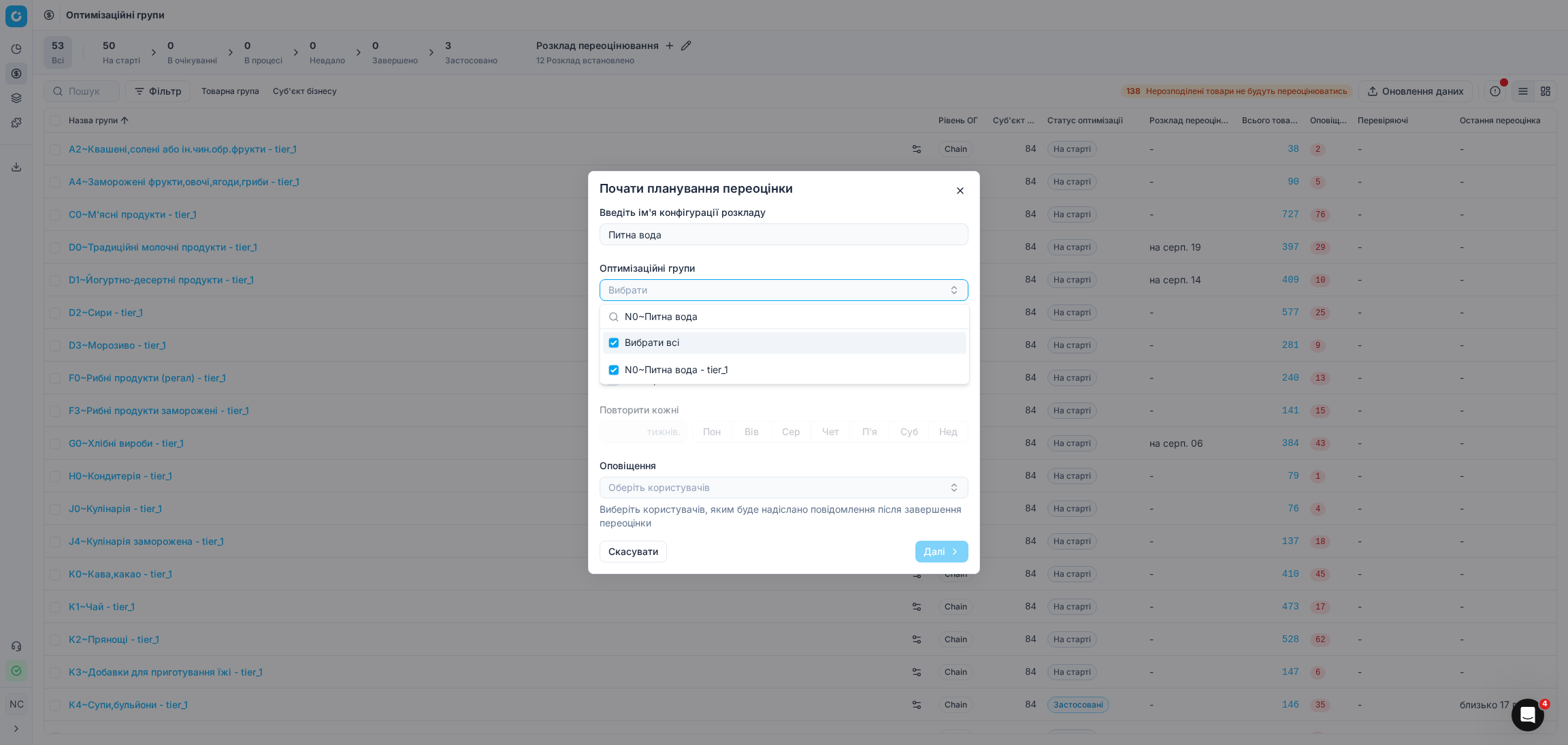
checkbox input "true"
click at [910, 373] on div "N0~Питна вода - tier_1" at bounding box center [784, 370] width 364 height 22
checkbox input "false"
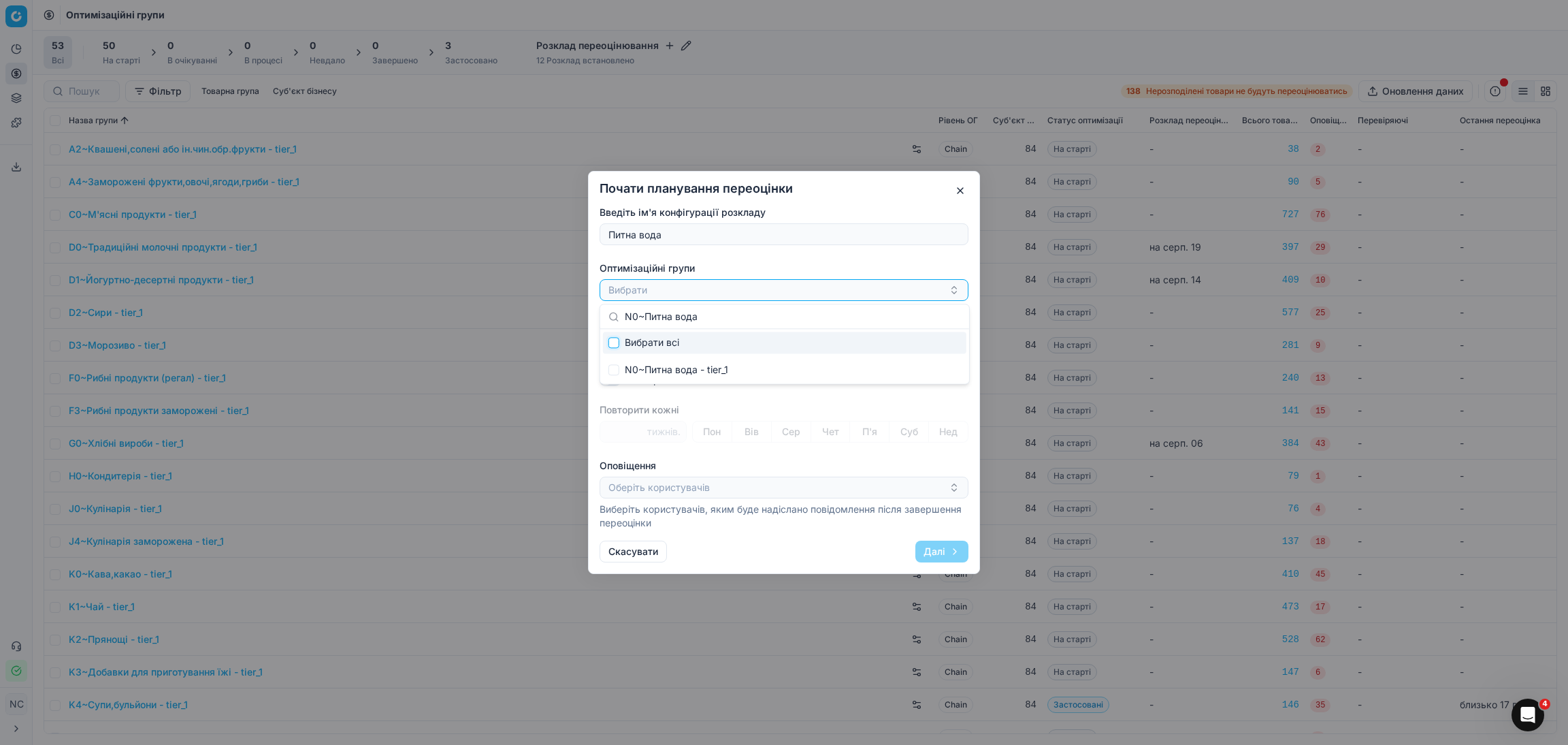
click at [614, 345] on input "Suggestions" at bounding box center [613, 342] width 11 height 11
checkbox input "true"
click at [689, 292] on span "N0~Питна вода - tier_1" at bounding box center [660, 289] width 91 height 11
click at [711, 351] on button "button" at bounding box center [708, 345] width 16 height 16
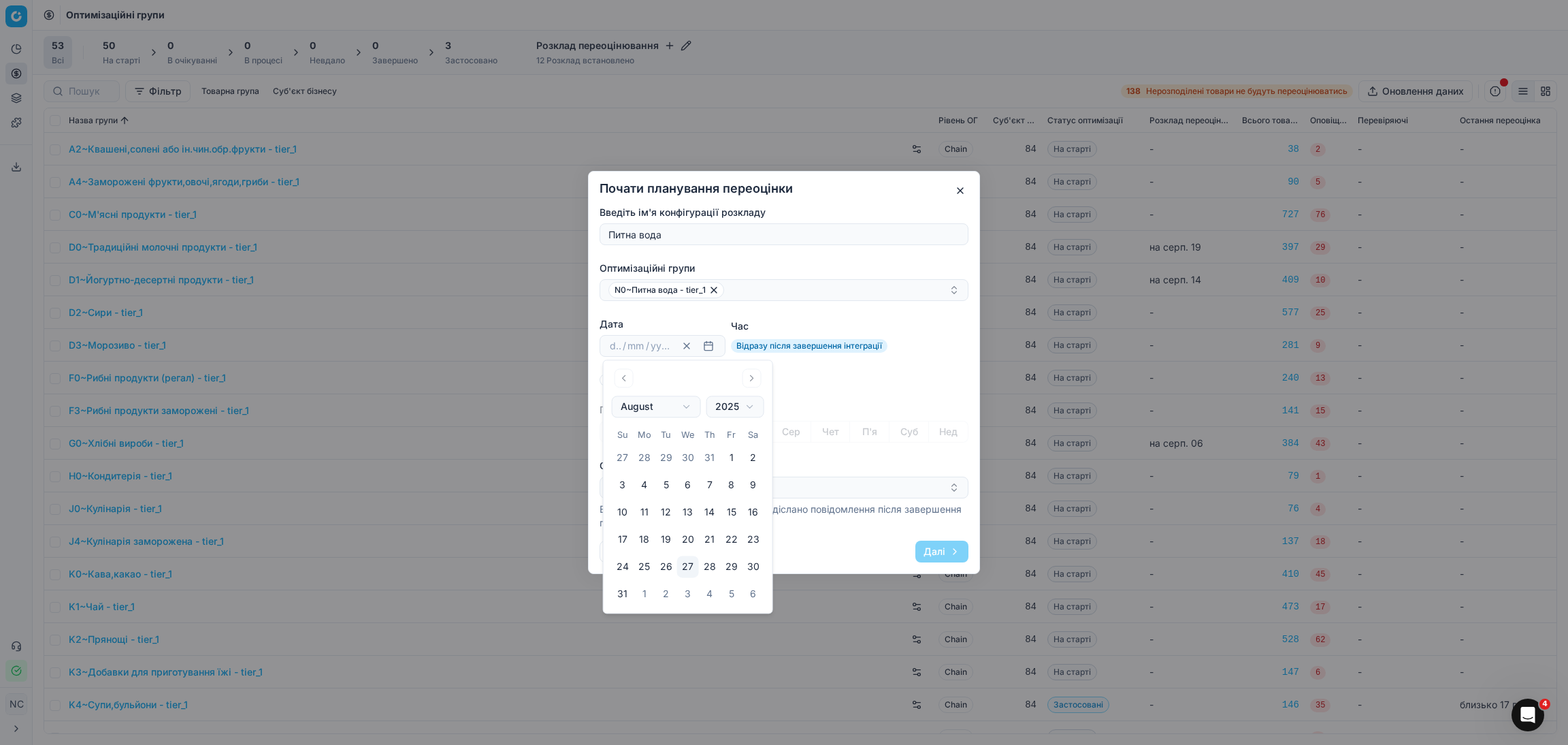
click at [686, 570] on button "27" at bounding box center [688, 566] width 22 height 22
type input "27"
type input "08"
type input "2025"
click at [689, 569] on button "27" at bounding box center [688, 566] width 22 height 22
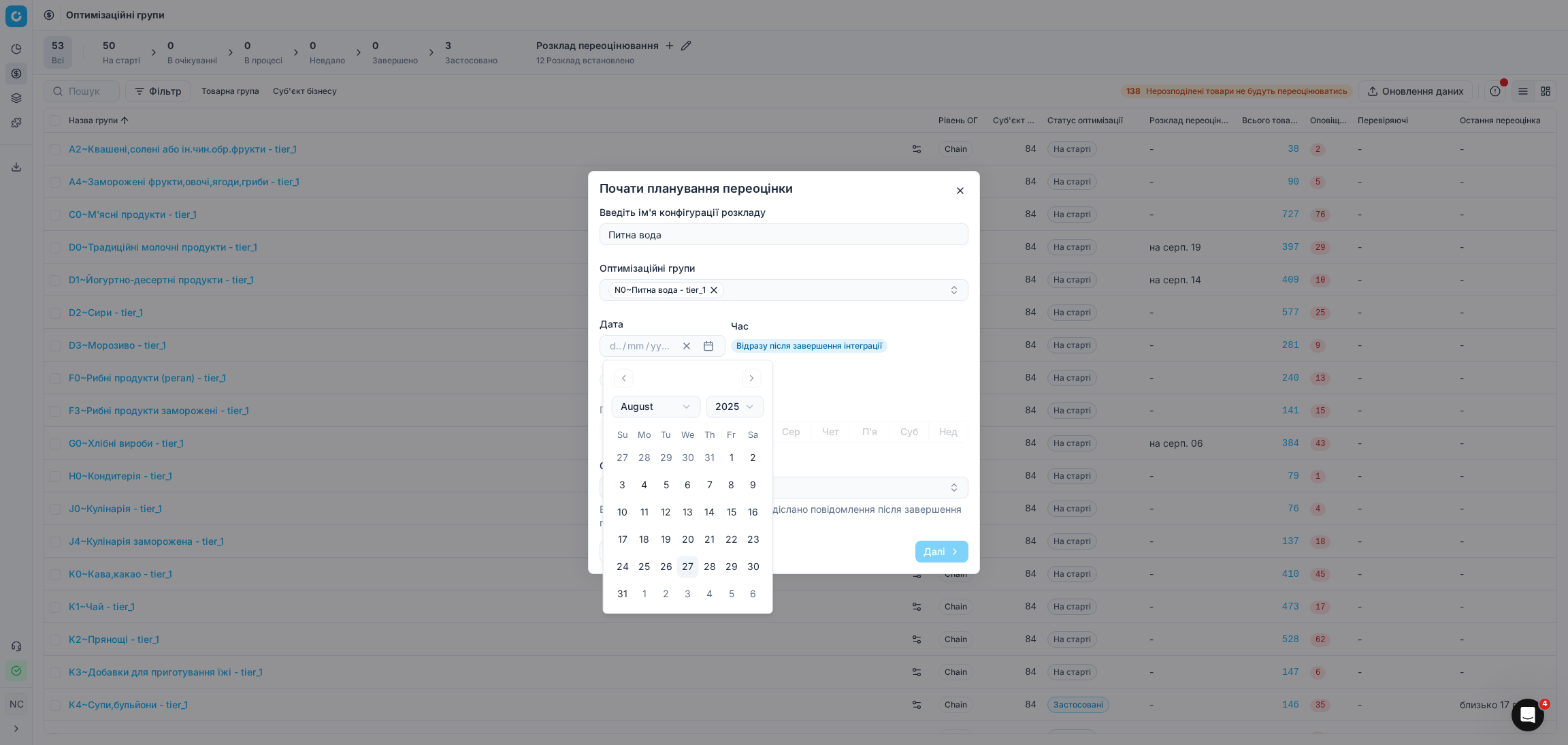
click at [689, 572] on button "27" at bounding box center [688, 566] width 22 height 22
type input "27"
type input "08"
type input "2025"
click at [835, 392] on div "Введіть ім'я конфігурації розкладу Питна вода Оптимізаційні групи N0~Питна вода…" at bounding box center [784, 367] width 369 height 324
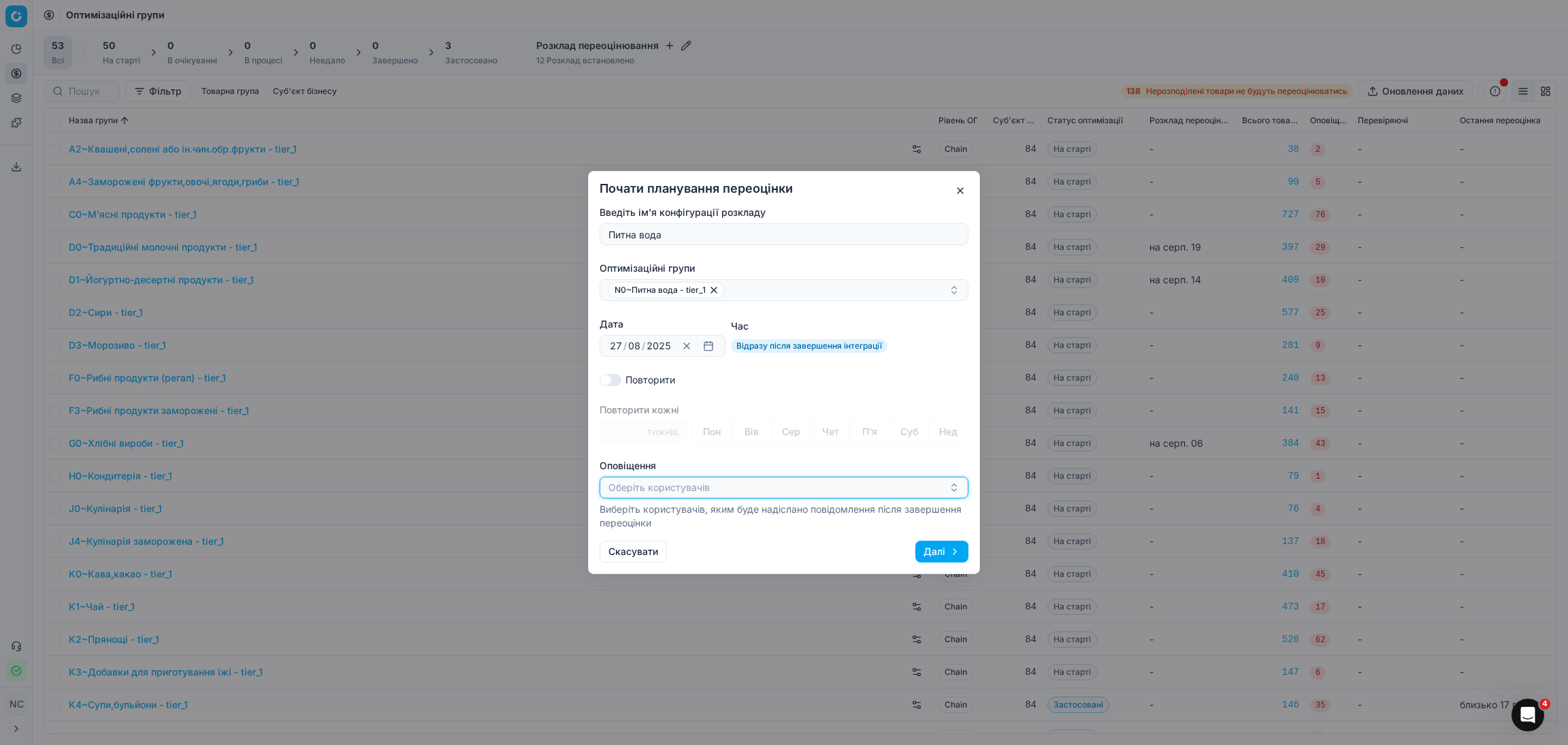
click at [953, 487] on icon "button" at bounding box center [953, 487] width 11 height 11
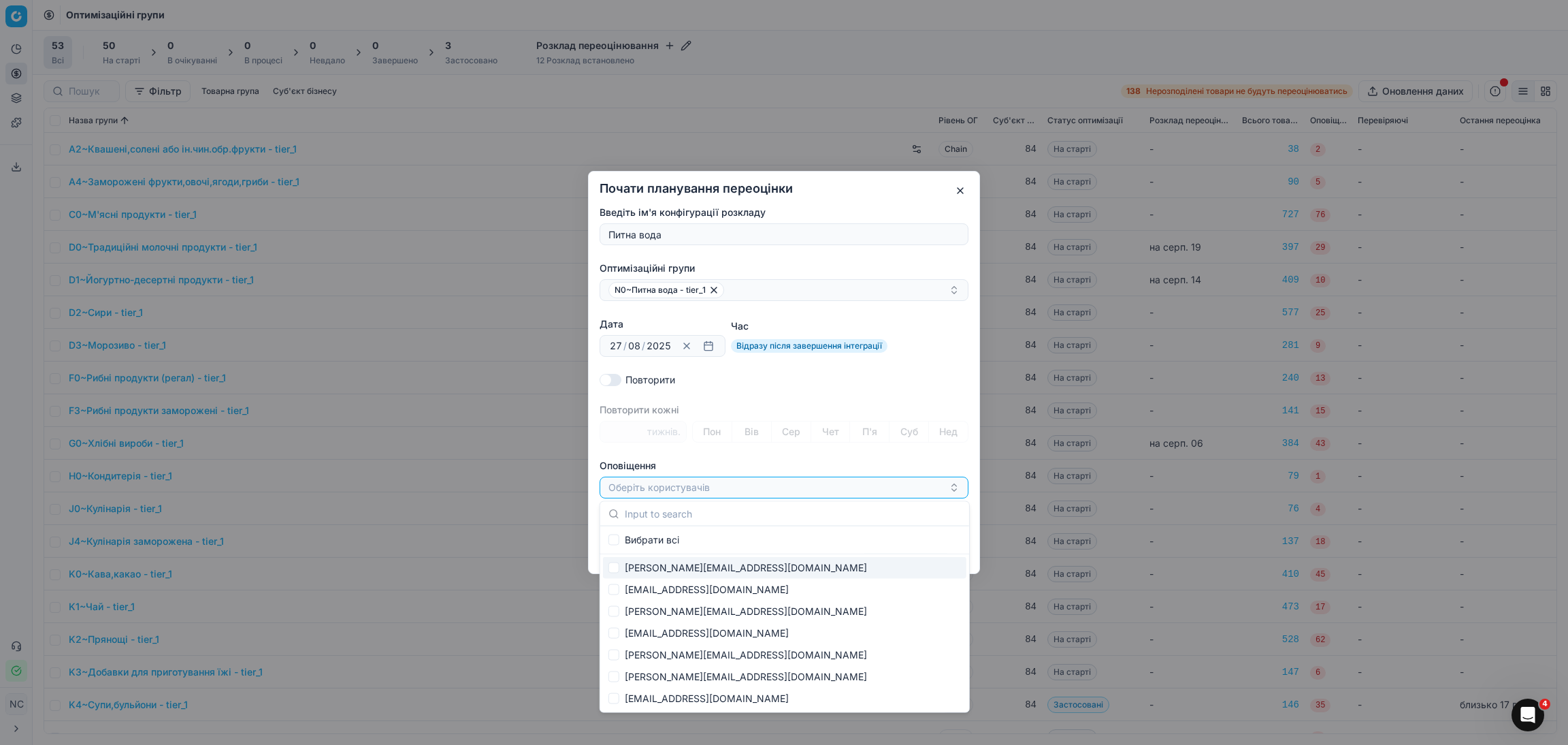
click at [689, 567] on div "[PERSON_NAME][EMAIL_ADDRESS][DOMAIN_NAME]" at bounding box center [784, 567] width 364 height 22
click at [681, 565] on div "[PERSON_NAME][EMAIL_ADDRESS][DOMAIN_NAME]" at bounding box center [784, 567] width 364 height 22
click at [705, 569] on div "[PERSON_NAME][EMAIL_ADDRESS][DOMAIN_NAME]" at bounding box center [784, 567] width 364 height 22
checkbox input "true"
click at [835, 492] on div "[PERSON_NAME][EMAIL_ADDRESS][DOMAIN_NAME]" at bounding box center [778, 487] width 340 height 16
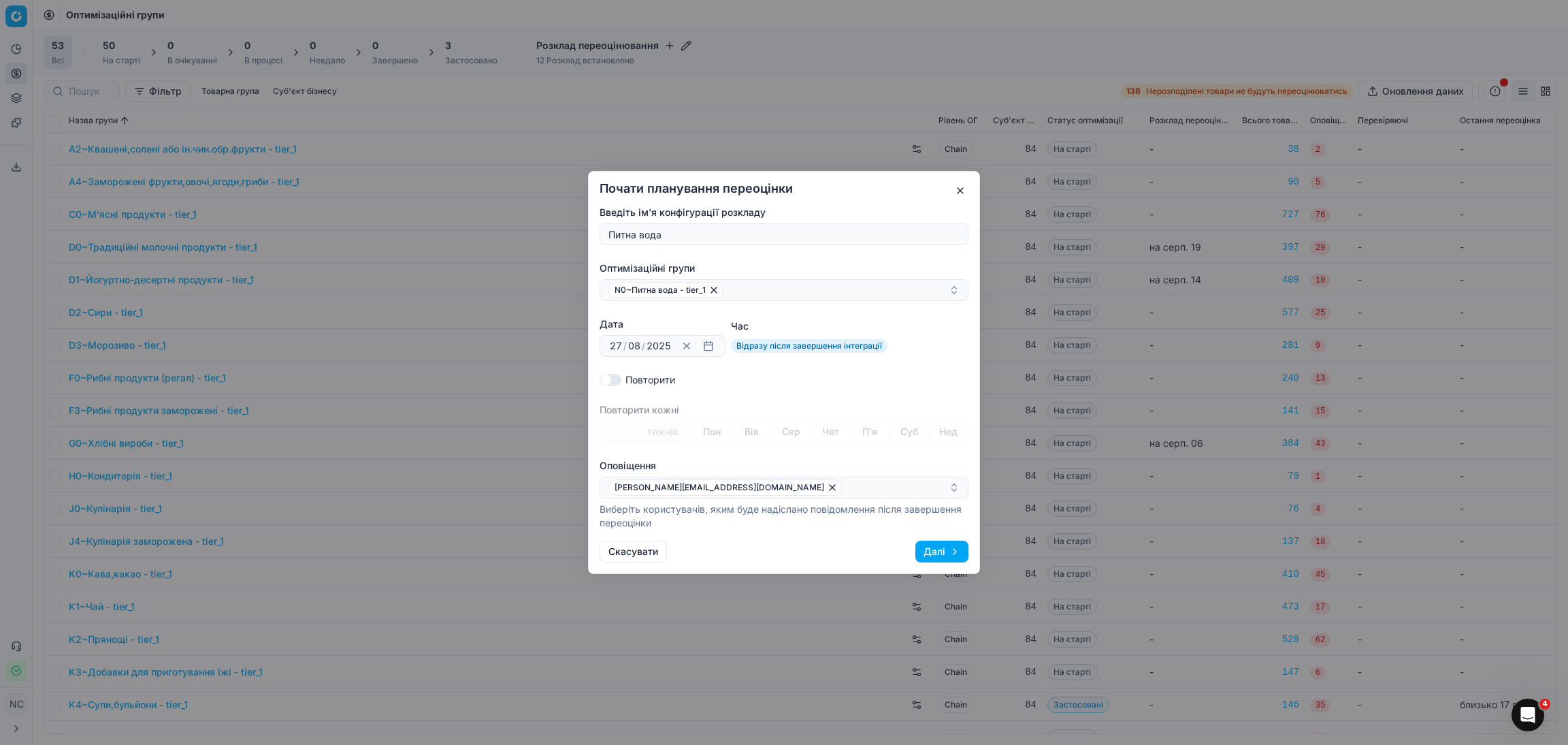
click at [942, 551] on button "Далі" at bounding box center [943, 551] width 53 height 22
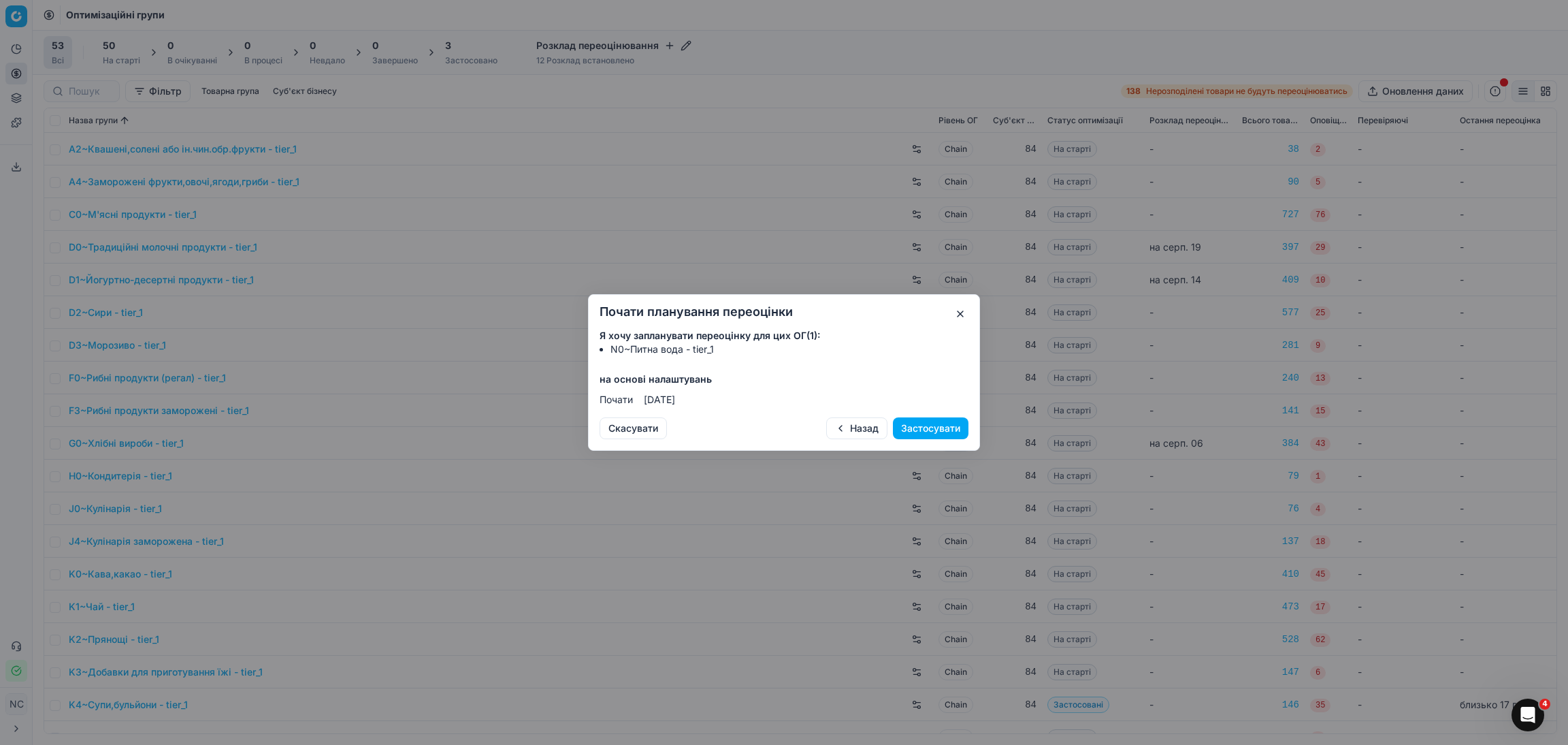
click at [922, 427] on button "Застосувати" at bounding box center [930, 428] width 75 height 22
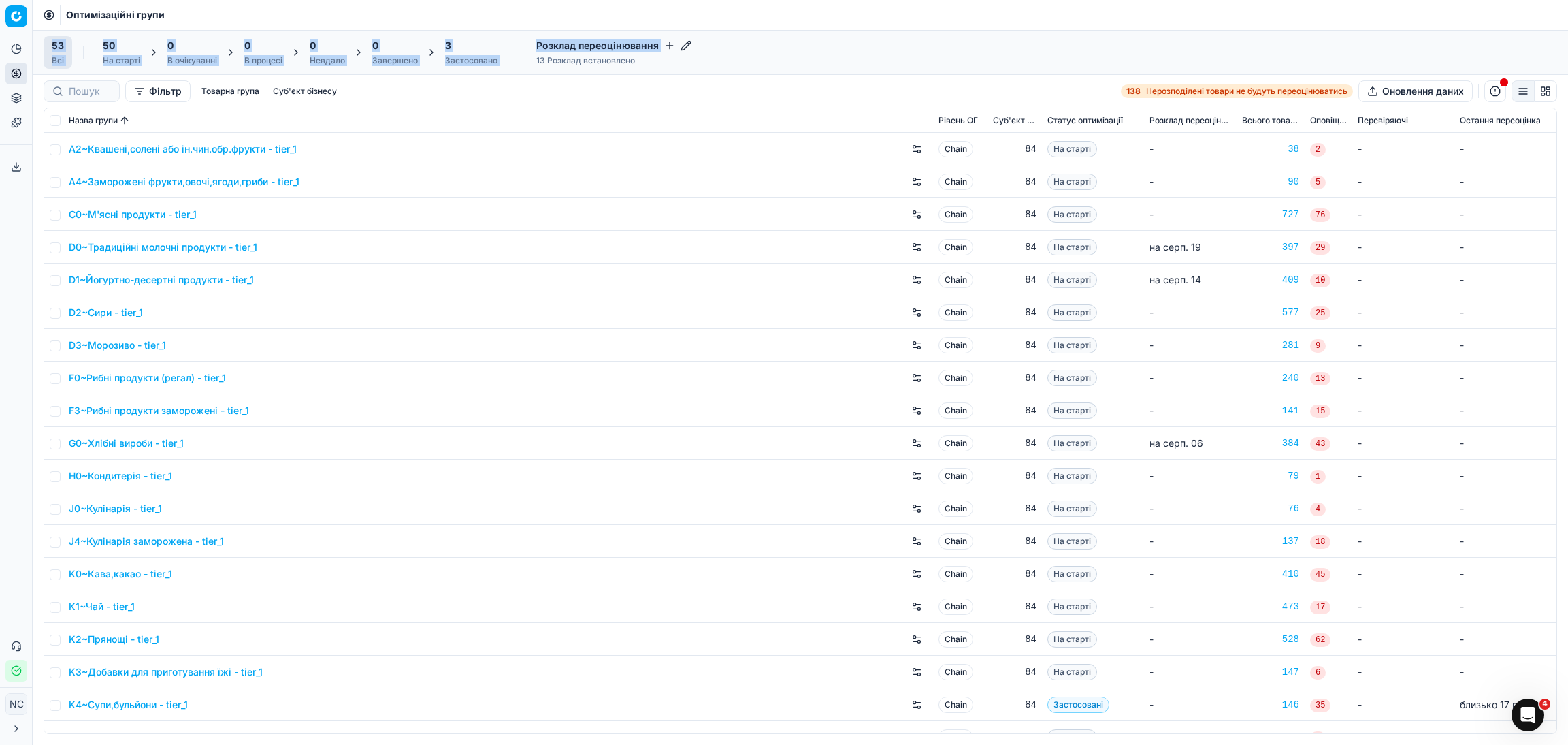
drag, startPoint x: 513, startPoint y: 14, endPoint x: 776, endPoint y: 36, distance: 263.9
click at [776, 36] on div "Command Palette Search for a command to run... Оптимізаційні групи 53 Всі 50 На…" at bounding box center [800, 372] width 1536 height 745
click at [837, 74] on div "Фільтр Товарна група Суб'єкт бізнесу 138 Нерозподілені товари не будуть переоці…" at bounding box center [800, 91] width 1536 height 32
click at [686, 44] on icon "button" at bounding box center [686, 45] width 11 height 11
